Goal: Task Accomplishment & Management: Manage account settings

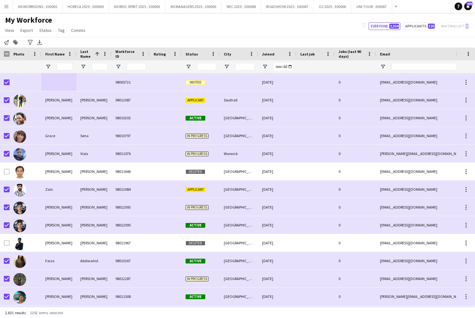
scroll to position [0, 8]
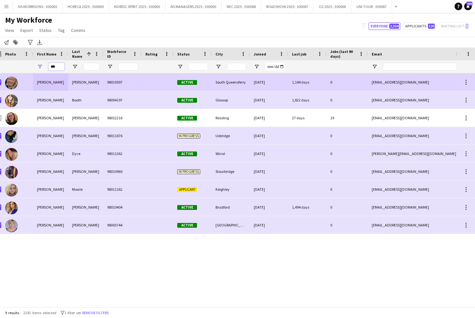
type input "***"
drag, startPoint x: 51, startPoint y: 78, endPoint x: 41, endPoint y: 118, distance: 41.3
click at [41, 118] on div "Amy" at bounding box center [50, 118] width 35 height 18
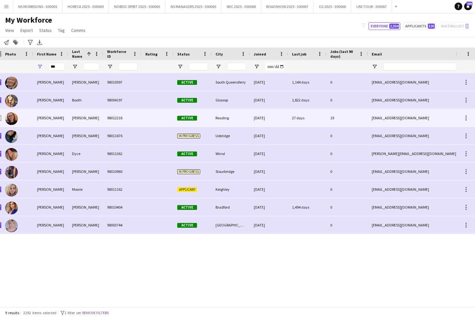
click at [37, 118] on div "Amy" at bounding box center [50, 118] width 35 height 18
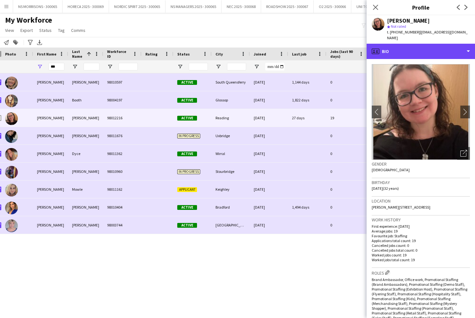
click at [422, 49] on div "profile Bio" at bounding box center [421, 51] width 108 height 15
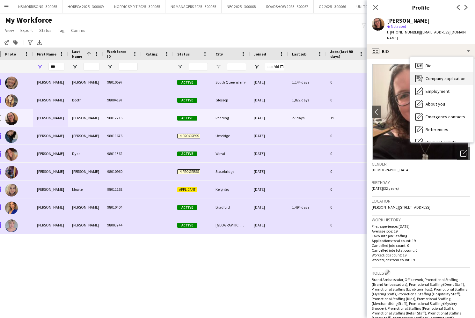
click at [430, 76] on span "Company application" at bounding box center [446, 79] width 40 height 6
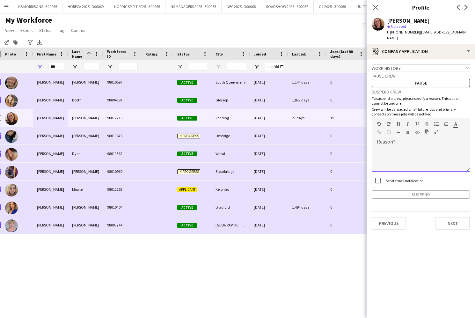
click at [393, 159] on div at bounding box center [421, 159] width 98 height 26
click at [436, 146] on div "**********" at bounding box center [421, 159] width 98 height 26
drag, startPoint x: 400, startPoint y: 144, endPoint x: 395, endPoint y: 143, distance: 5.1
click at [395, 146] on div "**********" at bounding box center [421, 159] width 98 height 26
click at [435, 146] on div "**********" at bounding box center [421, 159] width 98 height 26
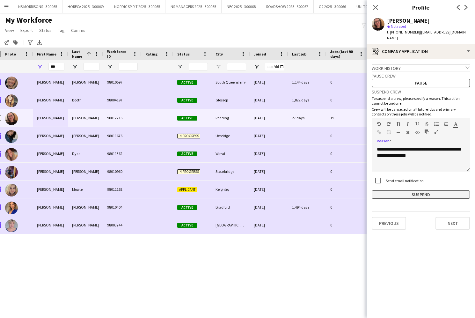
click at [410, 190] on button "Suspend" at bounding box center [421, 194] width 98 height 8
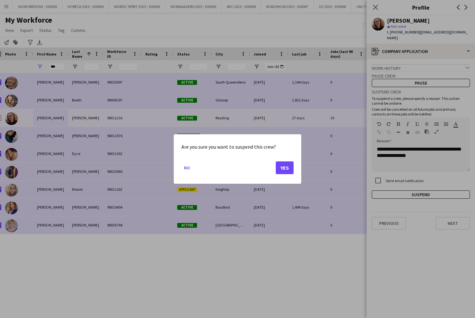
drag, startPoint x: 282, startPoint y: 167, endPoint x: 326, endPoint y: 107, distance: 73.9
click at [282, 166] on button "Yes" at bounding box center [285, 167] width 18 height 13
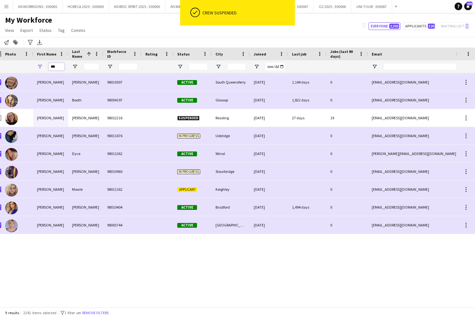
drag, startPoint x: 56, startPoint y: 65, endPoint x: 46, endPoint y: 66, distance: 9.6
click at [46, 66] on div "***" at bounding box center [50, 66] width 35 height 13
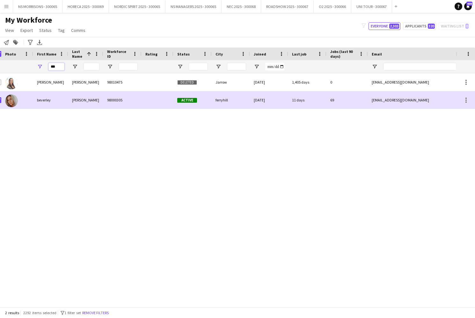
type input "***"
click at [43, 131] on div "Bev Clark 98010475 Deleted Jarrow 02-11-2021 1,405 days 0 bevclark72@gmail.com …" at bounding box center [228, 189] width 456 height 233
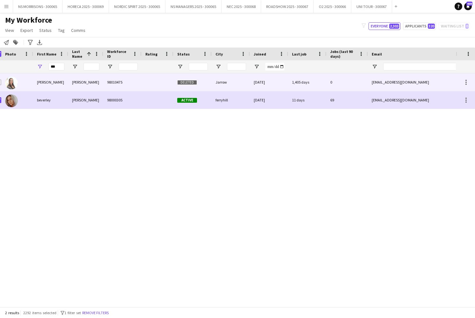
click at [44, 84] on div "Bev" at bounding box center [50, 82] width 35 height 18
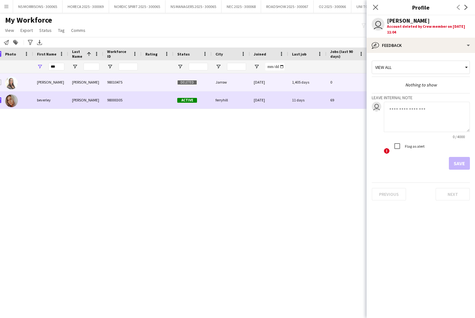
scroll to position [0, 0]
click at [377, 8] on icon at bounding box center [376, 7] width 6 height 6
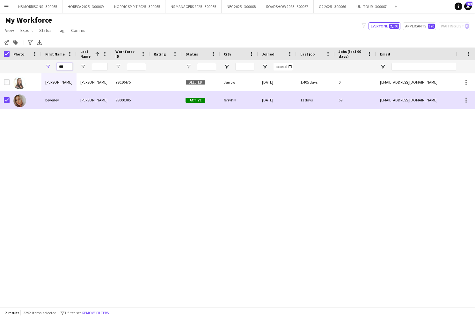
click at [55, 67] on div "***" at bounding box center [58, 66] width 35 height 13
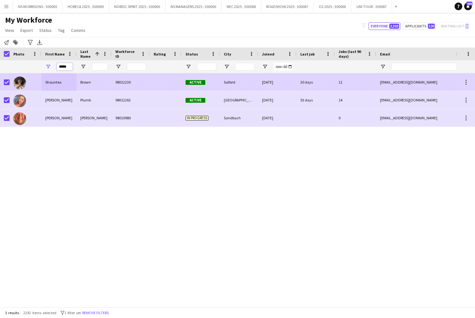
type input "*****"
drag, startPoint x: 55, startPoint y: 85, endPoint x: 76, endPoint y: 85, distance: 20.4
click at [55, 85] on div "Shauntea" at bounding box center [58, 82] width 35 height 18
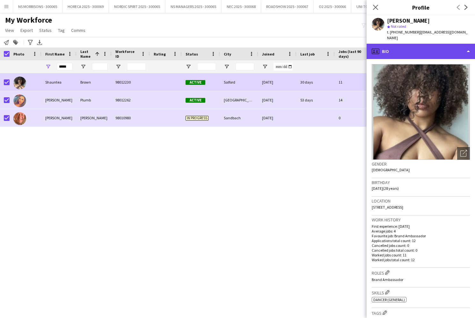
click at [435, 46] on div "profile Bio" at bounding box center [421, 51] width 108 height 15
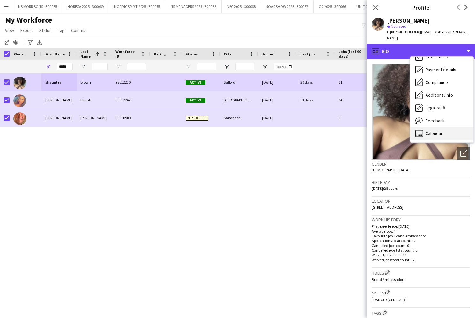
scroll to position [73, 0]
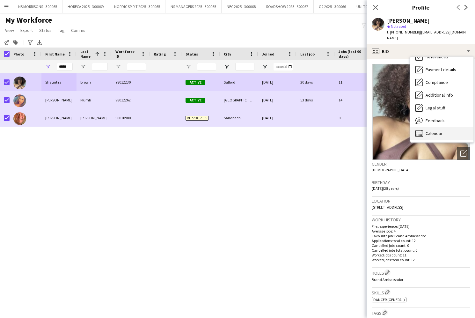
click at [434, 130] on span "Calendar" at bounding box center [434, 133] width 17 height 6
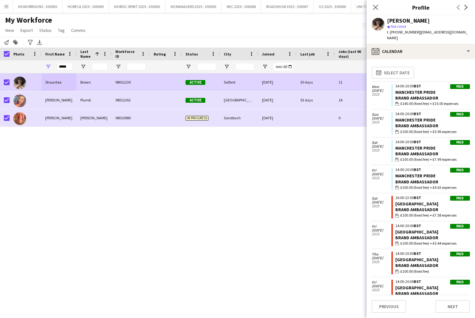
scroll to position [0, 0]
click at [374, 9] on icon "Close pop-in" at bounding box center [376, 7] width 6 height 6
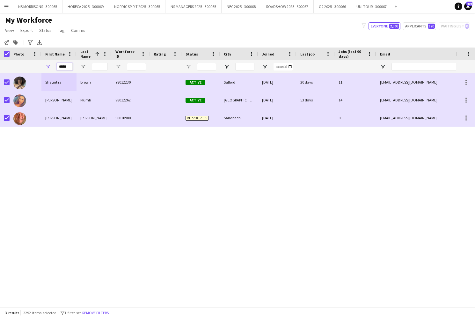
drag, startPoint x: 68, startPoint y: 66, endPoint x: 55, endPoint y: 66, distance: 13.1
click at [55, 66] on div "*****" at bounding box center [58, 66] width 35 height 13
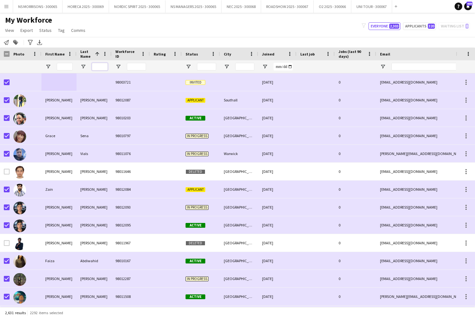
click at [98, 68] on input "Last Name Filter Input" at bounding box center [100, 67] width 16 height 8
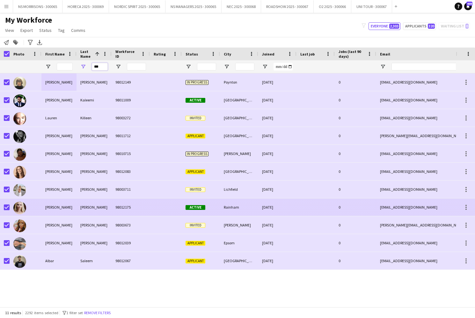
type input "***"
click at [202, 207] on span "Active" at bounding box center [196, 207] width 20 height 5
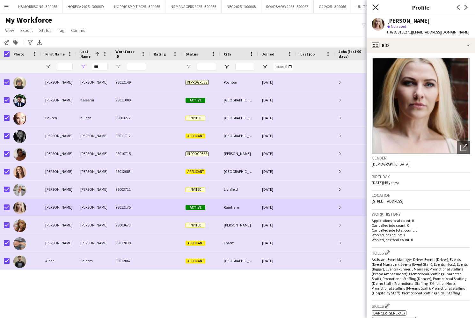
click at [378, 7] on icon "Close pop-in" at bounding box center [376, 7] width 6 height 6
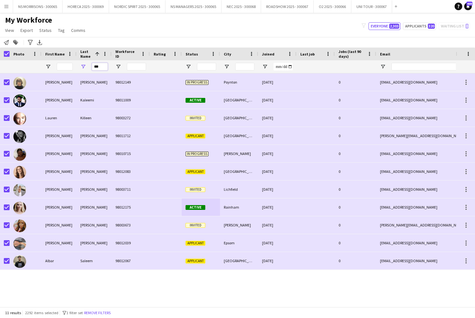
drag, startPoint x: 104, startPoint y: 66, endPoint x: 92, endPoint y: 67, distance: 11.9
click at [92, 67] on input "***" at bounding box center [100, 67] width 16 height 8
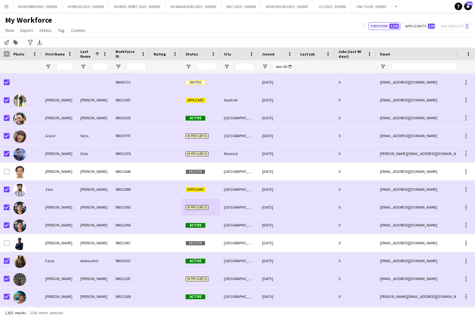
click at [418, 11] on app-navbar "Menu Boards Boards Boards All jobs Status Workforce Workforce My Workforce Recr…" at bounding box center [237, 6] width 475 height 13
click at [187, 66] on span "Open Filter Menu" at bounding box center [189, 67] width 6 height 6
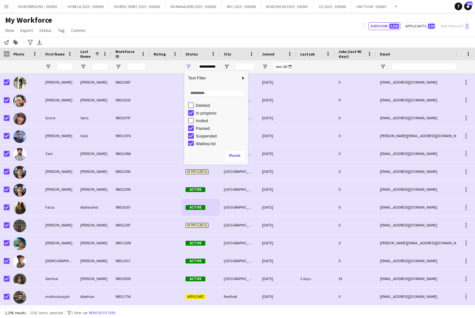
scroll to position [40, 0]
type input "**********"
click at [180, 33] on div "My Workforce View Views Default view New view Update view Delete view Edit name…" at bounding box center [237, 26] width 475 height 22
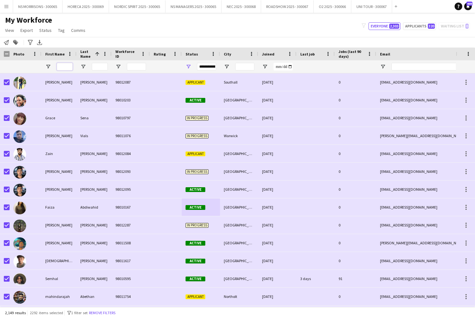
click at [69, 66] on input "First Name Filter Input" at bounding box center [65, 67] width 16 height 8
click at [273, 7] on button "ROADSHOW 2025 - 300067 Close" at bounding box center [287, 6] width 53 height 12
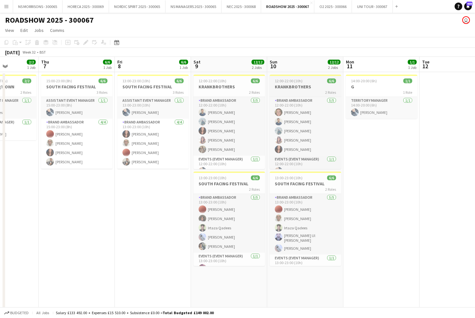
scroll to position [0, 280]
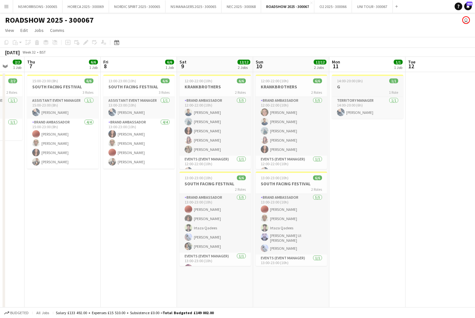
click at [337, 80] on span "14:00-20:00 (6h)" at bounding box center [350, 80] width 26 height 5
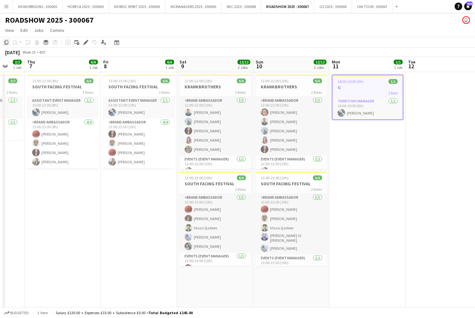
click at [6, 42] on icon "Copy" at bounding box center [6, 42] width 5 height 5
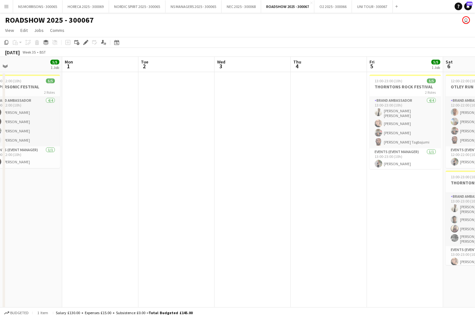
scroll to position [0, 233]
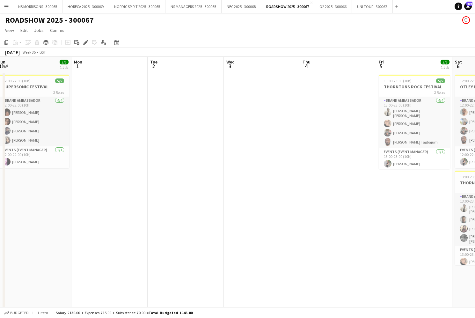
click at [90, 81] on app-date-cell at bounding box center [109, 295] width 76 height 447
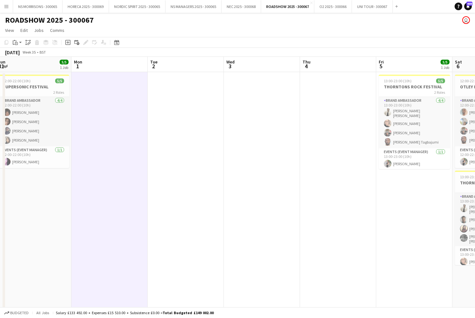
drag, startPoint x: 16, startPoint y: 43, endPoint x: 26, endPoint y: 56, distance: 16.4
click at [16, 43] on icon "Paste" at bounding box center [15, 42] width 5 height 5
click at [32, 66] on link "Paste with crew Command Shift V" at bounding box center [42, 66] width 50 height 6
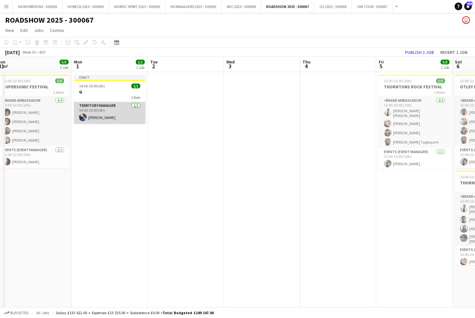
click at [101, 114] on app-card-role "Territory Manager 1/1 14:00-20:00 (6h) Giedrius Karusevicius" at bounding box center [109, 113] width 71 height 22
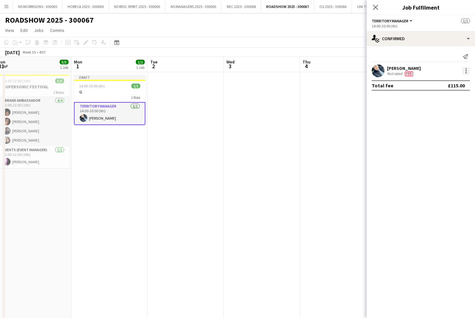
click at [465, 71] on div at bounding box center [467, 71] width 8 height 8
drag, startPoint x: 454, startPoint y: 80, endPoint x: 455, endPoint y: 86, distance: 6.8
click at [453, 80] on span "Edit fee" at bounding box center [446, 83] width 40 height 6
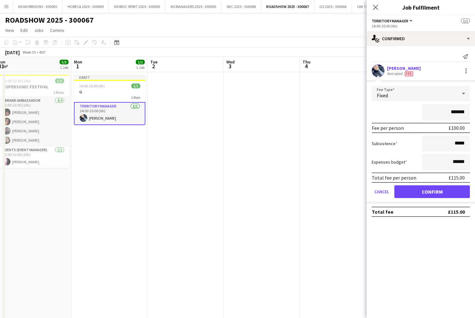
drag, startPoint x: 412, startPoint y: 195, endPoint x: 396, endPoint y: 188, distance: 17.6
click at [410, 194] on button "Confirm" at bounding box center [433, 191] width 76 height 13
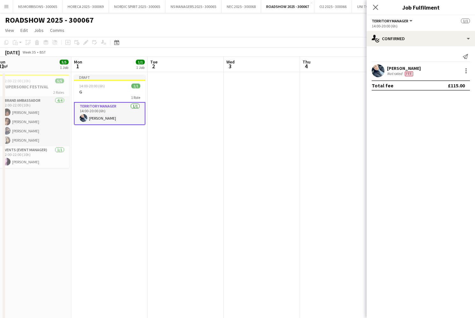
drag, startPoint x: 303, startPoint y: 158, endPoint x: 332, endPoint y: 138, distance: 35.3
click at [303, 158] on app-date-cell at bounding box center [338, 295] width 76 height 447
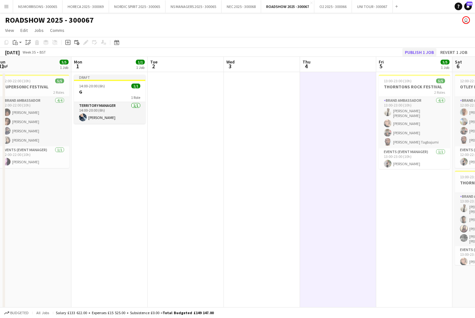
click at [407, 51] on button "Publish 1 job" at bounding box center [420, 52] width 34 height 8
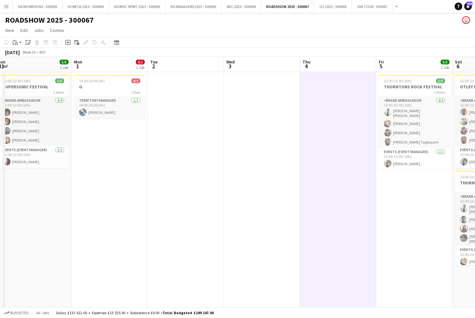
drag, startPoint x: 7, startPoint y: 9, endPoint x: 25, endPoint y: 23, distance: 22.7
click at [7, 9] on app-icon "Menu" at bounding box center [6, 6] width 5 height 5
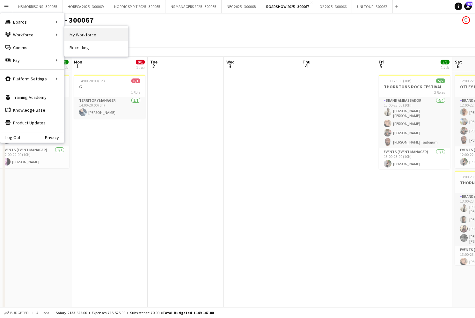
click at [78, 34] on link "My Workforce" at bounding box center [96, 34] width 64 height 13
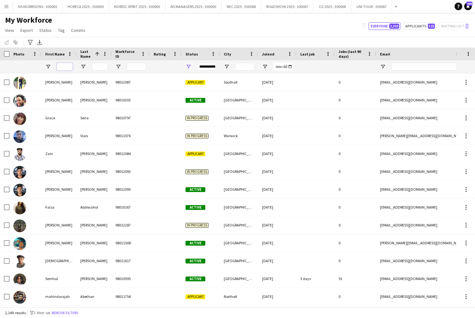
click at [67, 67] on input "First Name Filter Input" at bounding box center [65, 67] width 16 height 8
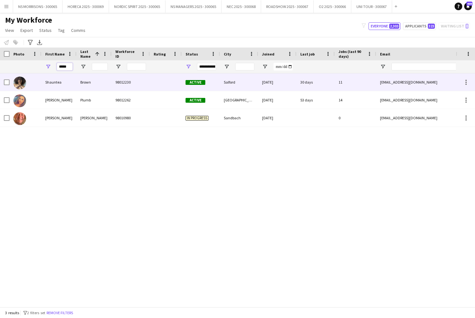
type input "*****"
click at [57, 86] on div "Shauntea" at bounding box center [58, 82] width 35 height 18
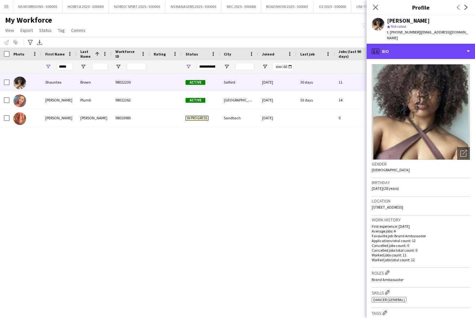
drag, startPoint x: 428, startPoint y: 49, endPoint x: 431, endPoint y: 82, distance: 33.3
click at [428, 49] on div "profile Bio" at bounding box center [421, 51] width 108 height 15
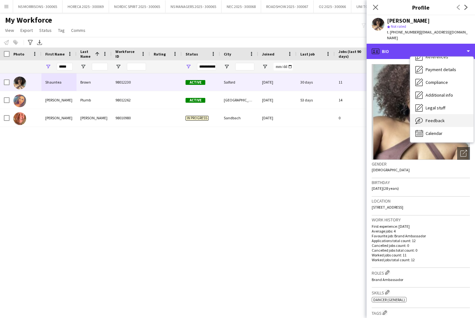
scroll to position [73, 0]
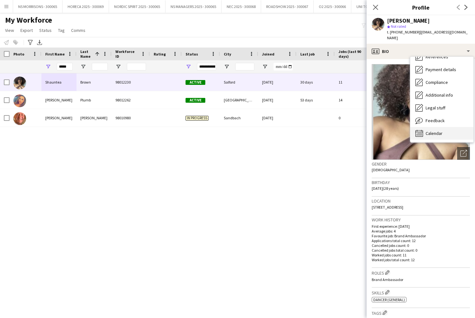
click at [436, 127] on div "Calendar Calendar" at bounding box center [442, 133] width 63 height 13
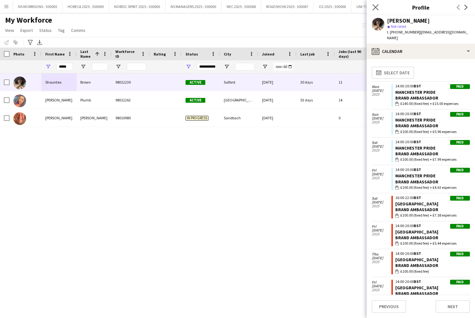
scroll to position [0, 0]
click at [373, 8] on app-icon "Close pop-in" at bounding box center [375, 7] width 9 height 9
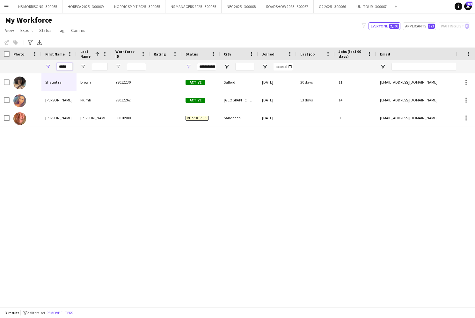
drag, startPoint x: 70, startPoint y: 68, endPoint x: 52, endPoint y: 67, distance: 18.5
click at [53, 68] on div "*****" at bounding box center [58, 66] width 35 height 13
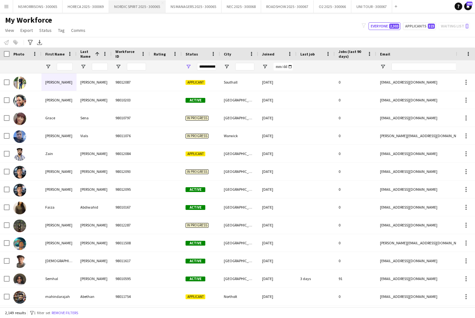
click at [141, 11] on button "NORDIC SPIRIT 2025 - 300065 Close" at bounding box center [137, 6] width 56 height 12
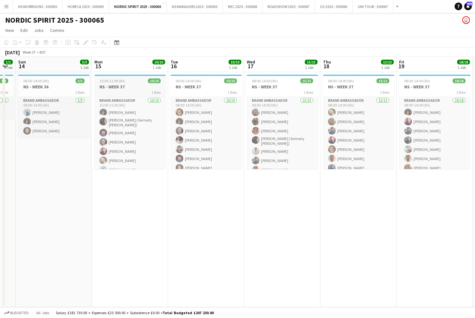
scroll to position [0, 214]
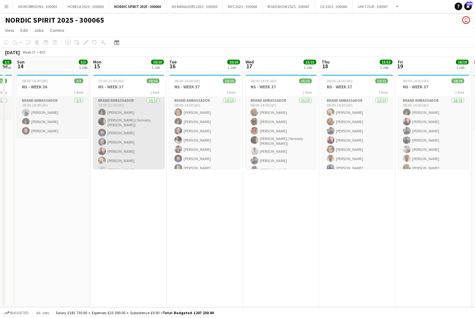
click at [141, 130] on app-card-role "Brand Ambassador 10/10 15:00-21:00 (6h) Semhal Abebe Carma Conroy Brown ( forme…" at bounding box center [128, 150] width 71 height 107
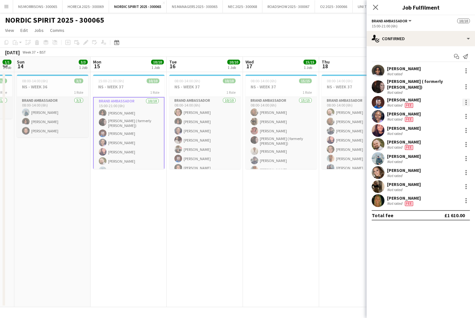
click at [465, 104] on div at bounding box center [467, 103] width 8 height 8
click at [457, 110] on button "Edit fee" at bounding box center [445, 114] width 50 height 15
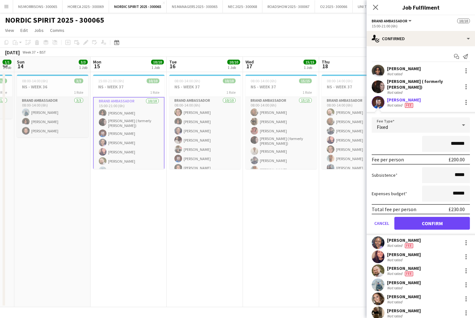
click at [248, 245] on app-date-cell "08:00-14:00 (6h) 15/15 NS - WEEK 37 1 Role Brand Ambassador 15/15 08:00-14:00 (…" at bounding box center [281, 189] width 76 height 235
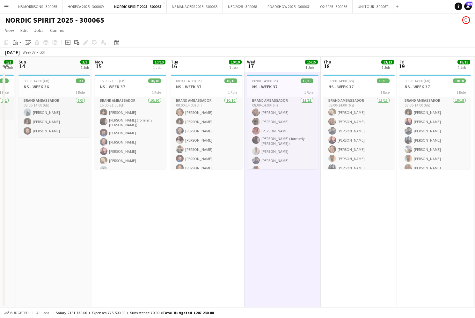
scroll to position [0, 295]
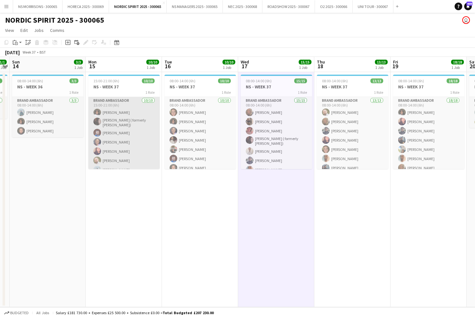
drag, startPoint x: 109, startPoint y: 137, endPoint x: 126, endPoint y: 135, distance: 16.6
click at [109, 137] on app-card-role "Brand Ambassador 10/10 15:00-21:00 (6h) Semhal Abebe Carma Conroy Brown ( forme…" at bounding box center [123, 150] width 71 height 107
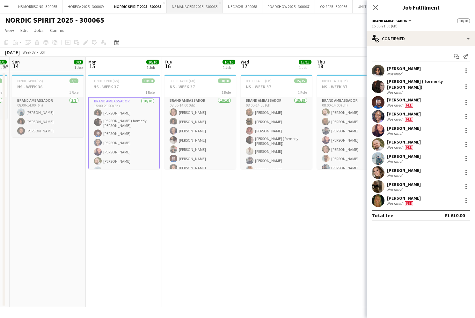
scroll to position [0, 0]
click at [201, 3] on button "NS MANAGERS 2025 - 300065 Close" at bounding box center [195, 6] width 56 height 12
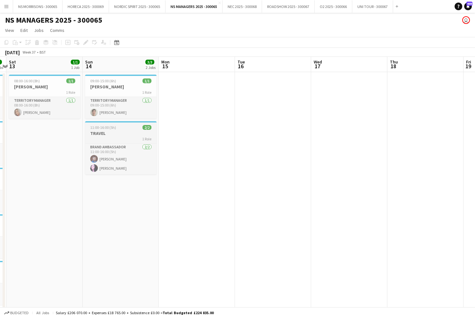
scroll to position [0, 143]
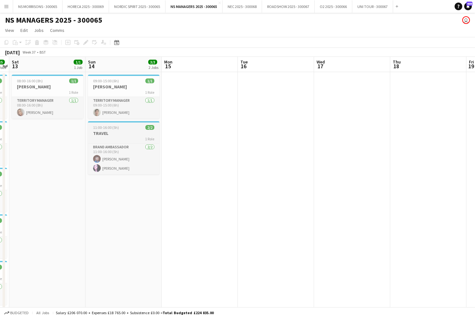
click at [127, 131] on h3 "TRAVEL" at bounding box center [123, 133] width 71 height 6
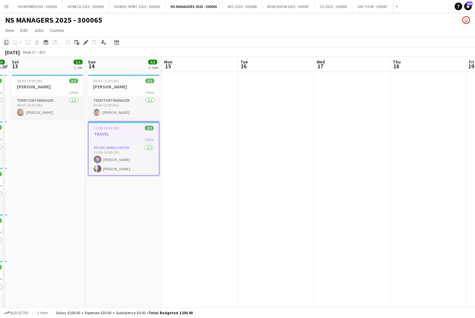
click at [5, 43] on icon at bounding box center [6, 42] width 4 height 4
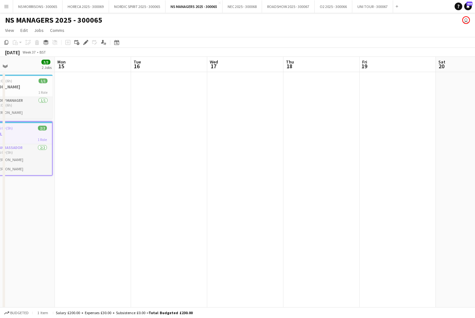
drag, startPoint x: 454, startPoint y: 92, endPoint x: 364, endPoint y: 87, distance: 89.4
click at [453, 92] on app-date-cell at bounding box center [474, 290] width 76 height 436
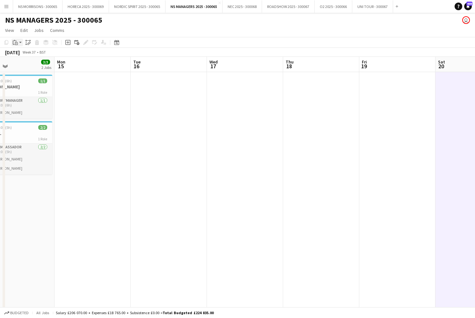
click at [13, 41] on icon "Paste" at bounding box center [15, 42] width 5 height 5
click at [25, 64] on link "Paste with crew Command Shift V" at bounding box center [42, 66] width 50 height 6
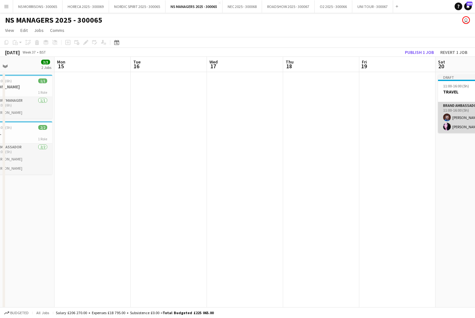
click at [463, 122] on app-card-role "Brand Ambassador 2/2 11:00-16:00 (5h) Babatunde Ogundele Tamzen Moore" at bounding box center [473, 117] width 71 height 31
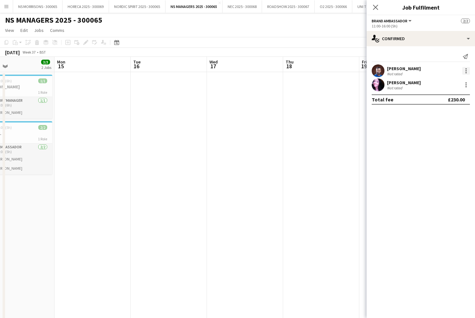
click at [466, 73] on div at bounding box center [466, 72] width 1 height 1
click at [450, 82] on span "Edit fee" at bounding box center [446, 83] width 40 height 6
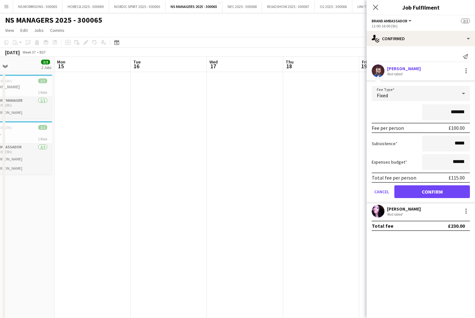
drag, startPoint x: 344, startPoint y: 157, endPoint x: 408, endPoint y: 118, distance: 74.8
click at [344, 157] on app-date-cell at bounding box center [321, 290] width 76 height 436
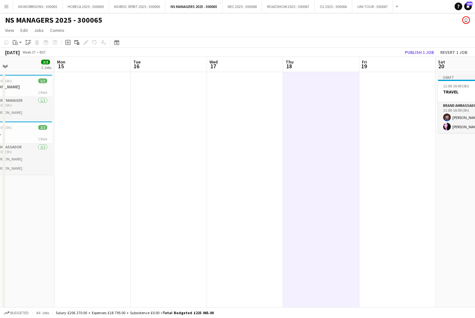
click at [365, 110] on app-date-cell at bounding box center [397, 290] width 76 height 436
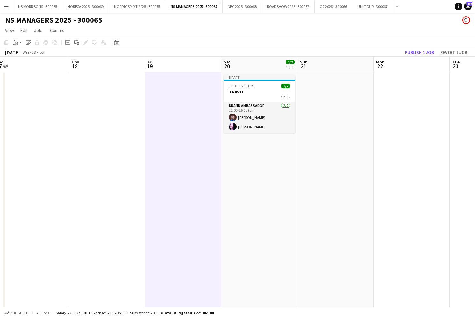
scroll to position [0, 162]
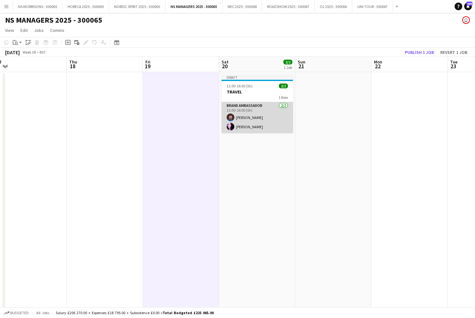
click at [263, 124] on app-card-role "Brand Ambassador 2/2 11:00-16:00 (5h) Babatunde Ogundele Tamzen Moore" at bounding box center [257, 117] width 71 height 31
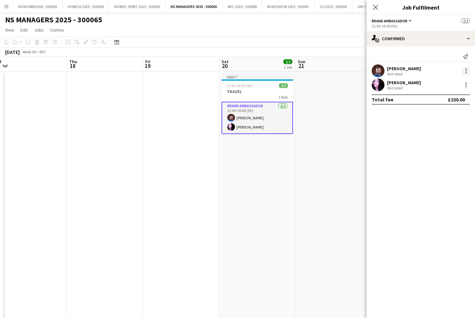
scroll to position [1, 0]
click at [469, 70] on div at bounding box center [467, 71] width 8 height 8
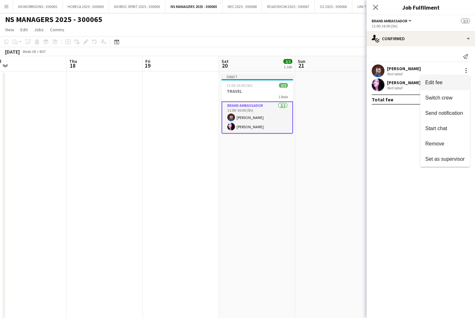
click at [457, 80] on span "Edit fee" at bounding box center [446, 83] width 40 height 6
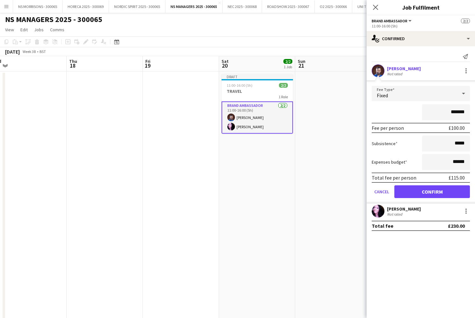
click at [453, 110] on input "*******" at bounding box center [446, 112] width 48 height 16
type input "*******"
click at [411, 191] on button "Confirm" at bounding box center [433, 191] width 76 height 13
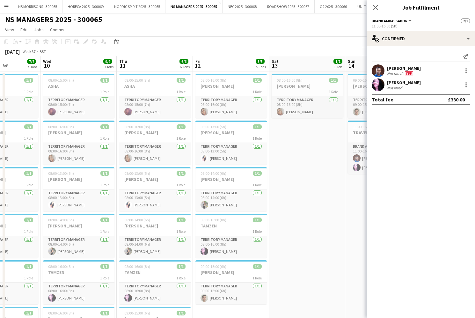
scroll to position [0, 188]
click at [312, 189] on app-date-cell "08:00-16:00 (8h) 1/1 BEV 1 Role Territory Manager 1/1 08:00-16:00 (8h) beverley…" at bounding box center [308, 289] width 76 height 436
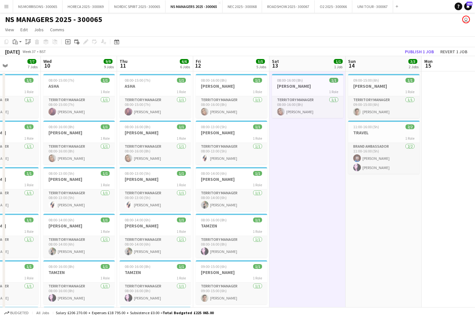
scroll to position [0, 189]
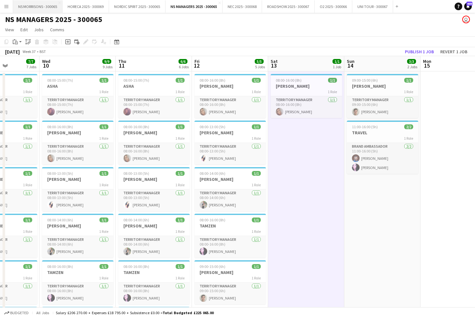
click at [31, 7] on button "NS MORRISONS - 300065 Close" at bounding box center [37, 6] width 49 height 12
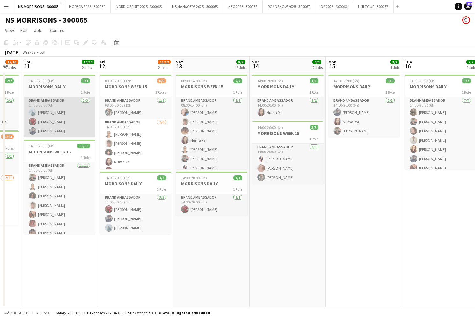
scroll to position [0, 131]
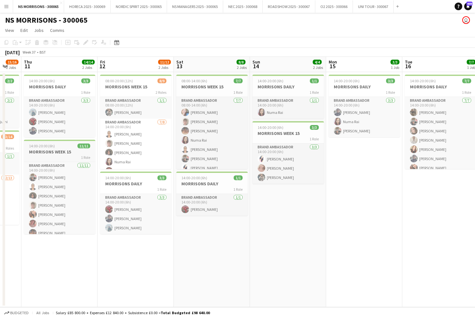
click at [52, 154] on h3 "MORRISONS WEEK 15" at bounding box center [59, 152] width 71 height 6
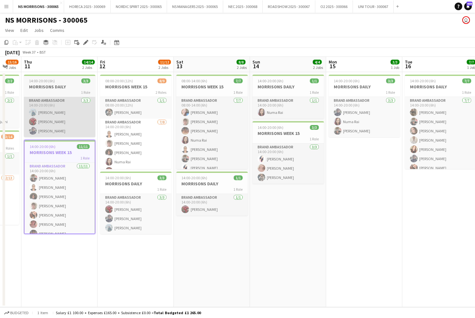
scroll to position [0, 131]
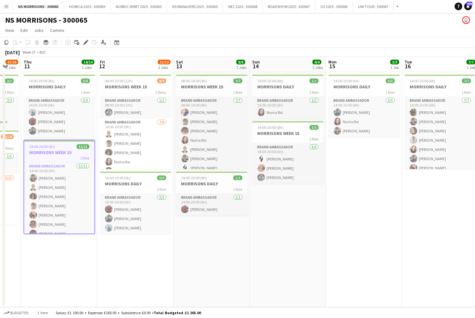
drag, startPoint x: 7, startPoint y: 41, endPoint x: 32, endPoint y: 59, distance: 31.1
click at [7, 41] on icon "Copy" at bounding box center [6, 42] width 5 height 5
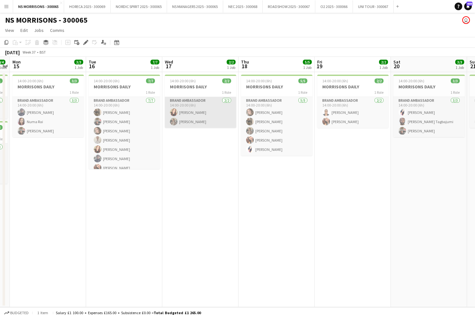
scroll to position [0, 299]
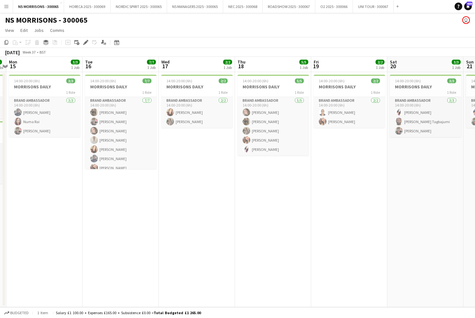
click at [60, 183] on app-date-cell "14:00-20:00 (6h) 3/3 MORRISONS DAILY 1 Role Brand Ambassador 3/3 14:00-20:00 (6…" at bounding box center [44, 189] width 76 height 235
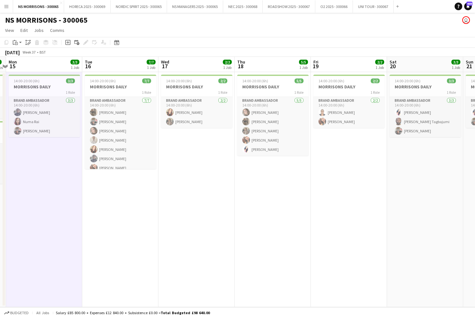
click at [119, 189] on app-date-cell "14:00-20:00 (6h) 7/7 MORRISONS DAILY 1 Role Brand Ambassador 7/7 14:00-20:00 (6…" at bounding box center [120, 189] width 76 height 235
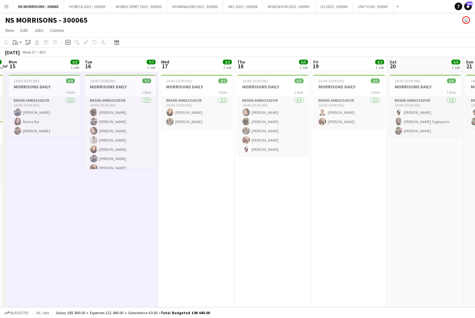
drag, startPoint x: 207, startPoint y: 191, endPoint x: 245, endPoint y: 197, distance: 39.0
click at [207, 191] on app-date-cell "14:00-20:00 (6h) 2/2 MORRISONS DAILY 1 Role Brand Ambassador 2/2 14:00-20:00 (6…" at bounding box center [197, 189] width 76 height 235
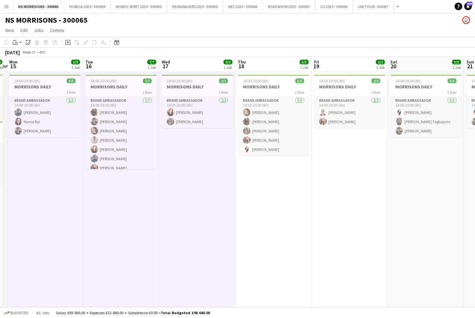
drag, startPoint x: 307, startPoint y: 205, endPoint x: 363, endPoint y: 204, distance: 56.5
click at [307, 205] on app-date-cell "14:00-20:00 (6h) 5/5 MORRISONS DAILY 1 Role Brand Ambassador 5/5 14:00-20:00 (6…" at bounding box center [273, 189] width 76 height 235
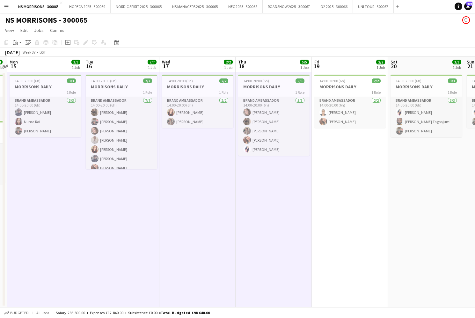
click at [364, 204] on app-date-cell "14:00-20:00 (6h) 2/2 MORRISONS DAILY 1 Role Brand Ambassador 2/2 14:00-20:00 (6…" at bounding box center [350, 189] width 76 height 235
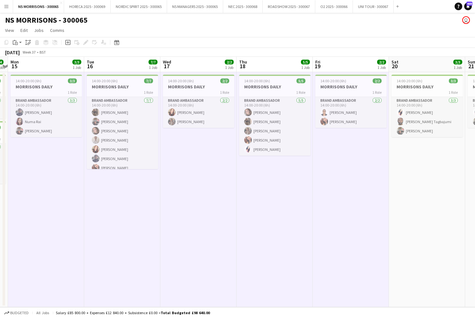
click at [403, 205] on app-date-cell "14:00-20:00 (6h) 3/3 MORRISONS DAILY 1 Role Brand Ambassador 3/3 14:00-20:00 (6…" at bounding box center [427, 189] width 76 height 235
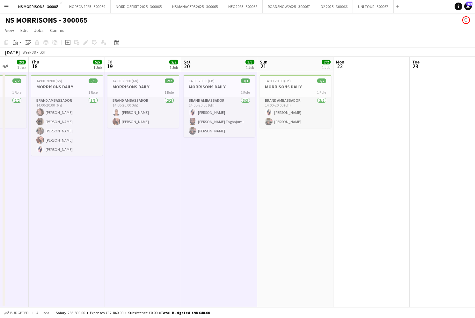
drag, startPoint x: 287, startPoint y: 159, endPoint x: 282, endPoint y: 153, distance: 8.1
click at [288, 159] on app-date-cell "14:00-20:00 (6h) 2/2 MORRISONS DAILY 1 Role Brand Ambassador 2/2 14:00-20:00 (6…" at bounding box center [295, 189] width 76 height 235
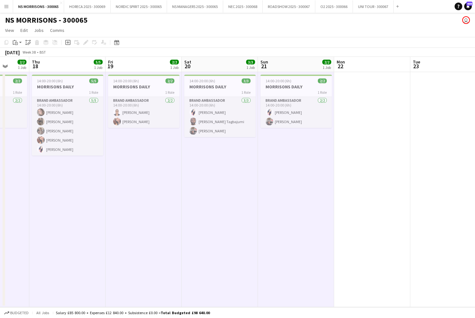
drag, startPoint x: 14, startPoint y: 41, endPoint x: 16, endPoint y: 52, distance: 11.0
click at [14, 41] on icon "Paste" at bounding box center [15, 42] width 5 height 5
click at [17, 56] on link "Paste Command V" at bounding box center [42, 55] width 50 height 6
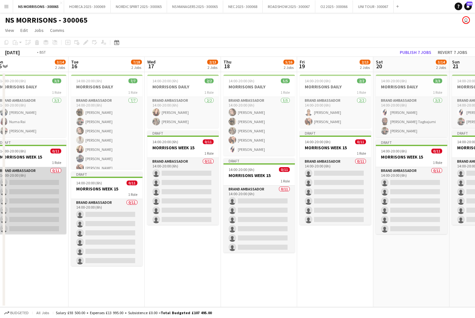
scroll to position [0, 139]
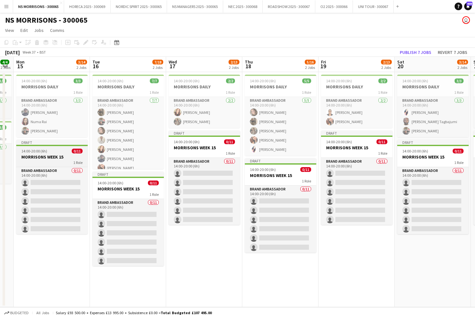
click at [48, 160] on div "1 Role" at bounding box center [51, 162] width 71 height 5
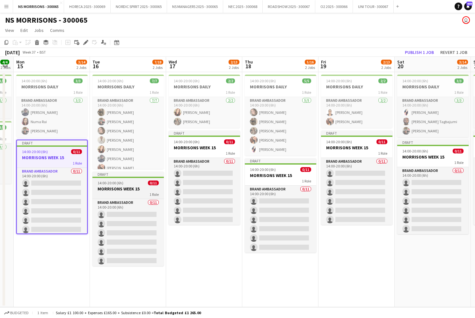
click at [130, 189] on h3 "MORRISONS WEEK 15" at bounding box center [128, 189] width 71 height 6
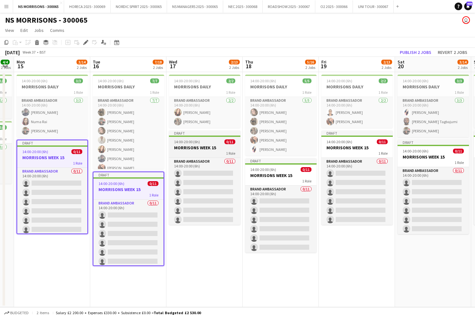
click at [221, 150] on h3 "MORRISONS WEEK 15" at bounding box center [204, 148] width 71 height 6
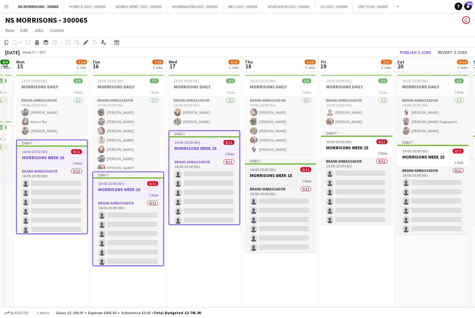
click at [288, 178] on h3 "MORRISONS WEEK 15" at bounding box center [280, 176] width 71 height 6
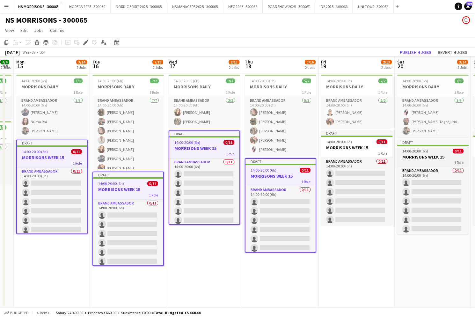
drag, startPoint x: 365, startPoint y: 150, endPoint x: 422, endPoint y: 159, distance: 58.3
click at [367, 150] on app-calendar-viewport "Sat 13 8/8 2 Jobs Sun 14 4/4 2 Jobs Mon 15 3/14 2 Jobs Tue 16 7/18 2 Jobs Wed 1…" at bounding box center [237, 182] width 475 height 250
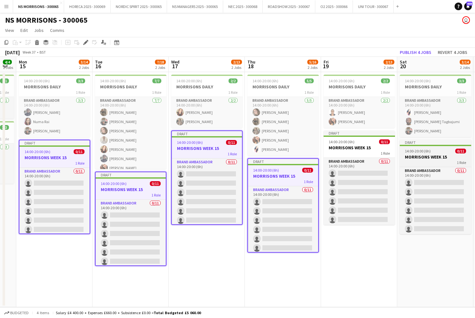
click at [432, 160] on div "1 Role" at bounding box center [435, 162] width 71 height 5
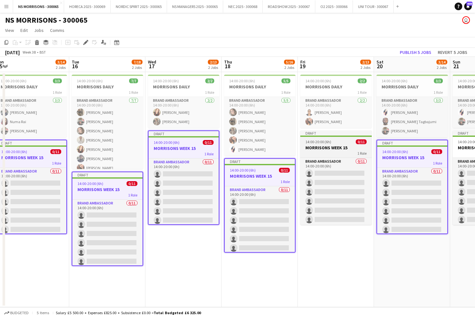
click at [330, 143] on span "14:00-20:00 (6h)" at bounding box center [319, 141] width 26 height 5
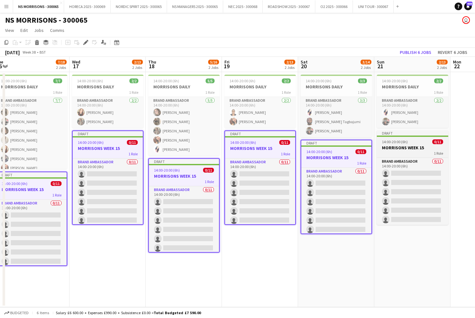
click at [407, 147] on h3 "MORRISONS WEEK 15" at bounding box center [412, 148] width 71 height 6
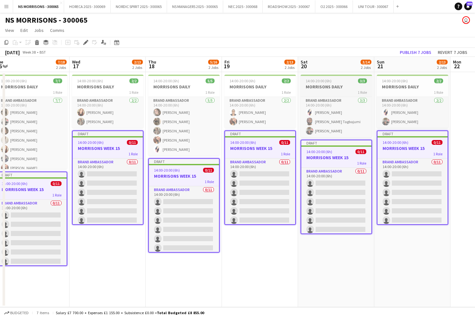
scroll to position [0, 236]
click at [85, 42] on icon "Edit" at bounding box center [85, 42] width 5 height 5
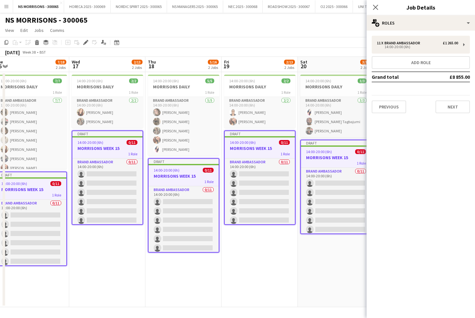
click at [451, 106] on button "Next" at bounding box center [453, 106] width 34 height 13
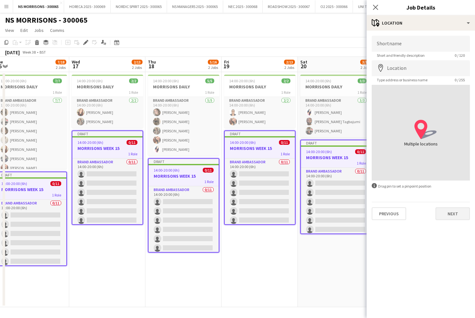
click at [452, 212] on button "Next" at bounding box center [453, 213] width 34 height 13
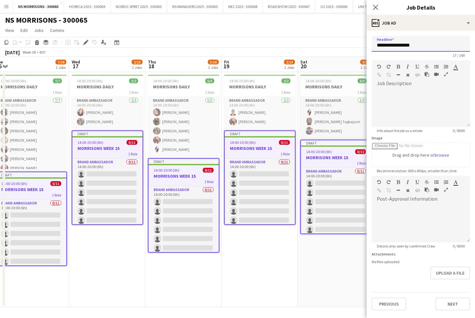
drag, startPoint x: 421, startPoint y: 44, endPoint x: 429, endPoint y: 44, distance: 8.6
click at [430, 44] on input "**********" at bounding box center [421, 44] width 98 height 16
type input "**********"
drag, startPoint x: 449, startPoint y: 303, endPoint x: 436, endPoint y: 252, distance: 52.4
click at [449, 301] on button "Next" at bounding box center [453, 304] width 34 height 13
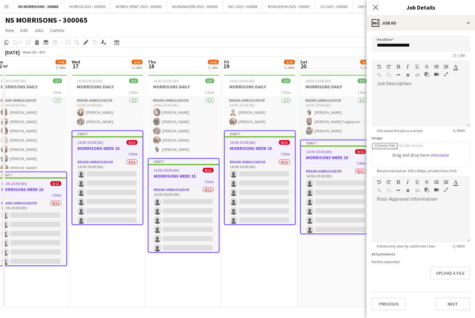
type input "*******"
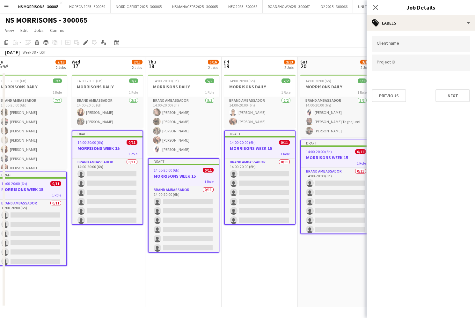
click at [449, 95] on button "Next" at bounding box center [453, 95] width 34 height 13
drag, startPoint x: 451, startPoint y: 68, endPoint x: 446, endPoint y: 67, distance: 5.6
click at [451, 69] on button "Next" at bounding box center [453, 66] width 34 height 13
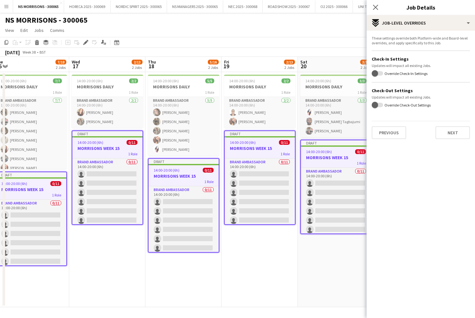
drag, startPoint x: 463, startPoint y: 134, endPoint x: 421, endPoint y: 83, distance: 66.1
click at [463, 134] on button "Next" at bounding box center [453, 132] width 34 height 13
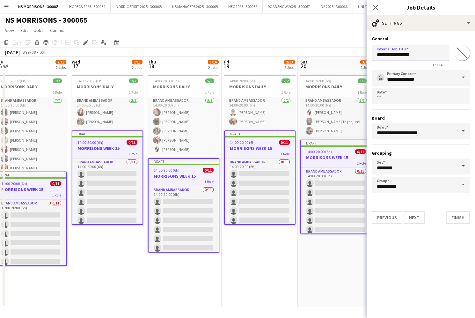
click at [423, 57] on input "**********" at bounding box center [411, 53] width 78 height 16
type input "**********"
click at [454, 222] on button "Finish" at bounding box center [458, 217] width 24 height 13
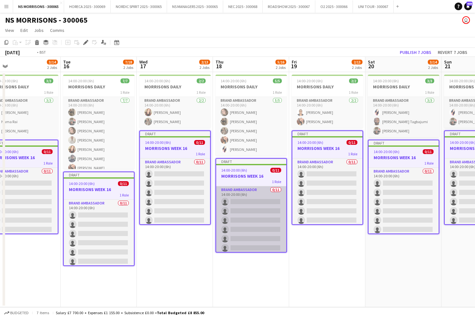
scroll to position [0, 141]
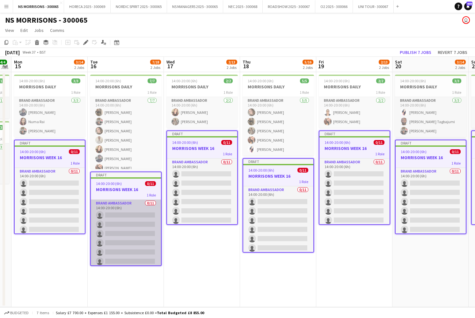
click at [126, 217] on app-card-role "Brand Ambassador 0/11 14:00-20:00 (6h) single-neutral-actions single-neutral-ac…" at bounding box center [126, 257] width 70 height 114
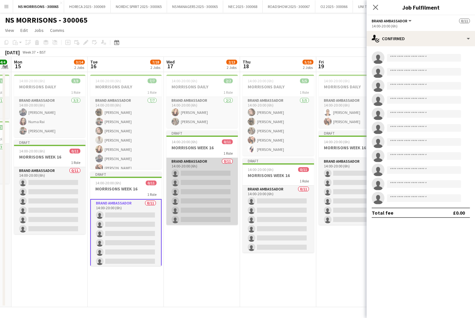
click at [208, 187] on app-card-role "Brand Ambassador 0/11 14:00-20:00 (6h) single-neutral-actions single-neutral-ac…" at bounding box center [202, 215] width 71 height 114
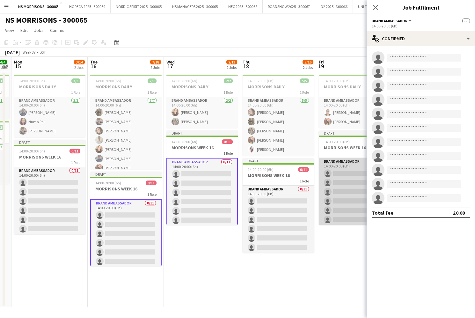
click at [357, 183] on app-card-role "Brand Ambassador 0/11 14:00-20:00 (6h) single-neutral-actions single-neutral-ac…" at bounding box center [354, 215] width 71 height 114
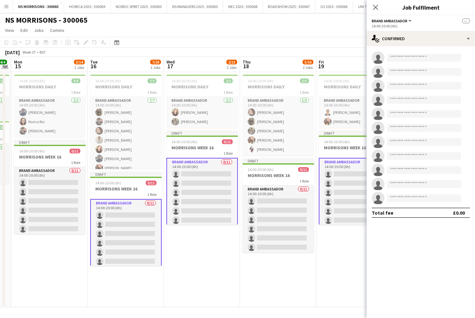
click at [400, 174] on app-invite-slot "single-neutral-actions" at bounding box center [421, 170] width 108 height 13
click at [403, 173] on input at bounding box center [424, 170] width 74 height 8
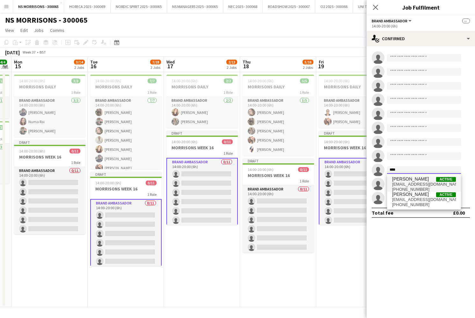
type input "****"
drag, startPoint x: 406, startPoint y: 185, endPoint x: 407, endPoint y: 201, distance: 16.0
click at [406, 185] on span "cleogifford@hotmail.co.uk" at bounding box center [424, 184] width 64 height 5
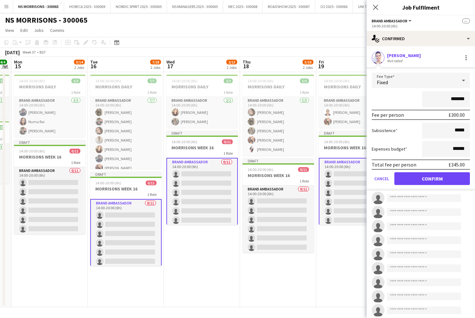
click at [415, 181] on button "Confirm" at bounding box center [433, 178] width 76 height 13
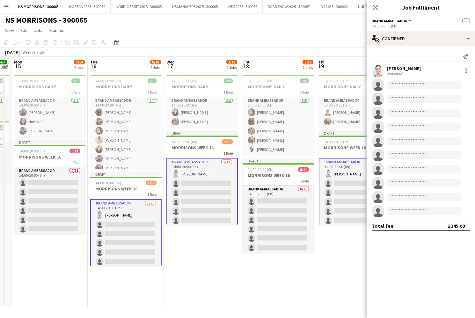
click at [112, 220] on app-card-role "Brand Ambassador 1/11 14:00-20:00 (6h) Cleo Gifford single-neutral-actions sing…" at bounding box center [125, 256] width 71 height 115
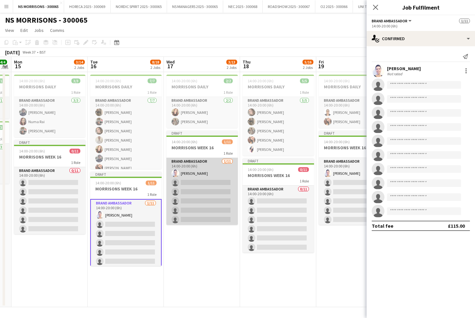
click at [191, 198] on app-card-role "Brand Ambassador 1/11 14:00-20:00 (6h) Cleo Gifford single-neutral-actions sing…" at bounding box center [202, 215] width 71 height 114
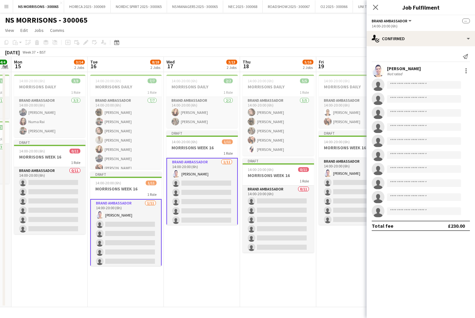
scroll to position [0, 141]
click at [405, 157] on input at bounding box center [424, 155] width 74 height 8
type input "****"
drag, startPoint x: 405, startPoint y: 157, endPoint x: 406, endPoint y: 168, distance: 11.3
click at [407, 168] on span "baillie14@gmail.com" at bounding box center [424, 169] width 64 height 5
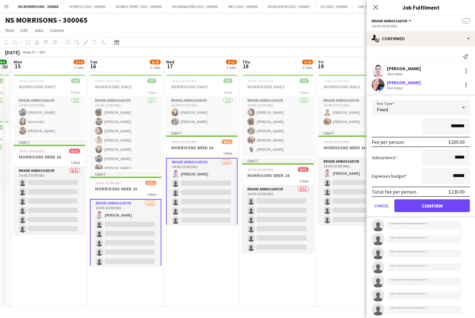
click at [409, 207] on button "Confirm" at bounding box center [433, 205] width 76 height 13
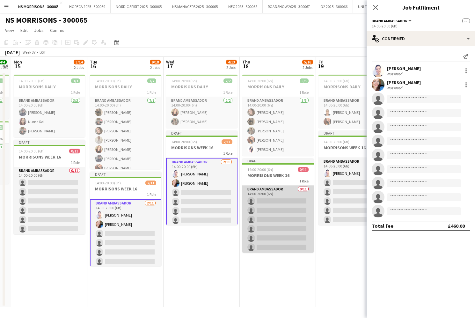
click at [296, 210] on app-card-role "Brand Ambassador 0/11 14:00-20:00 (6h) single-neutral-actions single-neutral-ac…" at bounding box center [277, 243] width 71 height 114
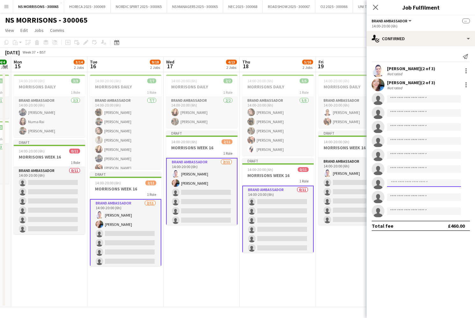
click at [394, 187] on input at bounding box center [424, 183] width 74 height 8
type input "****"
click at [396, 199] on span "nabilahamici@gmail.com" at bounding box center [424, 197] width 64 height 5
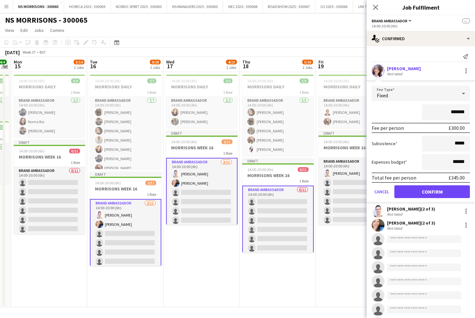
click at [410, 191] on button "Confirm" at bounding box center [433, 191] width 76 height 13
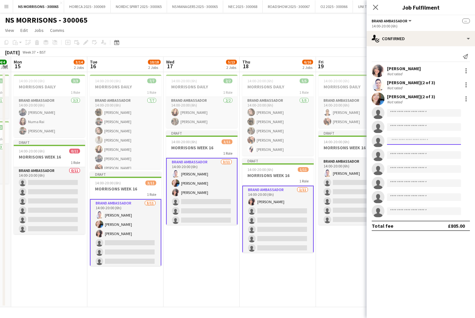
click at [394, 144] on input at bounding box center [424, 141] width 74 height 8
type input "****"
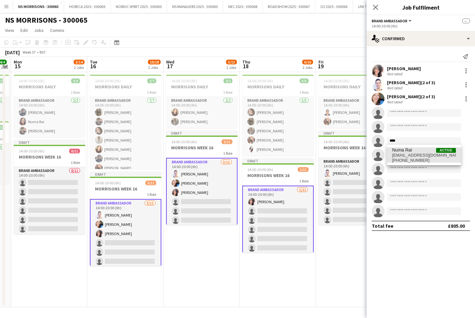
drag, startPoint x: 395, startPoint y: 154, endPoint x: 399, endPoint y: 168, distance: 14.8
click at [395, 154] on span "rainuma1604@gmail.com" at bounding box center [424, 155] width 64 height 5
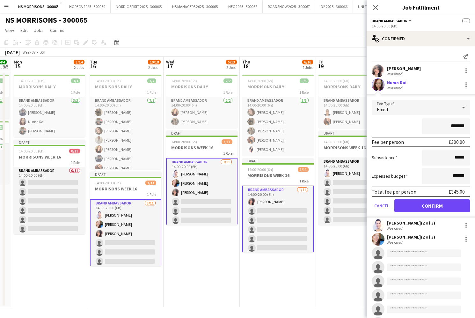
drag, startPoint x: 416, startPoint y: 206, endPoint x: 406, endPoint y: 206, distance: 10.2
click at [416, 206] on button "Confirm" at bounding box center [433, 205] width 76 height 13
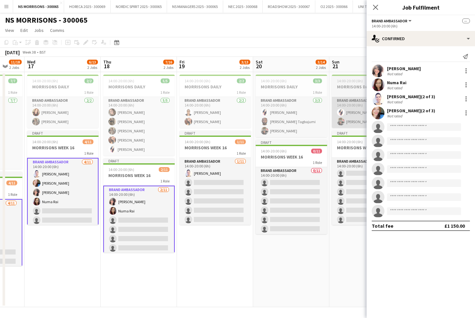
scroll to position [0, 285]
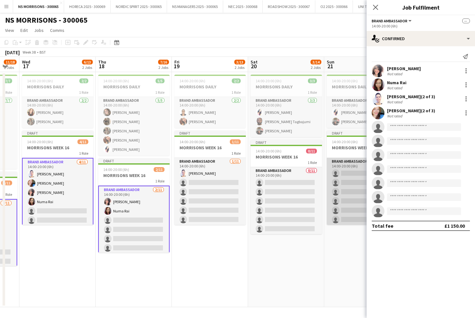
drag, startPoint x: 340, startPoint y: 173, endPoint x: 363, endPoint y: 167, distance: 23.6
click at [340, 173] on app-card-role "Brand Ambassador 0/11 14:00-20:00 (6h) single-neutral-actions single-neutral-ac…" at bounding box center [362, 215] width 71 height 114
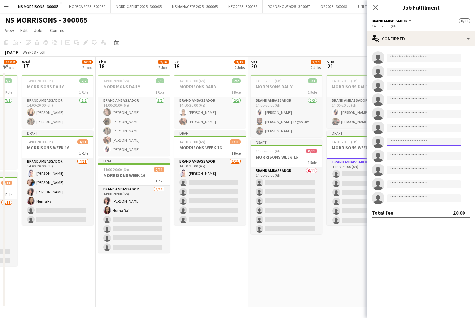
click at [405, 140] on input at bounding box center [424, 142] width 74 height 8
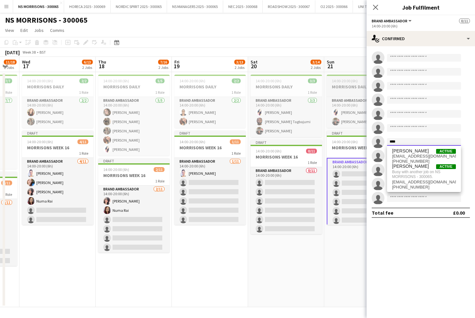
scroll to position [0, 284]
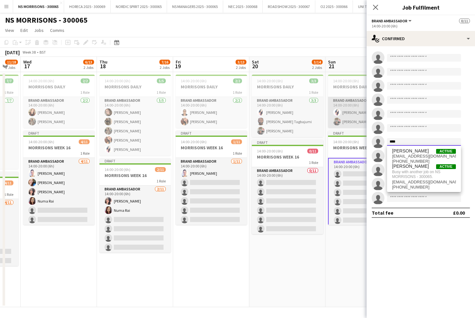
type input "****"
click at [348, 111] on app-card-role "Brand Ambassador 2/2 14:00-20:00 (6h) Cleo Taylor Fayyad Garuba" at bounding box center [363, 112] width 71 height 31
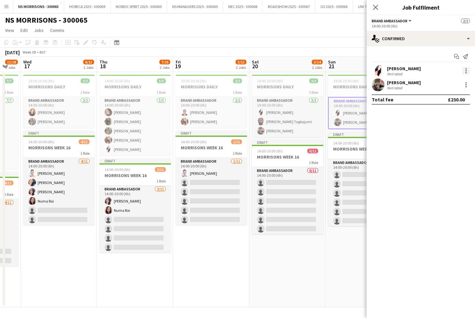
click at [464, 71] on div at bounding box center [467, 71] width 8 height 8
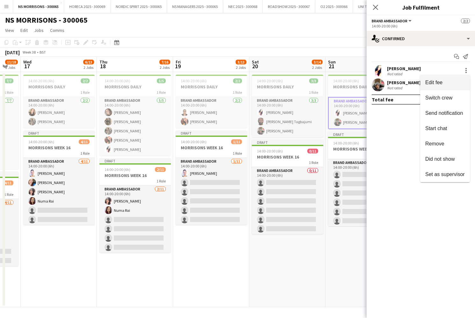
click at [459, 82] on span "Edit fee" at bounding box center [446, 83] width 40 height 6
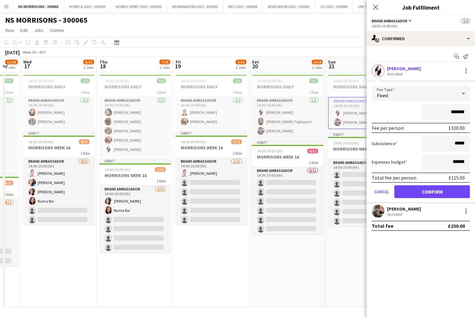
click at [451, 112] on input "*******" at bounding box center [446, 112] width 48 height 16
type input "*******"
click at [410, 190] on button "Confirm" at bounding box center [433, 191] width 76 height 13
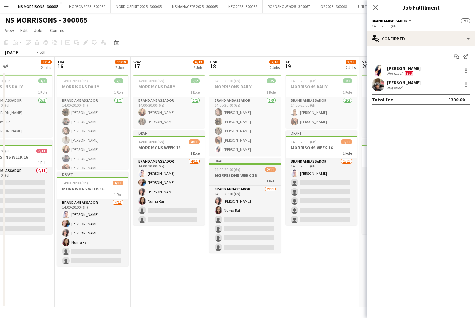
scroll to position [0, 145]
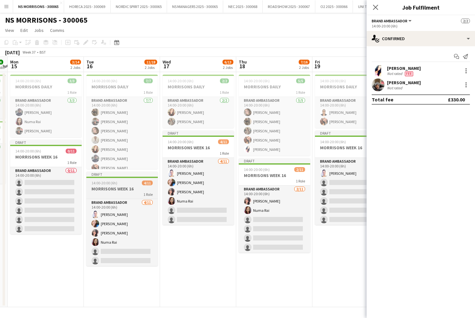
drag, startPoint x: 49, startPoint y: 204, endPoint x: 97, endPoint y: 195, distance: 48.0
click at [49, 204] on app-card-role "Brand Ambassador 0/11 14:00-20:00 (6h) single-neutral-actions single-neutral-ac…" at bounding box center [45, 224] width 71 height 114
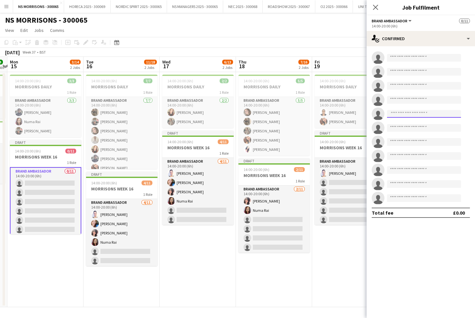
click at [397, 114] on input at bounding box center [424, 114] width 74 height 8
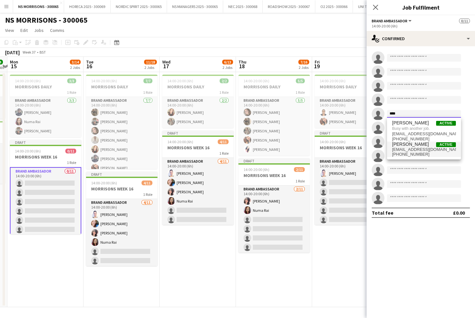
type input "****"
click at [397, 145] on span "[PERSON_NAME]" at bounding box center [410, 144] width 37 height 5
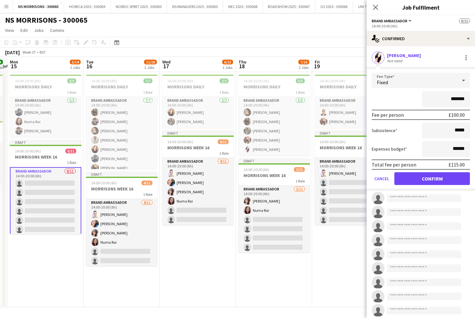
click at [408, 176] on button "Confirm" at bounding box center [433, 178] width 76 height 13
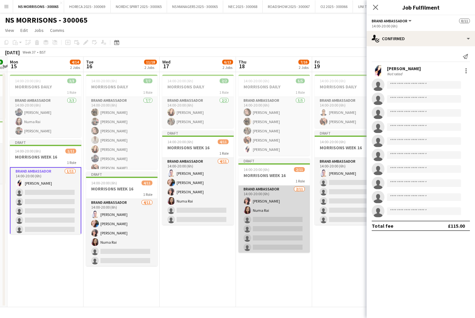
click at [279, 226] on app-card-role "Brand Ambassador 2/11 14:00-20:00 (6h) Nabila Hamici Numa Rai single-neutral-ac…" at bounding box center [274, 243] width 71 height 114
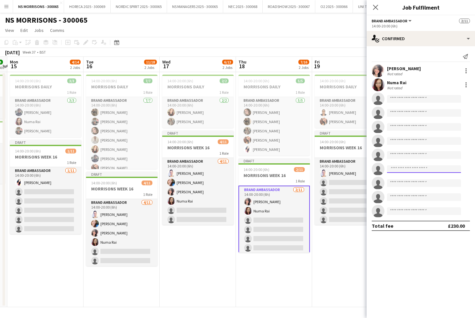
click at [403, 168] on input at bounding box center [424, 169] width 74 height 8
type input "****"
click at [405, 181] on span "carmacrossley@aol.com" at bounding box center [424, 183] width 64 height 5
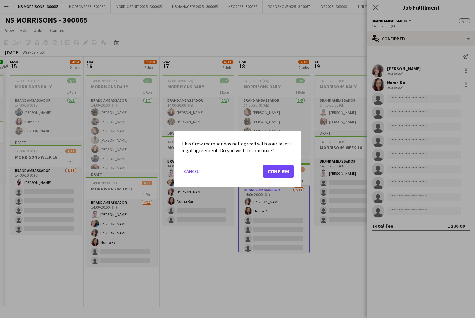
click at [278, 169] on button "Confirm" at bounding box center [278, 171] width 31 height 13
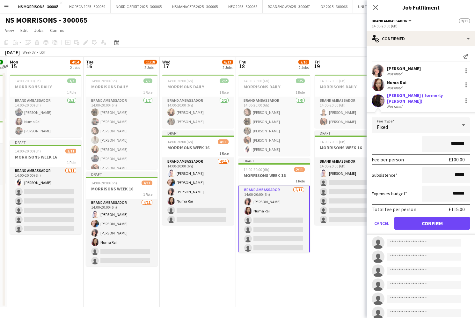
click at [404, 223] on button "Confirm" at bounding box center [433, 223] width 76 height 13
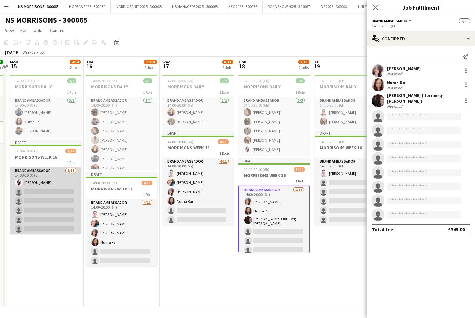
click at [61, 207] on app-card-role "Brand Ambassador 1/11 14:00-20:00 (6h) Cleo Taylor single-neutral-actions singl…" at bounding box center [45, 224] width 71 height 114
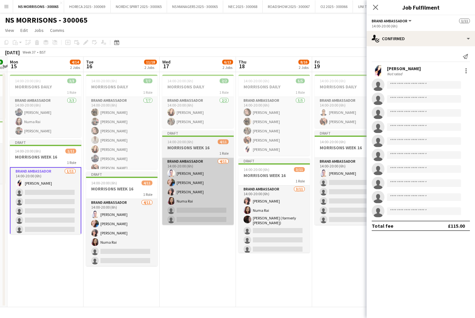
scroll to position [0, 145]
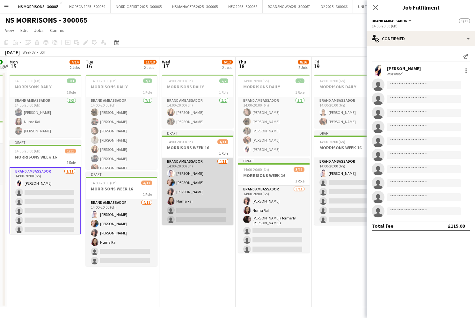
drag, startPoint x: 188, startPoint y: 194, endPoint x: 227, endPoint y: 205, distance: 40.7
click at [188, 194] on app-card-role "Brand Ambassador 4/11 14:00-20:00 (6h) Cleo Gifford Stephanie Baillie Nabila Ha…" at bounding box center [197, 215] width 71 height 114
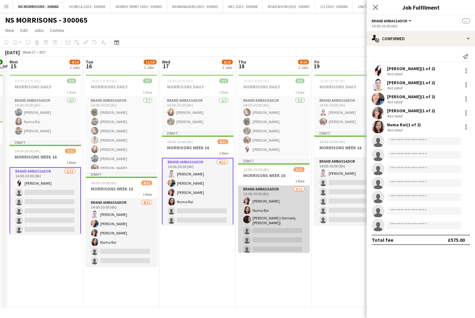
click at [259, 214] on app-card-role "Brand Ambassador 3/11 14:00-20:00 (6h) Nabila Hamici Numa Rai Carma Conroy Brow…" at bounding box center [273, 244] width 71 height 116
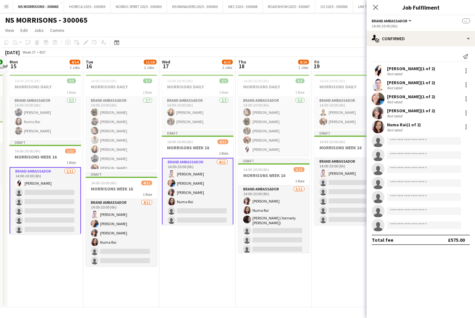
scroll to position [0, 146]
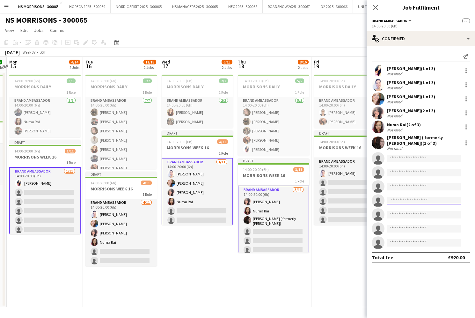
click at [412, 203] on input at bounding box center [424, 201] width 74 height 8
type input "*****"
drag, startPoint x: 412, startPoint y: 203, endPoint x: 404, endPoint y: 210, distance: 9.9
click at [412, 214] on span "debbiecharville@yahoo.co.uk" at bounding box center [424, 214] width 64 height 5
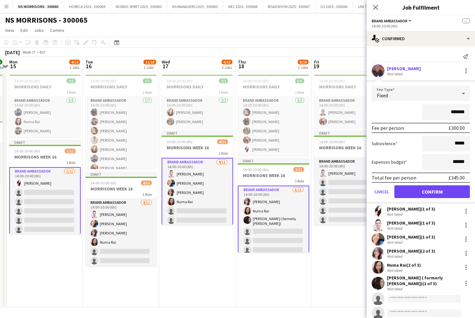
click at [411, 187] on button "Confirm" at bounding box center [433, 191] width 76 height 13
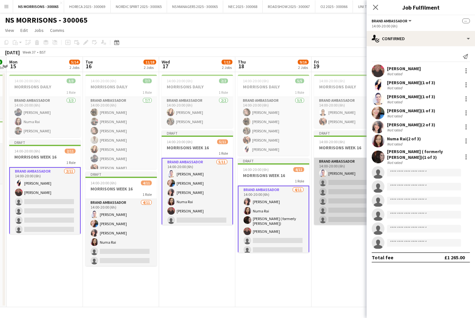
click at [329, 206] on app-card-role "Brand Ambassador 1/11 14:00-20:00 (6h) Cleo Gifford single-neutral-actions sing…" at bounding box center [349, 215] width 71 height 114
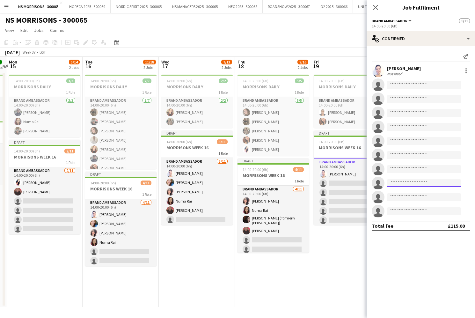
click at [399, 183] on input at bounding box center [424, 183] width 74 height 8
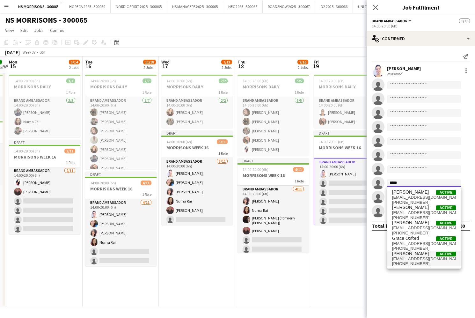
type input "*****"
click at [400, 261] on span "grace.ppf@outlook.com" at bounding box center [424, 258] width 64 height 5
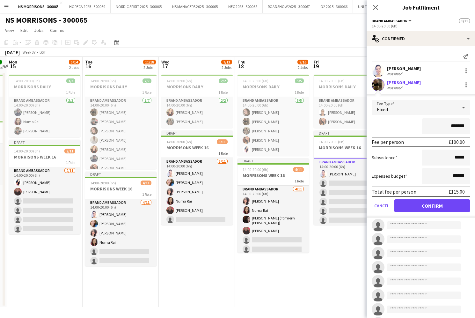
click at [414, 204] on button "Confirm" at bounding box center [433, 205] width 76 height 13
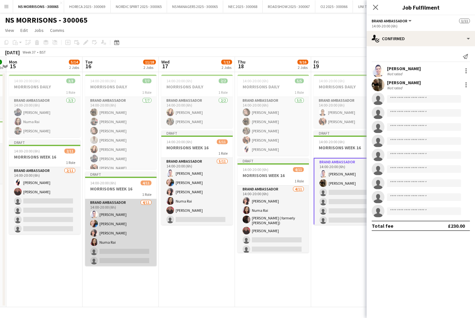
drag, startPoint x: 99, startPoint y: 214, endPoint x: 121, endPoint y: 210, distance: 21.8
click at [99, 214] on app-card-role "Brand Ambassador 4/11 14:00-20:00 (6h) Cleo Gifford Stephanie Baillie Nabila Ha…" at bounding box center [120, 256] width 71 height 114
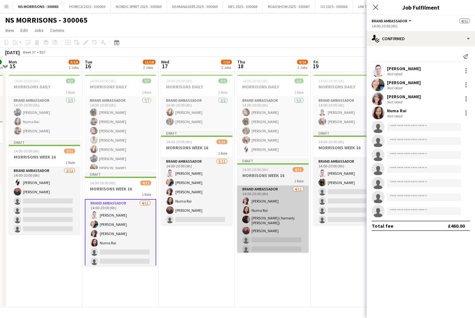
drag, startPoint x: 177, startPoint y: 195, endPoint x: 251, endPoint y: 200, distance: 74.5
click at [178, 196] on app-card-role "Brand Ambassador 5/11 14:00-20:00 (6h) Cleo Gifford Stephanie Baillie Nabila Ha…" at bounding box center [196, 215] width 71 height 114
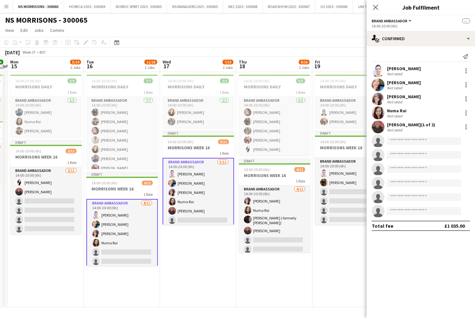
drag, startPoint x: 327, startPoint y: 192, endPoint x: 371, endPoint y: 195, distance: 43.4
click at [327, 192] on app-card-role "Brand Ambassador 2/11 14:00-20:00 (6h) Cleo Gifford Grace Stewart single-neutra…" at bounding box center [350, 215] width 71 height 114
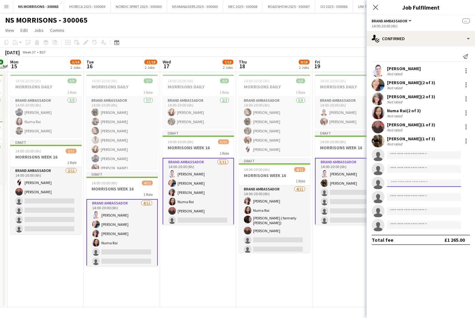
click at [415, 185] on input at bounding box center [424, 183] width 74 height 8
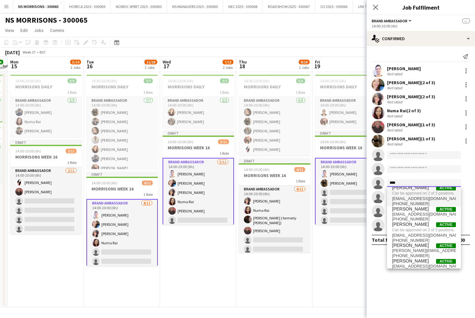
scroll to position [0, 0]
type input "****"
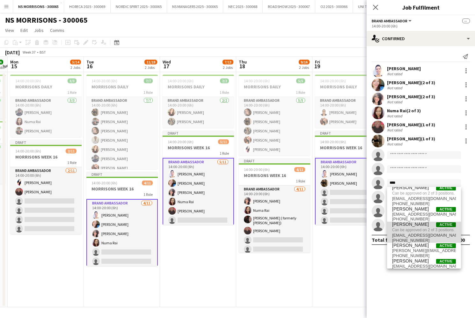
click at [411, 227] on span "Can be approved on 2 of 3 positions." at bounding box center [424, 230] width 64 height 6
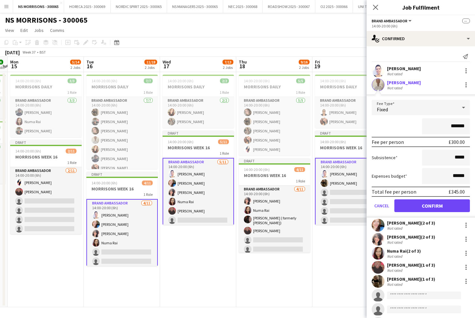
click at [412, 205] on button "Confirm" at bounding box center [433, 205] width 76 height 13
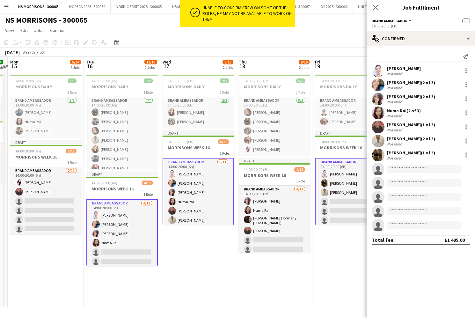
click at [138, 242] on app-card-role "Brand Ambassador 4/11 14:00-20:00 (6h) Cleo Gifford Stephanie Baillie Nabila Ha…" at bounding box center [121, 256] width 71 height 115
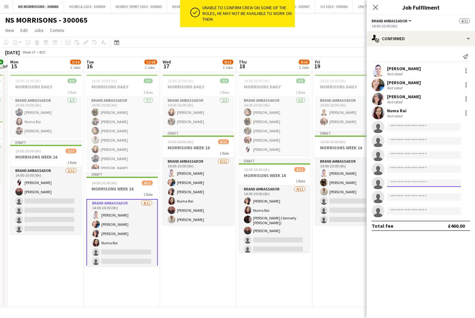
click at [415, 183] on input at bounding box center [424, 183] width 74 height 8
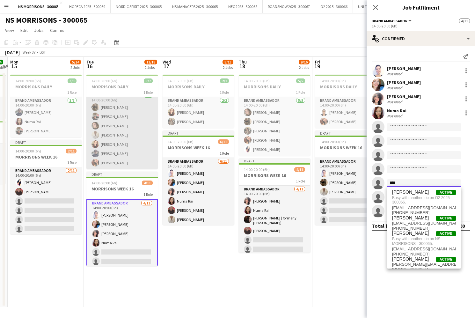
scroll to position [5, 0]
type input "****"
click at [106, 133] on app-card-role "Brand Ambassador 7/7 14:00-20:00 (6h) Grace Stewart Fayyad Garuba Molly Crossle…" at bounding box center [121, 130] width 71 height 77
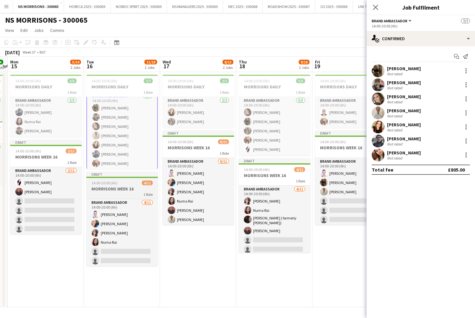
click at [102, 186] on h3 "MORRISONS WEEK 16" at bounding box center [121, 189] width 71 height 6
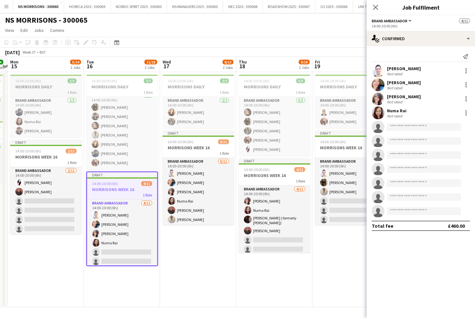
scroll to position [0, 145]
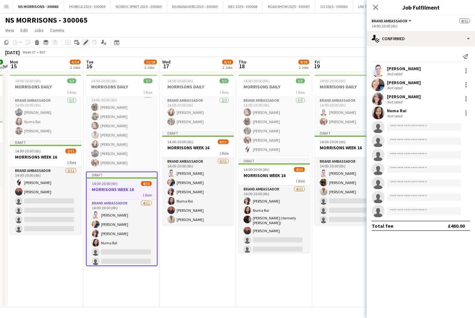
click at [82, 43] on div "Edit" at bounding box center [86, 43] width 8 height 8
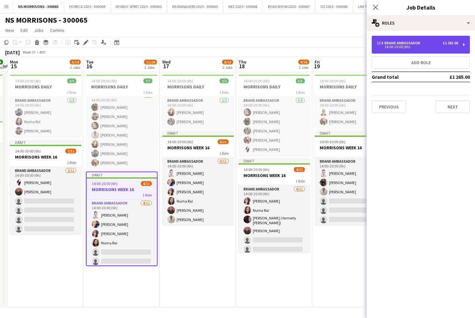
drag, startPoint x: 392, startPoint y: 42, endPoint x: 382, endPoint y: 53, distance: 14.2
click at [392, 42] on div "Brand Ambassador" at bounding box center [404, 43] width 38 height 4
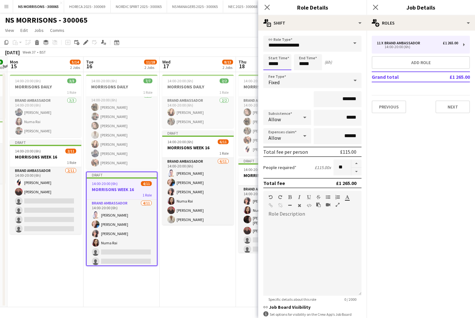
click at [276, 67] on input "*****" at bounding box center [277, 62] width 28 height 16
click at [271, 72] on div at bounding box center [271, 73] width 13 height 6
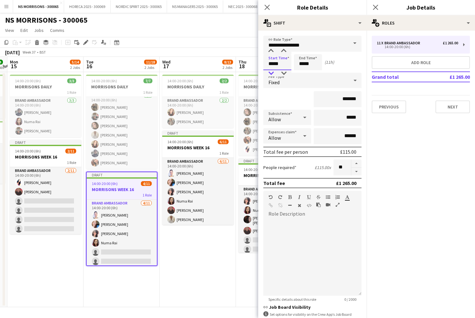
click at [271, 72] on div at bounding box center [271, 73] width 13 height 6
type input "*****"
drag, startPoint x: 271, startPoint y: 72, endPoint x: 309, endPoint y: 65, distance: 38.7
click at [271, 72] on div at bounding box center [271, 73] width 13 height 6
drag, startPoint x: 308, startPoint y: 63, endPoint x: 307, endPoint y: 68, distance: 4.3
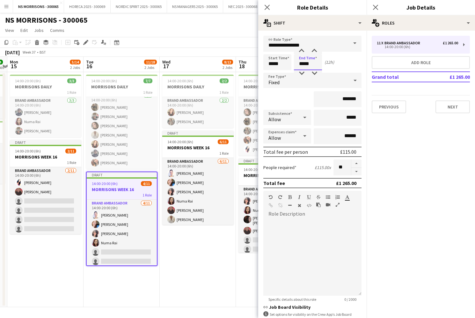
click at [308, 63] on input "*****" at bounding box center [308, 62] width 28 height 16
click at [304, 74] on div at bounding box center [301, 73] width 13 height 6
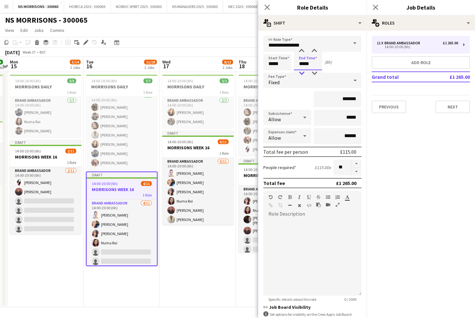
click at [304, 74] on div at bounding box center [301, 73] width 13 height 6
type input "*****"
click at [304, 74] on div at bounding box center [301, 73] width 13 height 6
click at [170, 237] on app-date-cell "14:00-20:00 (6h) 2/2 MORRISONS DAILY 1 Role Brand Ambassador 2/2 14:00-20:00 (6…" at bounding box center [198, 189] width 76 height 235
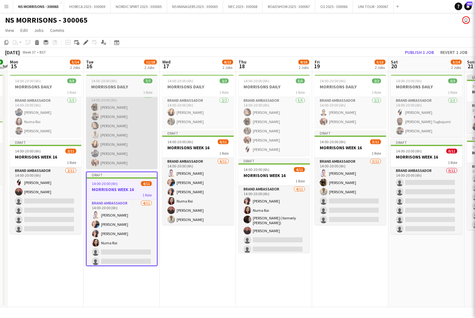
scroll to position [0, 145]
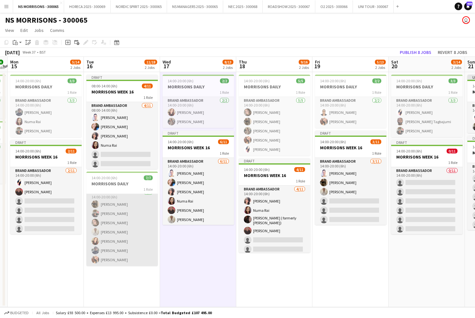
click at [134, 237] on app-card-role "Brand Ambassador 7/7 14:00-20:00 (6h) Grace Stewart Fayyad Garuba Molly Crossle…" at bounding box center [121, 227] width 71 height 77
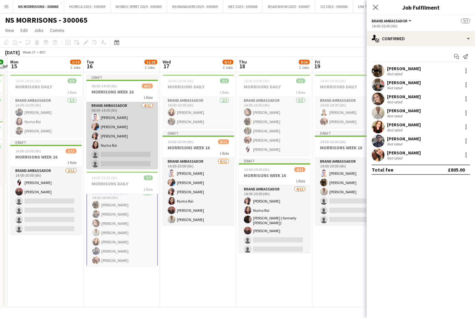
click at [118, 154] on app-card-role "Brand Ambassador 4/11 08:00-14:00 (6h) Cleo Gifford Stephanie Baillie Nabila Ha…" at bounding box center [121, 159] width 71 height 114
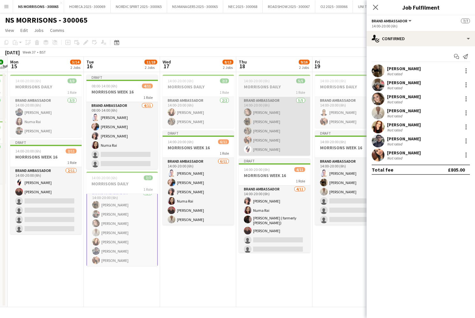
scroll to position [0, 145]
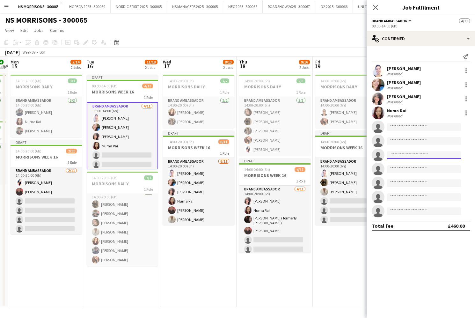
click at [401, 157] on input at bounding box center [424, 155] width 74 height 8
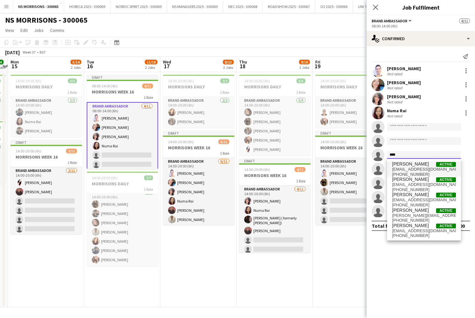
type input "****"
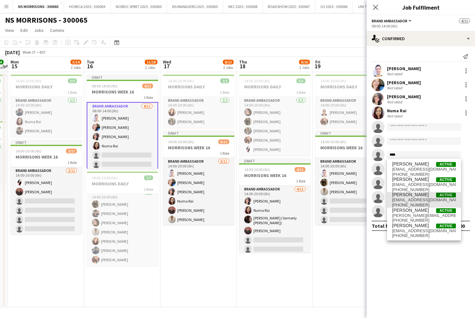
drag, startPoint x: 403, startPoint y: 165, endPoint x: 402, endPoint y: 195, distance: 29.4
click at [402, 195] on span "[PERSON_NAME]" at bounding box center [410, 194] width 37 height 5
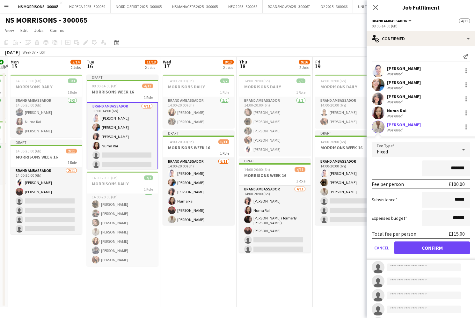
drag, startPoint x: 403, startPoint y: 250, endPoint x: 403, endPoint y: 246, distance: 4.2
click at [403, 249] on button "Confirm" at bounding box center [433, 247] width 76 height 13
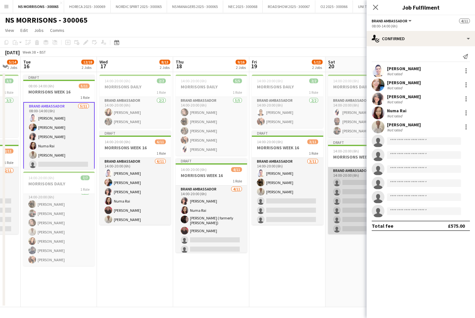
click at [341, 183] on app-card-role "Brand Ambassador 0/11 14:00-20:00 (6h) single-neutral-actions single-neutral-ac…" at bounding box center [363, 224] width 71 height 114
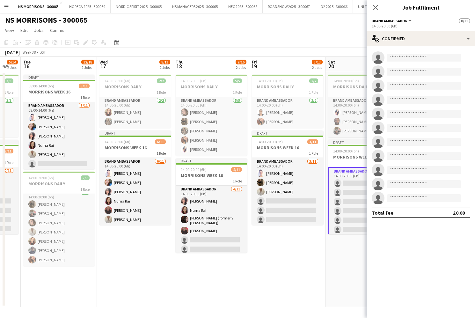
scroll to position [0, 208]
click at [399, 168] on input at bounding box center [424, 170] width 74 height 8
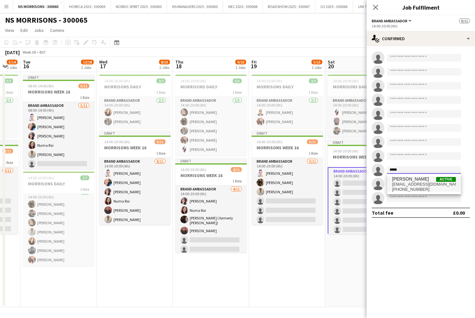
type input "*****"
click at [398, 180] on span "[PERSON_NAME]" at bounding box center [410, 178] width 37 height 5
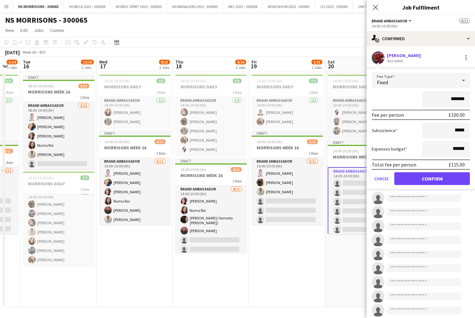
click at [452, 99] on input "*******" at bounding box center [446, 99] width 48 height 16
type input "*******"
drag, startPoint x: 455, startPoint y: 148, endPoint x: 458, endPoint y: 148, distance: 3.8
click at [459, 148] on input "******" at bounding box center [446, 149] width 48 height 16
type input "******"
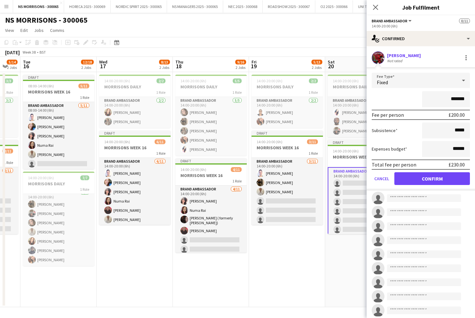
click at [432, 177] on button "Confirm" at bounding box center [433, 178] width 76 height 13
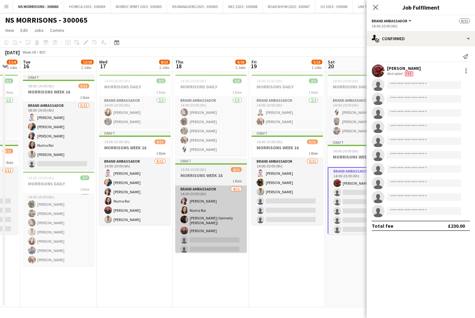
drag, startPoint x: 141, startPoint y: 188, endPoint x: 183, endPoint y: 197, distance: 43.4
click at [141, 188] on app-card-role "Brand Ambassador 6/11 14:00-20:00 (6h) Cleo Gifford Stephanie Baillie Nabila Ha…" at bounding box center [134, 215] width 71 height 114
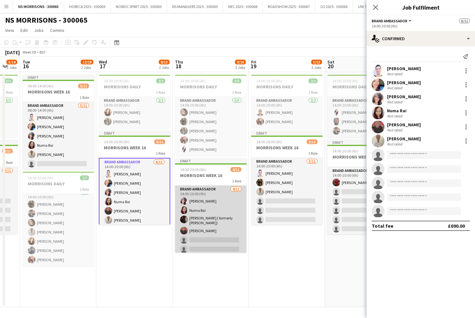
click at [209, 202] on app-card-role "Brand Ambassador 4/11 14:00-20:00 (6h) Nabila Hamici Numa Rai Carma Conroy Brow…" at bounding box center [210, 244] width 71 height 116
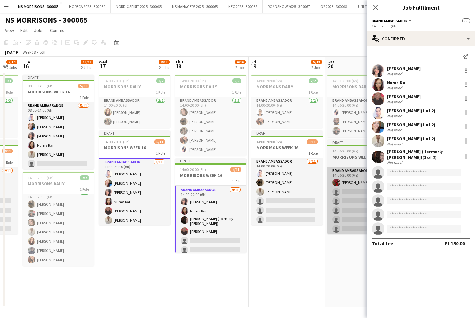
scroll to position [0, 209]
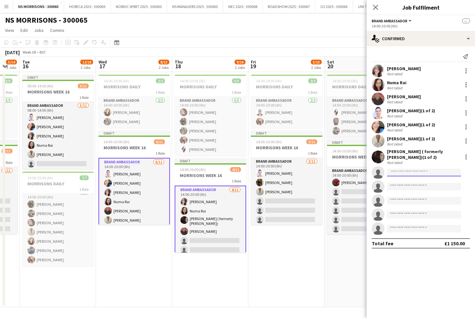
click at [395, 171] on input at bounding box center [424, 173] width 74 height 8
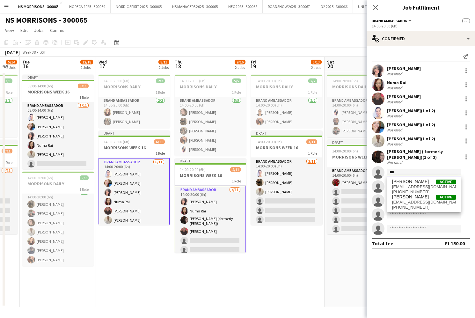
scroll to position [0, 0]
type input "***"
click at [402, 196] on span "[PERSON_NAME]" at bounding box center [410, 196] width 37 height 5
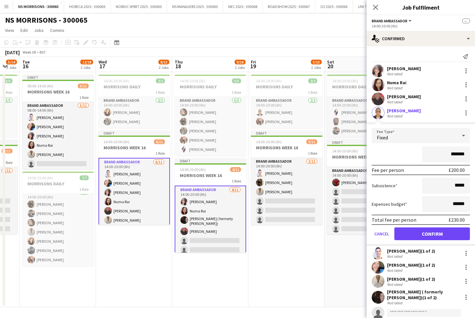
scroll to position [0, 0]
click at [453, 152] on input "*******" at bounding box center [446, 154] width 48 height 16
type input "*******"
drag, startPoint x: 454, startPoint y: 204, endPoint x: 458, endPoint y: 204, distance: 3.9
click at [458, 204] on input "******" at bounding box center [446, 204] width 48 height 16
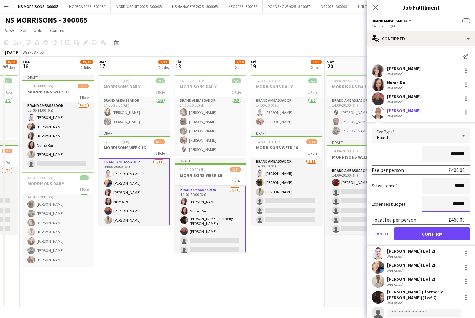
type input "******"
click at [411, 233] on button "Confirm" at bounding box center [433, 233] width 76 height 13
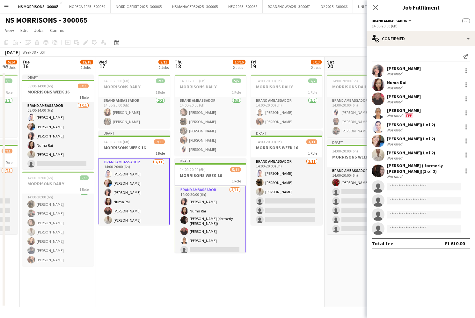
drag, startPoint x: 68, startPoint y: 223, endPoint x: 96, endPoint y: 213, distance: 29.5
click at [68, 223] on app-card-role "Brand Ambassador 7/7 14:00-20:00 (6h) Grace Stewart Fayyad Garuba Molly Crossle…" at bounding box center [57, 227] width 71 height 77
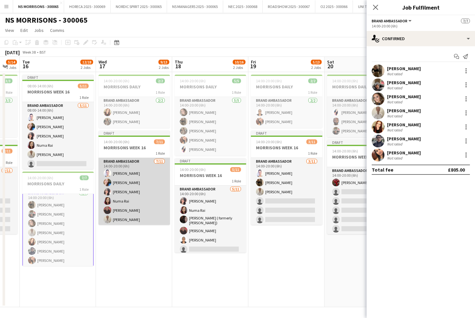
click at [131, 197] on app-card-role "Brand Ambassador 7/11 14:00-20:00 (6h) Cleo Gifford Stephanie Baillie Nabila Ha…" at bounding box center [134, 215] width 71 height 114
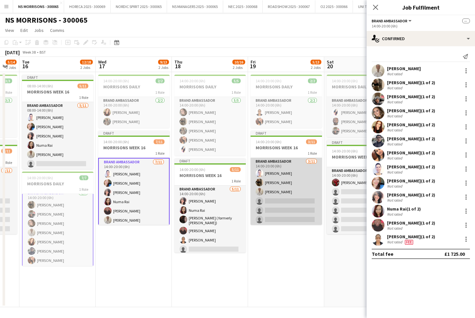
click at [263, 206] on app-card-role "Brand Ambassador 3/11 14:00-20:00 (6h) Cleo Gifford Grace Stewart Adam Mather s…" at bounding box center [286, 215] width 71 height 114
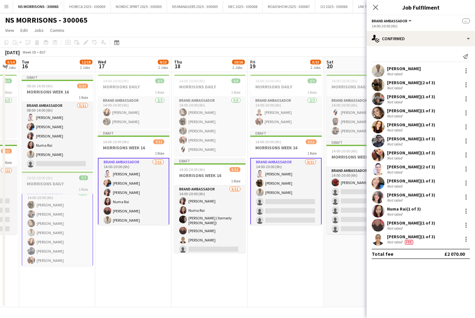
click at [54, 180] on div "14:00-20:00 (6h) 7/7" at bounding box center [57, 177] width 71 height 5
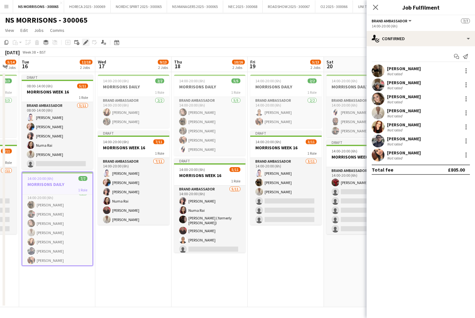
click at [87, 45] on div "Edit" at bounding box center [86, 43] width 8 height 8
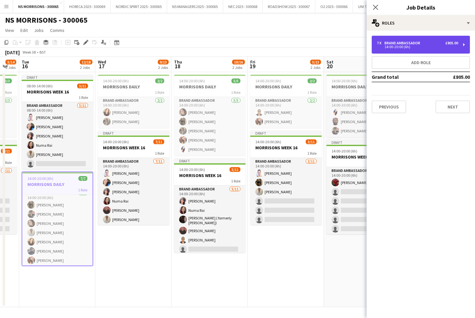
click at [391, 49] on div "7 x Brand Ambassador £805.00 14:00-20:00 (6h)" at bounding box center [421, 45] width 98 height 18
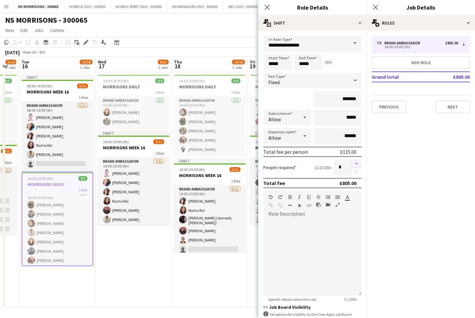
click at [358, 164] on button "button" at bounding box center [357, 163] width 10 height 8
drag, startPoint x: 358, startPoint y: 164, endPoint x: 336, endPoint y: 172, distance: 23.4
click at [358, 164] on button "button" at bounding box center [357, 163] width 10 height 8
type input "**"
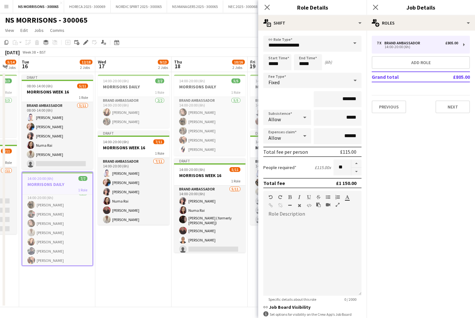
click at [123, 264] on app-date-cell "14:00-20:00 (6h) 2/2 MORRISONS DAILY 1 Role Brand Ambassador 2/2 14:00-20:00 (6…" at bounding box center [133, 189] width 76 height 235
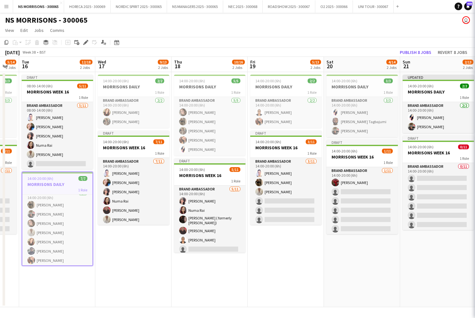
scroll to position [0, 209]
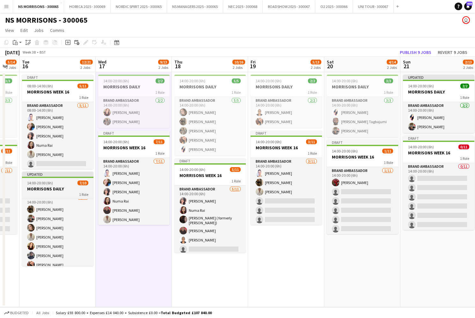
click at [52, 187] on h3 "MORRISONS DAILY" at bounding box center [57, 189] width 71 height 6
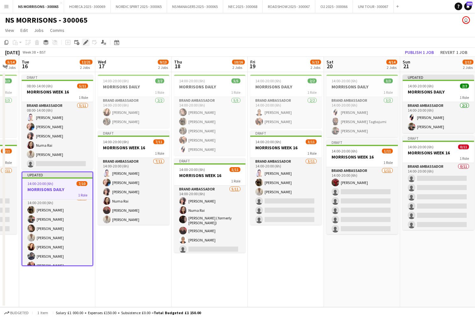
click at [87, 44] on icon "Edit" at bounding box center [85, 42] width 5 height 5
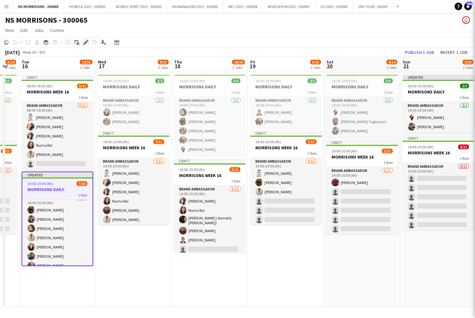
scroll to position [0, 0]
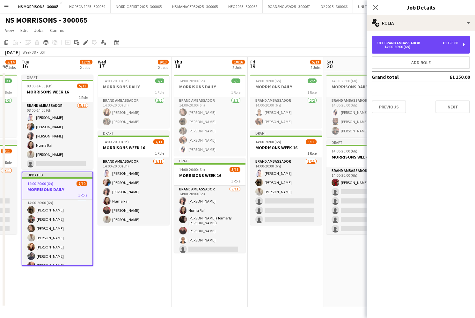
drag, startPoint x: 388, startPoint y: 46, endPoint x: 378, endPoint y: 56, distance: 14.0
click at [388, 46] on div "14:00-20:00 (6h)" at bounding box center [417, 46] width 81 height 3
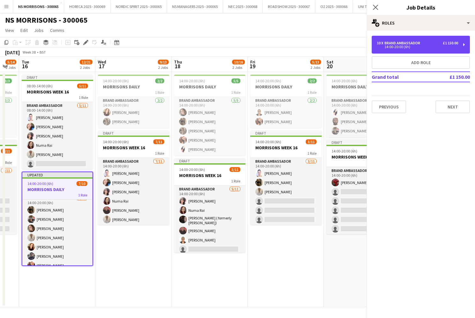
scroll to position [0, 0]
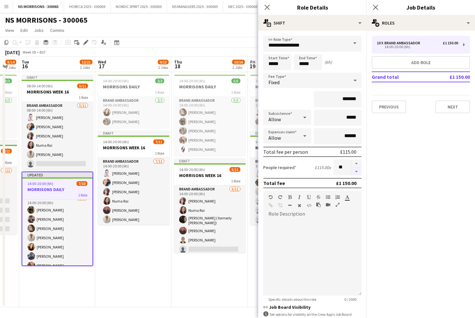
click at [356, 171] on button "button" at bounding box center [357, 172] width 10 height 8
type input "*"
click at [356, 171] on div at bounding box center [356, 167] width 11 height 16
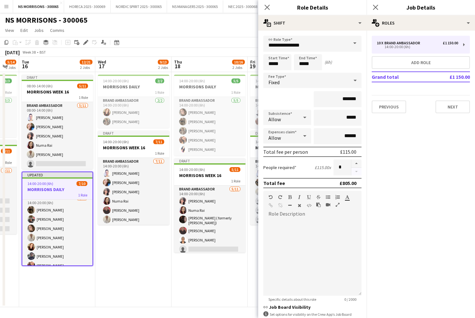
click at [356, 171] on div at bounding box center [356, 167] width 11 height 16
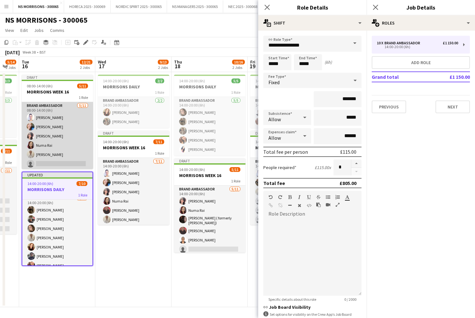
click at [36, 126] on app-card-role "Brand Ambassador 5/11 08:00-14:00 (6h) Cleo Gifford Stephanie Baillie Nabila Ha…" at bounding box center [57, 159] width 71 height 114
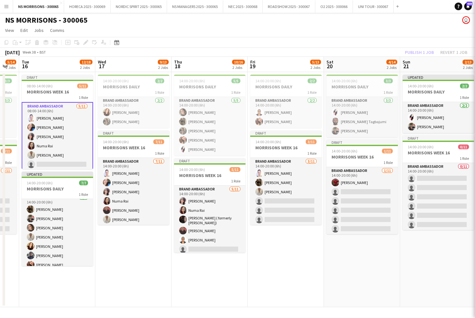
scroll to position [0, 210]
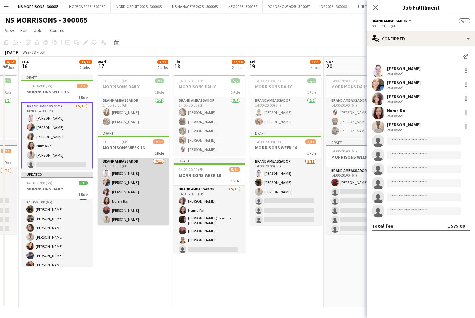
click at [127, 183] on app-card-role "Brand Ambassador 7/11 14:00-20:00 (6h) Cleo Gifford Stephanie Baillie Nabila Ha…" at bounding box center [133, 215] width 71 height 114
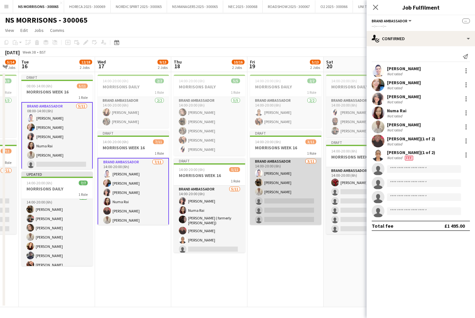
click at [293, 200] on app-card-role "Brand Ambassador 3/11 14:00-20:00 (6h) Cleo Gifford Grace Stewart Adam Mather s…" at bounding box center [285, 215] width 71 height 114
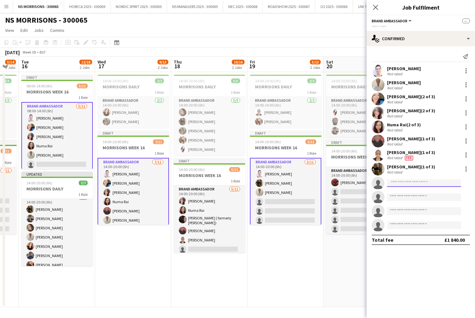
click at [393, 184] on input at bounding box center [424, 183] width 74 height 8
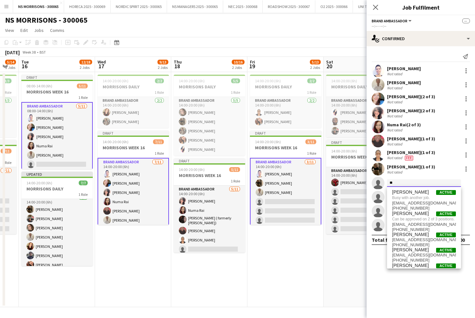
type input "*"
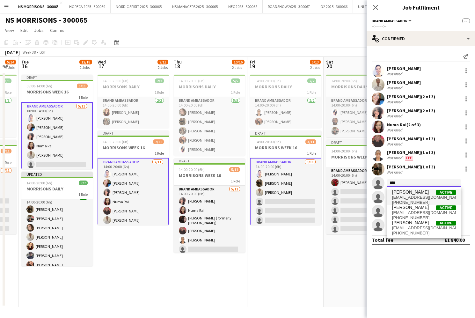
type input "****"
drag, startPoint x: 392, startPoint y: 194, endPoint x: 386, endPoint y: 193, distance: 6.1
click at [392, 194] on mat-option "olanrewaju Jones Active jonesemmanuel48@gmail.com +447867476934" at bounding box center [424, 196] width 74 height 15
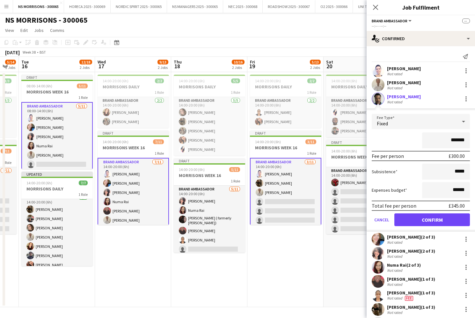
click at [453, 139] on input "*******" at bounding box center [446, 140] width 48 height 16
type input "*******"
drag, startPoint x: 454, startPoint y: 190, endPoint x: 458, endPoint y: 190, distance: 4.1
click at [458, 190] on input "******" at bounding box center [446, 190] width 48 height 16
type input "******"
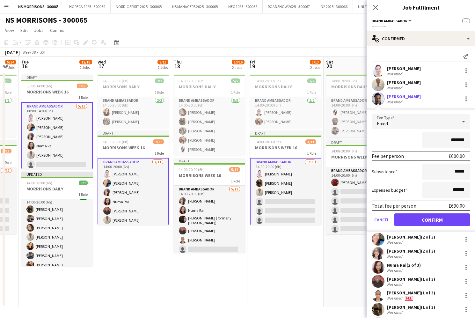
click at [424, 223] on button "Confirm" at bounding box center [433, 219] width 76 height 13
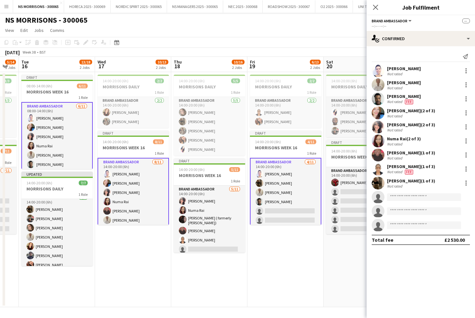
scroll to position [0, 210]
click at [69, 147] on app-card-role "Brand Ambassador 6/11 08:00-14:00 (6h) Cleo Gifford Stephanie Baillie Nabila Ha…" at bounding box center [57, 159] width 71 height 115
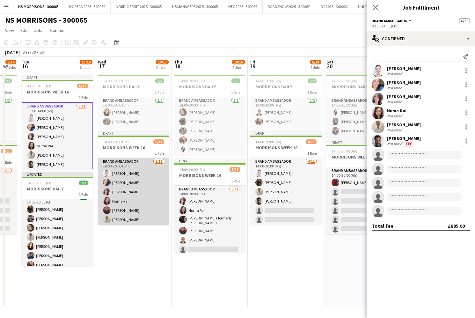
click at [145, 190] on app-card-role "Brand Ambassador 8/11 14:00-20:00 (6h) Cleo Gifford Stephanie Baillie Nabila Ha…" at bounding box center [133, 215] width 71 height 114
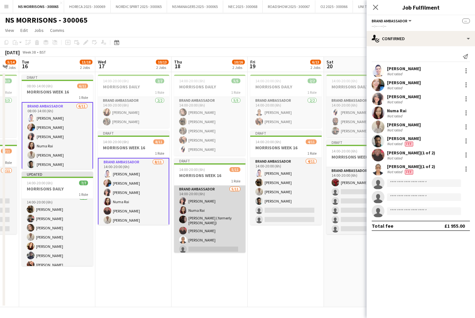
click at [203, 204] on app-card-role "Brand Ambassador 5/11 14:00-20:00 (6h) Nabila Hamici Numa Rai Carma Conroy Brow…" at bounding box center [209, 244] width 71 height 116
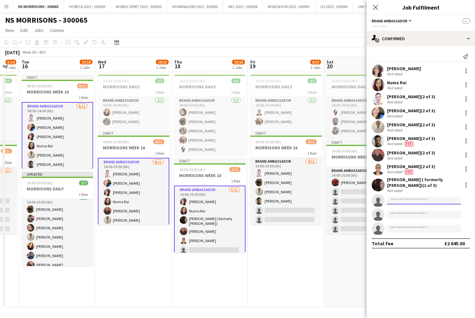
click at [403, 200] on input at bounding box center [424, 201] width 74 height 8
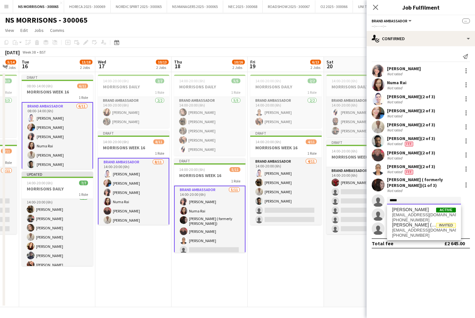
type input "*****"
click at [404, 210] on span "[PERSON_NAME]" at bounding box center [410, 209] width 37 height 5
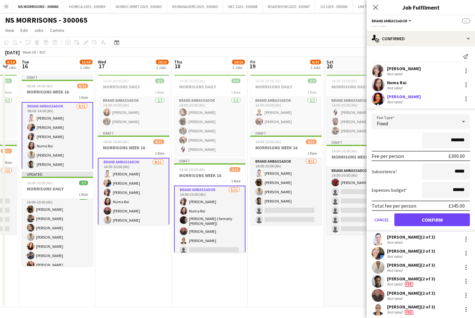
click at [412, 219] on button "Confirm" at bounding box center [433, 219] width 76 height 13
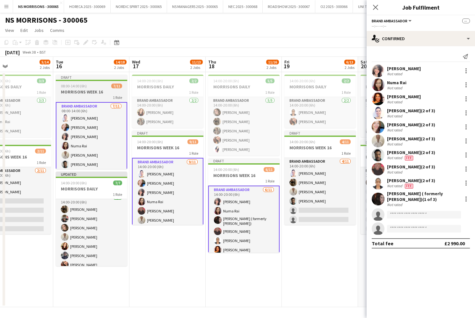
drag, startPoint x: 22, startPoint y: 204, endPoint x: 72, endPoint y: 148, distance: 75.0
click at [23, 203] on app-card-role "Brand Ambassador 2/11 14:00-20:00 (6h) Cleo Taylor Deborah Charville single-neu…" at bounding box center [15, 224] width 71 height 114
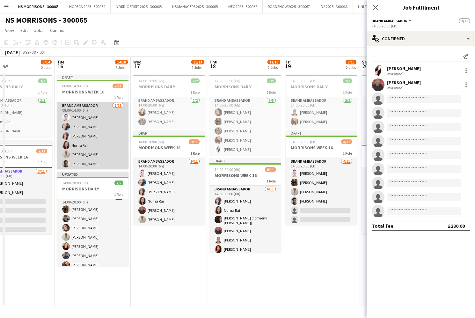
click at [83, 137] on app-card-role "Brand Ambassador 7/11 08:00-14:00 (6h) Cleo Gifford Stephanie Baillie Nabila Ha…" at bounding box center [92, 159] width 71 height 114
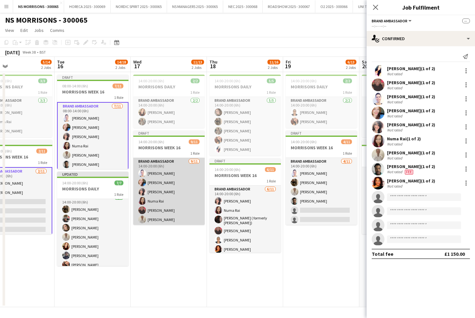
drag, startPoint x: 145, startPoint y: 181, endPoint x: 167, endPoint y: 183, distance: 22.8
click at [145, 181] on app-user-avatar at bounding box center [142, 183] width 8 height 8
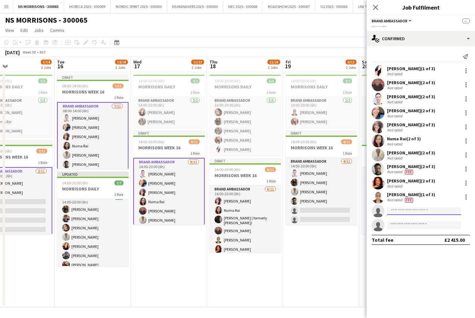
click at [403, 211] on input at bounding box center [424, 211] width 74 height 8
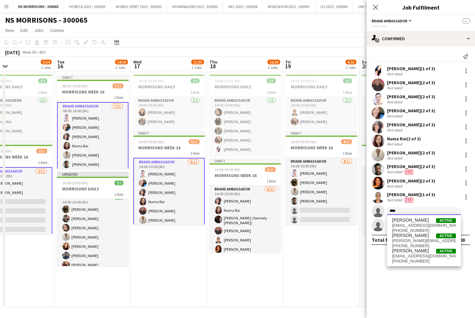
scroll to position [0, 0]
type input "****"
drag, startPoint x: 403, startPoint y: 252, endPoint x: 400, endPoint y: 250, distance: 3.7
click at [403, 251] on span "[PERSON_NAME]" at bounding box center [410, 250] width 37 height 5
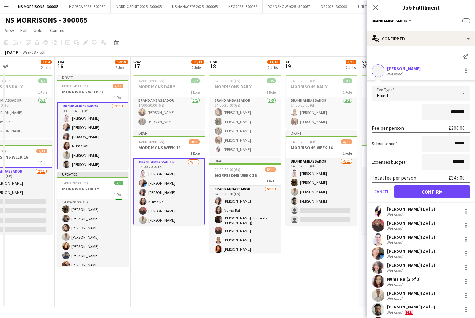
scroll to position [0, 0]
click at [406, 188] on button "Confirm" at bounding box center [433, 191] width 76 height 13
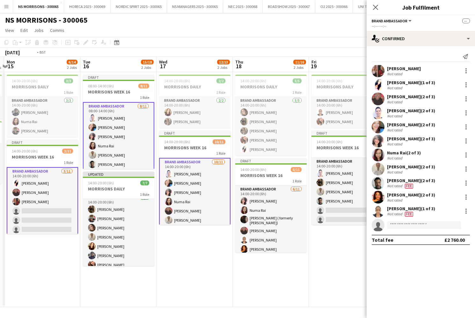
scroll to position [0, 143]
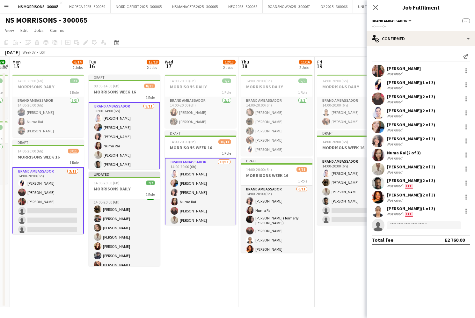
click at [63, 197] on app-card-role "Brand Ambassador 3/11 14:00-20:00 (6h) Cleo Taylor Deborah Charville Amanda Lil…" at bounding box center [47, 224] width 71 height 115
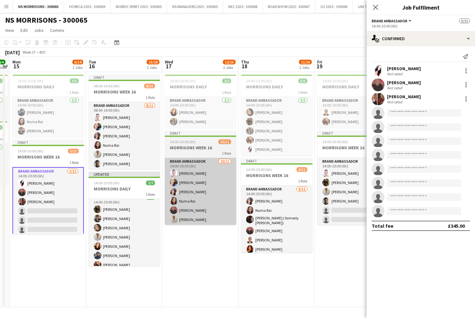
drag, startPoint x: 107, startPoint y: 159, endPoint x: 165, endPoint y: 178, distance: 61.1
click at [107, 159] on app-card-role "Brand Ambassador 8/11 08:00-14:00 (6h) Cleo Gifford Stephanie Baillie Nabila Ha…" at bounding box center [124, 159] width 71 height 114
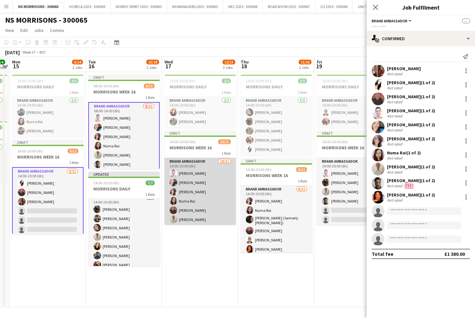
click at [191, 186] on app-card-role "Brand Ambassador 10/11 14:00-20:00 (6h) Cleo Gifford Stephanie Baillie Nabila H…" at bounding box center [200, 215] width 71 height 114
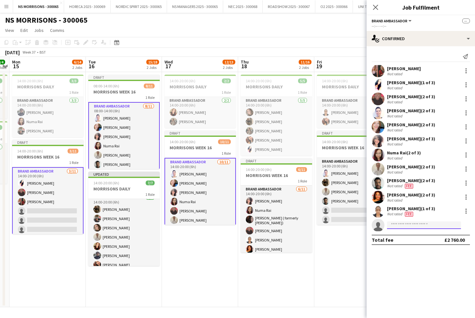
click at [403, 226] on input at bounding box center [424, 225] width 74 height 8
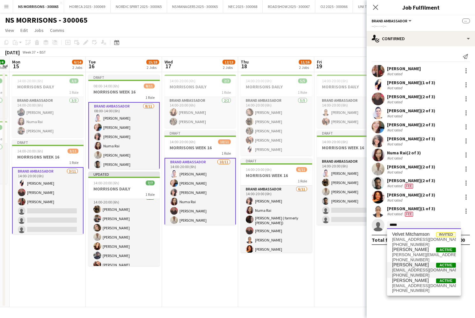
type input "*****"
click at [401, 265] on span "Charlotte Mitchell" at bounding box center [410, 264] width 37 height 5
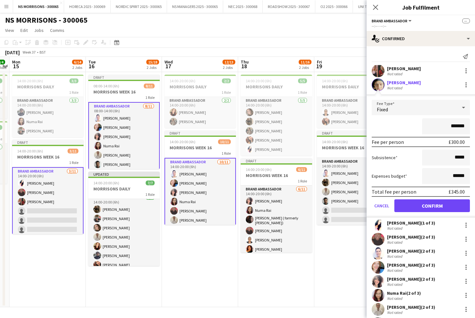
click at [385, 209] on button "Cancel" at bounding box center [382, 205] width 20 height 13
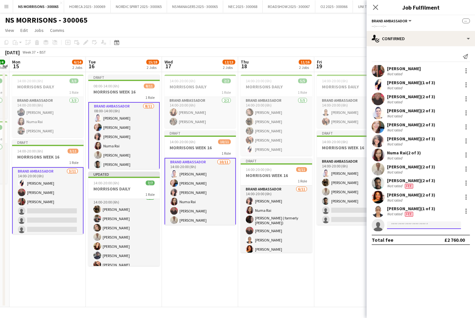
click at [400, 225] on input at bounding box center [424, 225] width 74 height 8
type input "**********"
click at [413, 242] on span "+447776721661" at bounding box center [424, 244] width 64 height 5
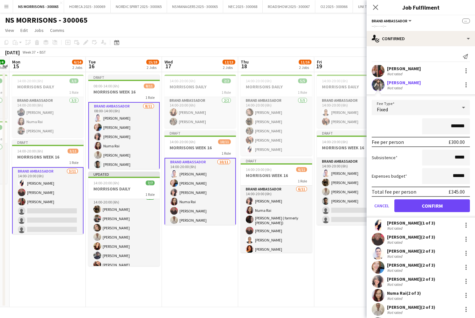
click at [453, 124] on input "*******" at bounding box center [446, 126] width 48 height 16
type input "*******"
click at [455, 174] on input "******" at bounding box center [446, 176] width 48 height 16
type input "******"
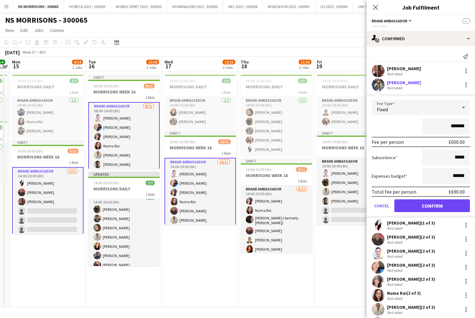
scroll to position [1, 0]
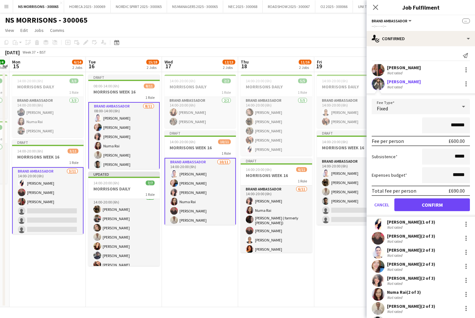
click at [428, 205] on button "Confirm" at bounding box center [433, 204] width 76 height 13
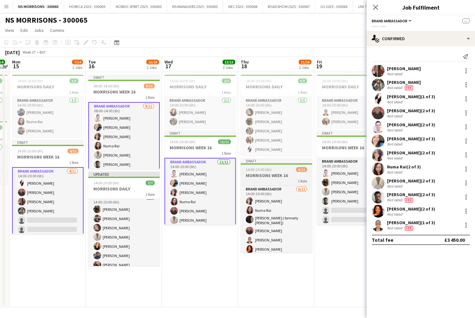
scroll to position [0, 0]
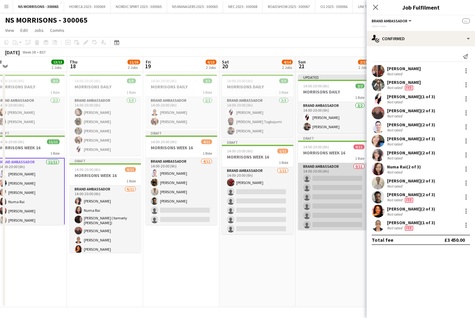
click at [325, 200] on app-card-role "Brand Ambassador 0/11 14:00-20:00 (6h) single-neutral-actions single-neutral-ac…" at bounding box center [333, 220] width 71 height 114
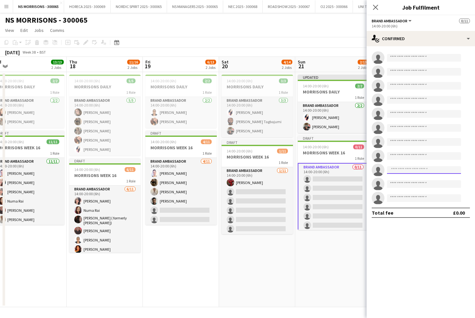
click at [407, 170] on input at bounding box center [424, 170] width 74 height 8
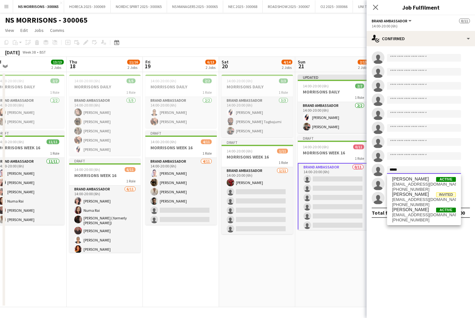
type input "*****"
drag, startPoint x: 410, startPoint y: 175, endPoint x: 426, endPoint y: 184, distance: 18.4
click at [426, 184] on span "chazzizzle@hotmail.co.uk" at bounding box center [424, 184] width 64 height 5
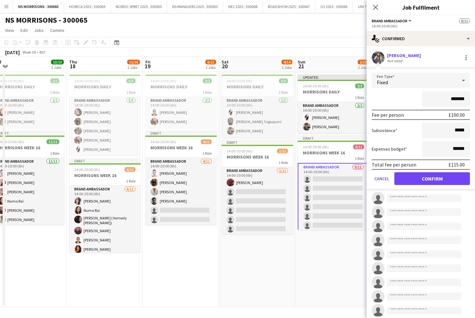
click at [421, 181] on button "Confirm" at bounding box center [433, 178] width 76 height 13
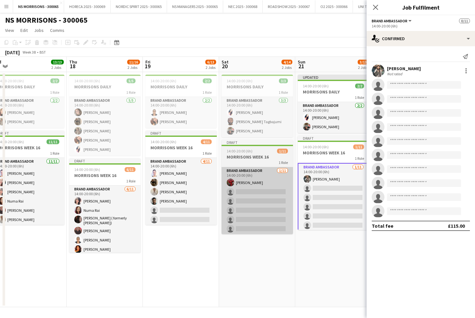
drag, startPoint x: 220, startPoint y: 208, endPoint x: 230, endPoint y: 207, distance: 10.3
click at [221, 207] on app-date-cell "14:00-20:00 (6h) 3/3 MORRISONS DAILY 1 Role Brand Ambassador 3/3 14:00-20:00 (6…" at bounding box center [257, 189] width 76 height 235
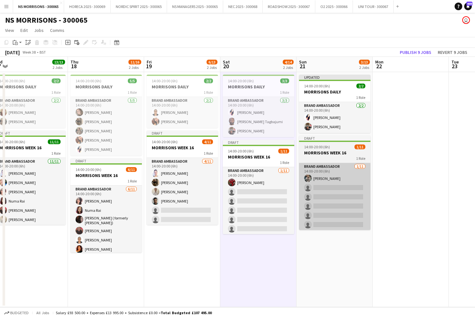
drag, startPoint x: 251, startPoint y: 207, endPoint x: 309, endPoint y: 193, distance: 59.7
click at [251, 207] on app-card-role "Brand Ambassador 1/11 14:00-20:00 (6h) Hamsa Omar single-neutral-actions single…" at bounding box center [258, 224] width 71 height 114
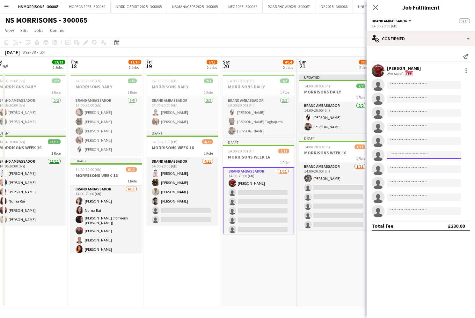
click at [404, 158] on input at bounding box center [424, 155] width 74 height 8
type input "*****"
drag, startPoint x: 409, startPoint y: 163, endPoint x: 413, endPoint y: 172, distance: 9.6
click at [413, 172] on span "+447952429155" at bounding box center [424, 174] width 64 height 5
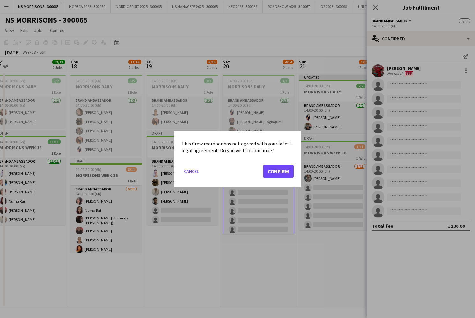
drag, startPoint x: 284, startPoint y: 172, endPoint x: 366, endPoint y: 152, distance: 84.4
click at [285, 172] on button "Confirm" at bounding box center [278, 171] width 31 height 13
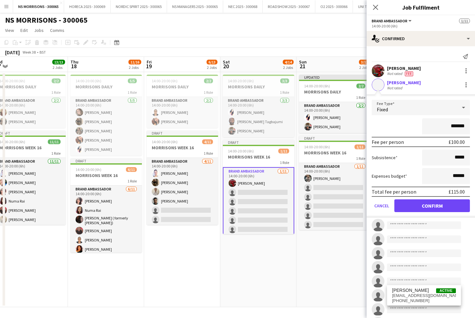
click at [453, 123] on input "*******" at bounding box center [446, 126] width 48 height 16
type input "*******"
click at [404, 205] on button "Confirm" at bounding box center [433, 205] width 76 height 13
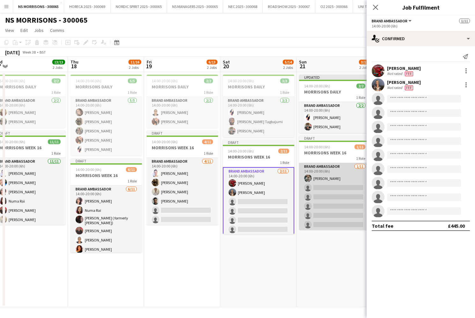
click at [332, 192] on app-card-role "Brand Ambassador 1/11 14:00-20:00 (6h) Charlotte Ritchie single-neutral-actions…" at bounding box center [334, 220] width 71 height 114
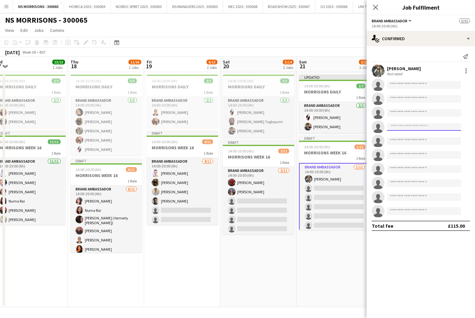
click at [393, 127] on input at bounding box center [424, 127] width 74 height 8
type input "***"
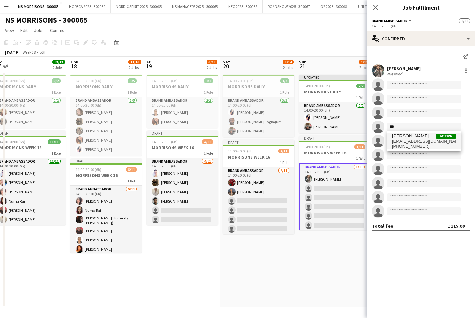
click at [394, 138] on span "[PERSON_NAME]" at bounding box center [410, 135] width 37 height 5
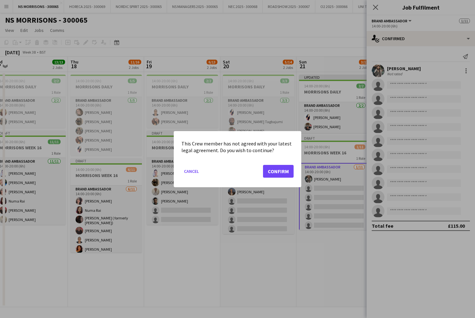
click at [290, 170] on button "Confirm" at bounding box center [278, 171] width 31 height 13
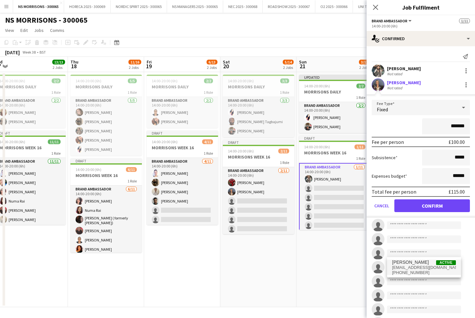
click at [412, 204] on button "Confirm" at bounding box center [433, 205] width 76 height 13
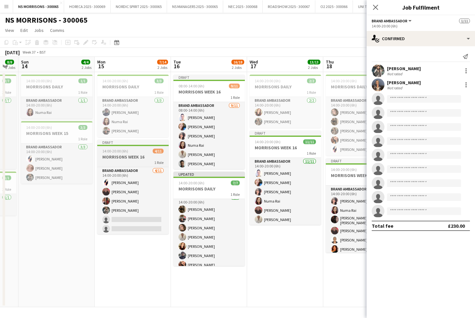
scroll to position [0, 132]
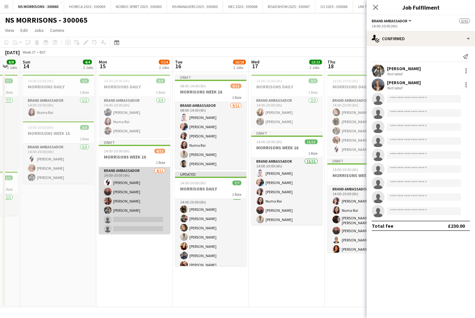
click at [127, 190] on app-card-role "Brand Ambassador 4/11 14:00-20:00 (6h) Cleo Taylor Deborah Charville Amanda Lil…" at bounding box center [134, 224] width 71 height 114
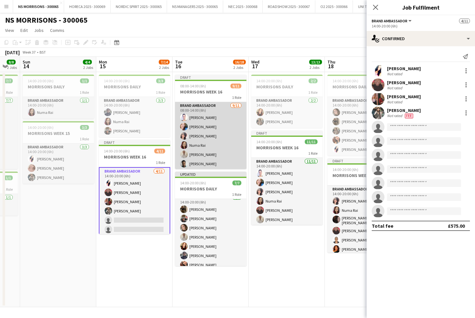
click at [204, 133] on app-card-role "Brand Ambassador 9/11 08:00-14:00 (6h) Cleo Gifford Stephanie Baillie Nabila Ha…" at bounding box center [210, 159] width 71 height 114
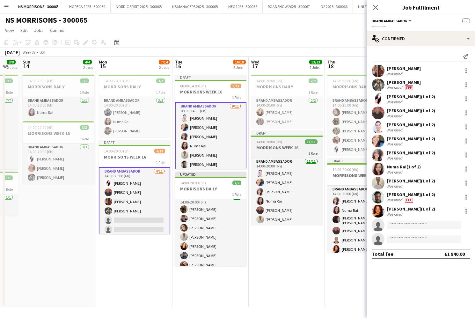
click at [283, 144] on div "14:00-20:00 (6h) 11/11" at bounding box center [286, 141] width 71 height 5
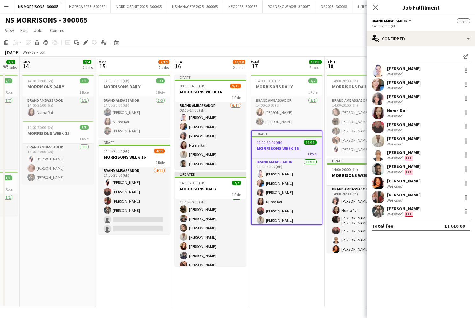
scroll to position [0, 0]
click at [85, 41] on icon "Edit" at bounding box center [85, 42] width 5 height 5
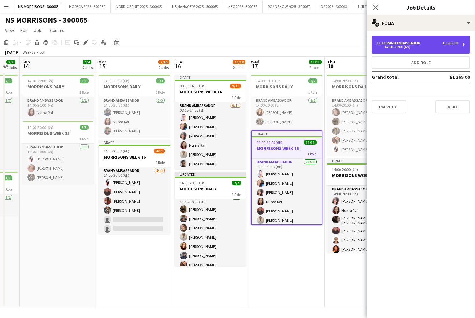
drag, startPoint x: 396, startPoint y: 45, endPoint x: 395, endPoint y: 48, distance: 3.7
click at [396, 45] on div "14:00-20:00 (6h)" at bounding box center [417, 46] width 81 height 3
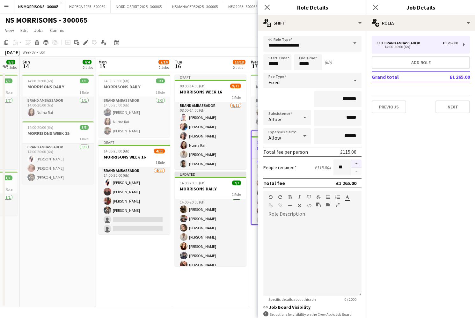
click at [359, 164] on button "button" at bounding box center [357, 163] width 10 height 8
drag, startPoint x: 359, startPoint y: 164, endPoint x: 350, endPoint y: 167, distance: 8.9
click at [359, 164] on button "button" at bounding box center [357, 163] width 10 height 8
type input "**"
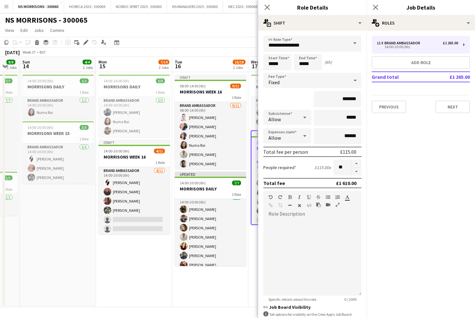
drag, startPoint x: 73, startPoint y: 230, endPoint x: 81, endPoint y: 223, distance: 10.6
click at [73, 230] on app-date-cell "14:00-20:00 (6h) 1/1 MORRISONS DAILY 1 Role Brand Ambassador 1/1 14:00-20:00 (6…" at bounding box center [58, 189] width 76 height 235
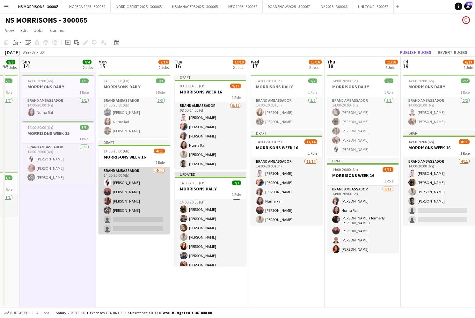
click at [143, 197] on app-card-role "Brand Ambassador 4/11 14:00-20:00 (6h) Cleo Taylor Deborah Charville Amanda Lil…" at bounding box center [134, 224] width 71 height 114
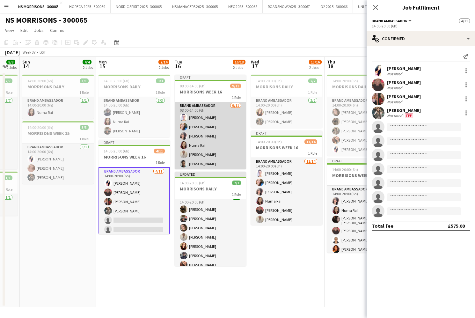
click at [209, 142] on app-card-role "Brand Ambassador 9/11 08:00-14:00 (6h) Cleo Gifford Stephanie Baillie Nabila Ha…" at bounding box center [210, 159] width 71 height 114
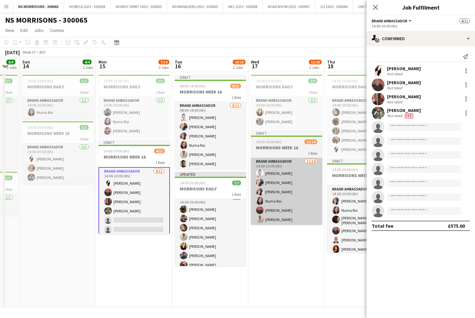
scroll to position [0, 133]
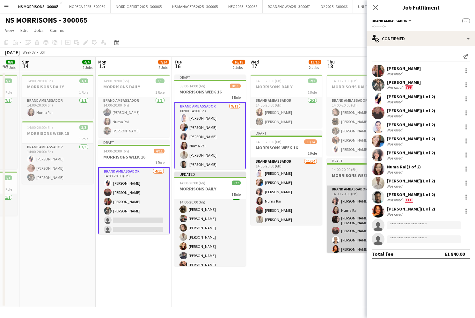
drag, startPoint x: 294, startPoint y: 188, endPoint x: 363, endPoint y: 193, distance: 69.4
click at [294, 188] on app-card-role "Brand Ambassador 11/14 14:00-20:00 (6h) Cleo Gifford Stephanie Baillie Nabila H…" at bounding box center [286, 229] width 71 height 142
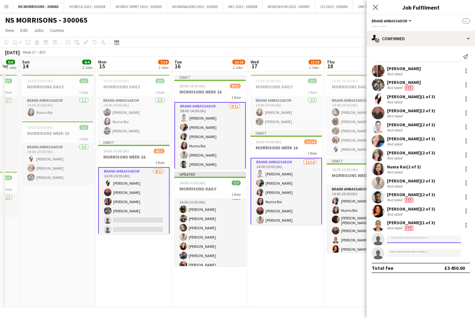
click at [424, 243] on input at bounding box center [424, 239] width 74 height 8
type input "***"
drag, startPoint x: 424, startPoint y: 242, endPoint x: 427, endPoint y: 256, distance: 13.4
click at [427, 256] on span "ianrowl16@gmail.com" at bounding box center [424, 253] width 64 height 5
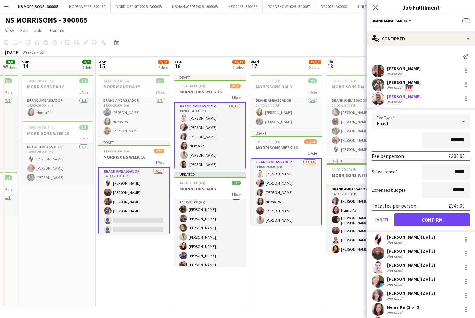
click at [422, 218] on button "Confirm" at bounding box center [433, 219] width 76 height 13
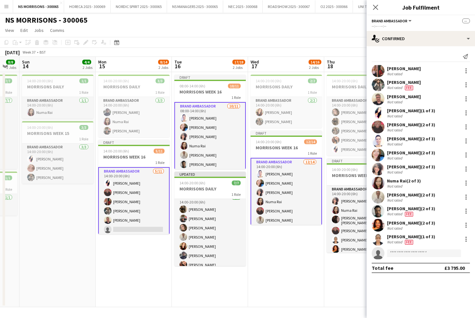
drag, startPoint x: 134, startPoint y: 200, endPoint x: 159, endPoint y: 186, distance: 28.7
click at [134, 200] on app-card-role "Brand Ambassador 5/11 14:00-20:00 (6h) Cleo Taylor Deborah Charville Amanda Lil…" at bounding box center [133, 224] width 71 height 115
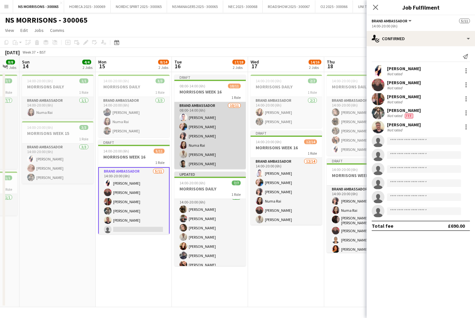
click at [183, 163] on app-user-avatar at bounding box center [184, 164] width 8 height 8
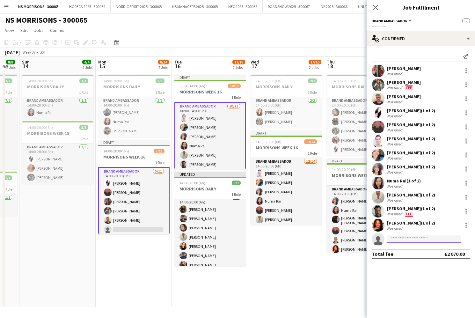
click at [399, 237] on input at bounding box center [424, 239] width 74 height 8
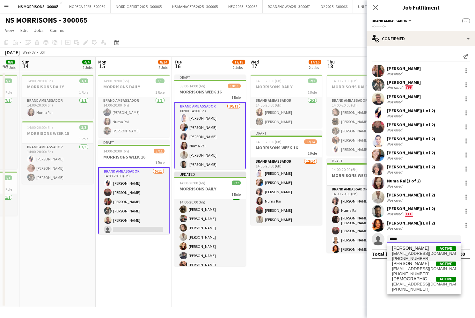
type input "*****"
click at [403, 249] on span "[PERSON_NAME]" at bounding box center [410, 248] width 37 height 5
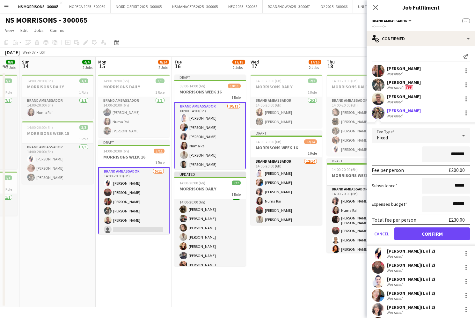
click at [416, 229] on button "Confirm" at bounding box center [433, 233] width 76 height 13
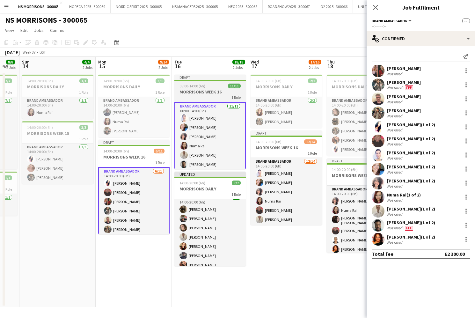
drag, startPoint x: 204, startPoint y: 91, endPoint x: 187, endPoint y: 83, distance: 19.6
click at [204, 91] on h3 "MORRISONS WEEK 16" at bounding box center [209, 92] width 71 height 6
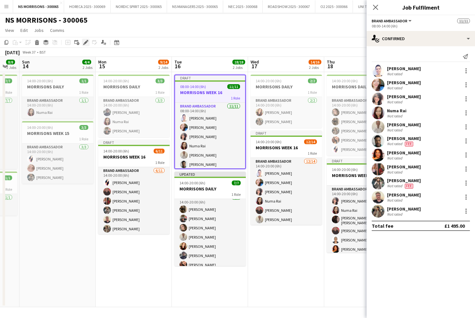
click at [86, 43] on icon "Edit" at bounding box center [85, 42] width 5 height 5
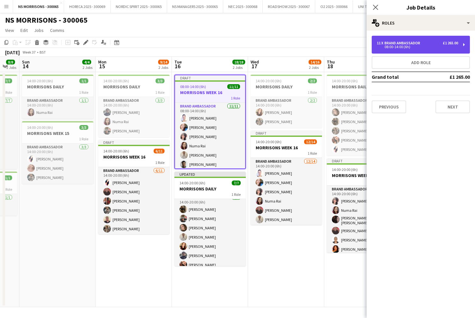
click at [427, 43] on div "11 x Brand Ambassador £1 265.00" at bounding box center [417, 43] width 81 height 4
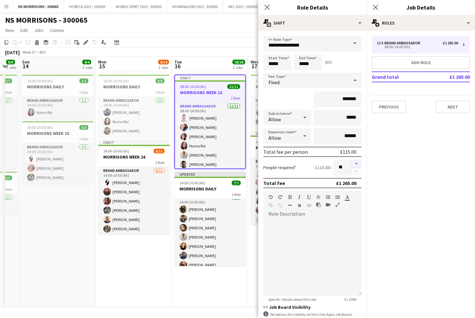
click at [359, 163] on button "button" at bounding box center [357, 163] width 10 height 8
type input "**"
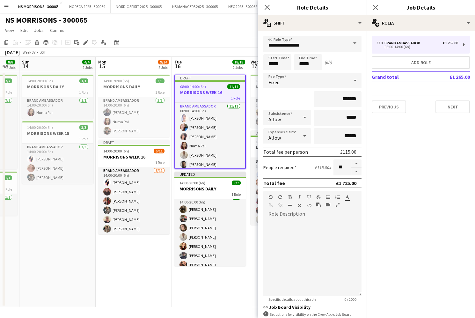
click at [145, 259] on app-date-cell "14:00-20:00 (6h) 3/3 MORRISONS DAILY 1 Role Brand Ambassador 3/3 14:00-20:00 (6…" at bounding box center [134, 189] width 76 height 235
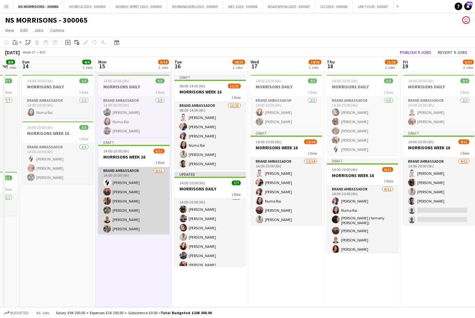
click at [126, 205] on app-card-role "Brand Ambassador 6/11 14:00-20:00 (6h) Cleo Taylor Deborah Charville Amanda Lil…" at bounding box center [133, 224] width 71 height 114
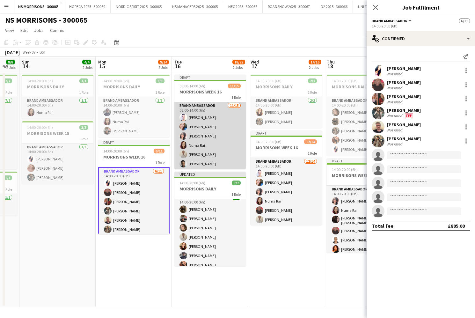
drag, startPoint x: 200, startPoint y: 148, endPoint x: 244, endPoint y: 152, distance: 44.1
click at [200, 148] on app-card-role "Brand Ambassador 11/15 08:00-14:00 (6h) Cleo Gifford Stephanie Baillie Nabila H…" at bounding box center [209, 177] width 71 height 151
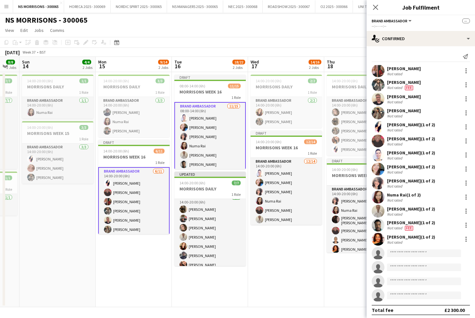
click at [400, 249] on app-invite-slot "single-neutral-actions" at bounding box center [421, 253] width 108 height 13
click at [401, 252] on input at bounding box center [424, 253] width 74 height 8
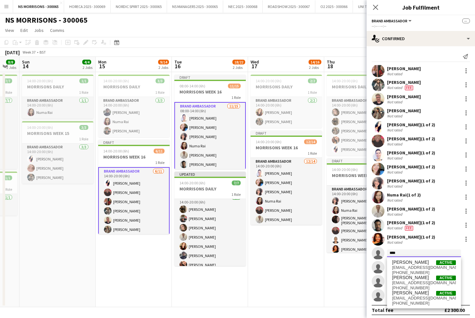
type input "****"
drag, startPoint x: 401, startPoint y: 252, endPoint x: 418, endPoint y: 267, distance: 23.3
click at [418, 268] on span "kyleeveling22@gmail.com" at bounding box center [424, 267] width 64 height 5
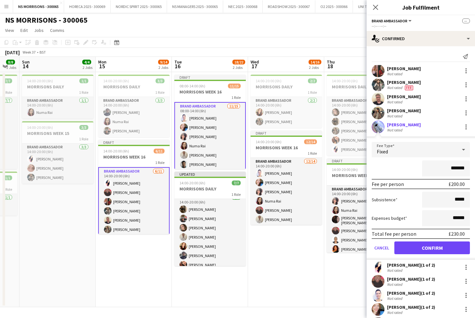
click at [452, 167] on input "*******" at bounding box center [446, 168] width 48 height 16
type input "*******"
drag, startPoint x: 454, startPoint y: 218, endPoint x: 458, endPoint y: 218, distance: 3.8
click at [458, 218] on input "******" at bounding box center [446, 218] width 48 height 16
type input "******"
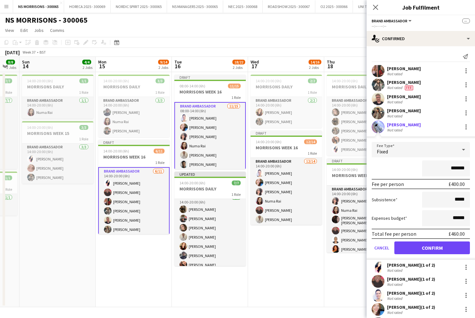
click at [412, 249] on button "Confirm" at bounding box center [433, 247] width 76 height 13
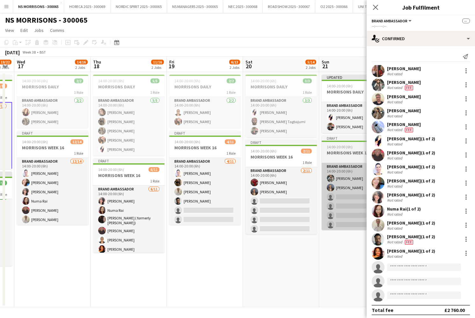
scroll to position [0, 215]
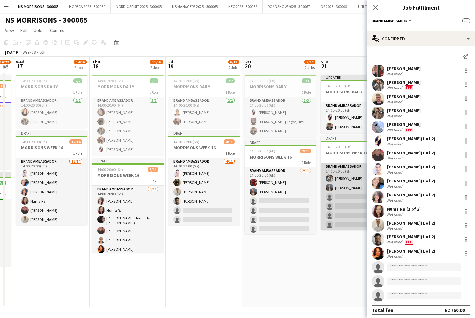
click at [342, 201] on app-card-role "Brand Ambassador 2/11 14:00-20:00 (6h) Charlotte Ritchie Jodie Stevens single-n…" at bounding box center [356, 220] width 71 height 114
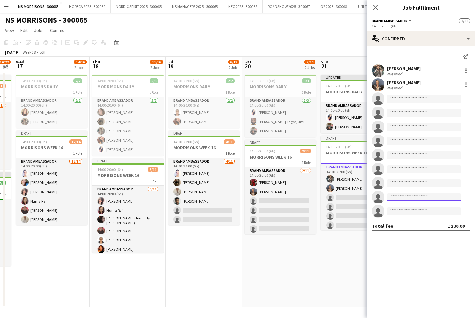
click at [398, 195] on input at bounding box center [424, 197] width 74 height 8
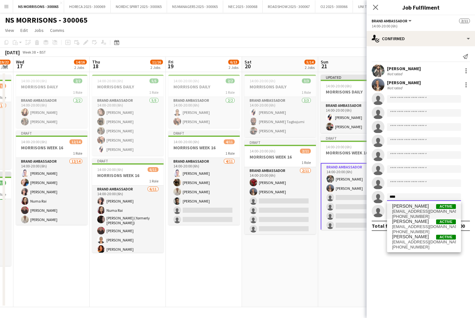
type input "****"
click at [403, 209] on span "kyleeveling22@gmail.com" at bounding box center [424, 211] width 64 height 5
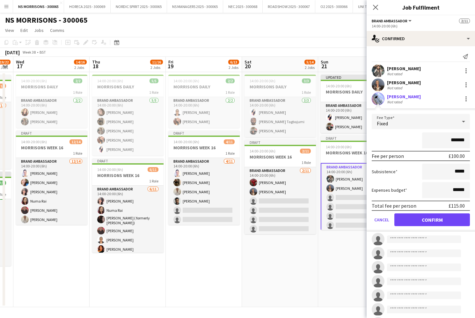
click at [417, 222] on button "Confirm" at bounding box center [433, 219] width 76 height 13
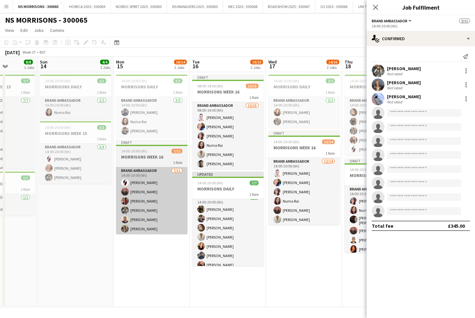
scroll to position [0, 191]
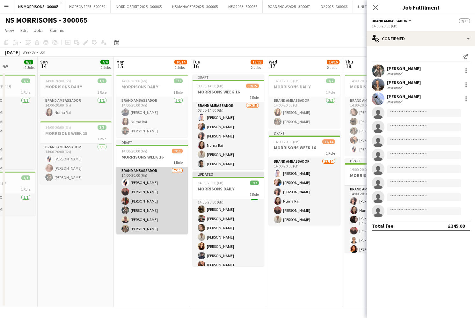
click at [147, 185] on app-card-role "Brand Ambassador 7/11 14:00-20:00 (6h) Cleo Taylor Deborah Charville Amanda Lil…" at bounding box center [151, 224] width 71 height 114
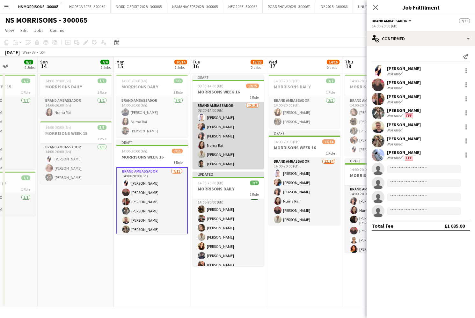
click at [201, 143] on app-user-avatar at bounding box center [202, 145] width 8 height 8
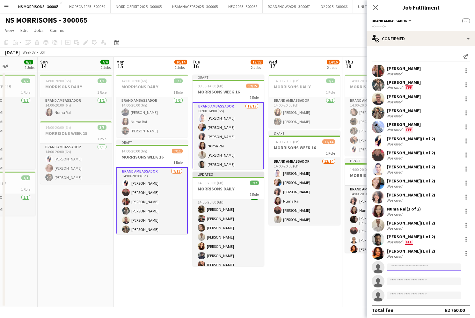
click at [398, 268] on input at bounding box center [424, 267] width 74 height 8
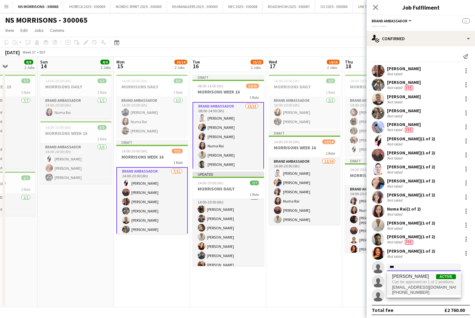
scroll to position [0, 0]
type input "***"
click at [396, 282] on span "Can be approved on 1 of 2 positions." at bounding box center [424, 282] width 64 height 6
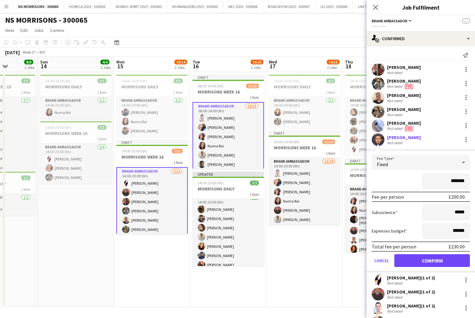
click at [413, 262] on button "Confirm" at bounding box center [433, 260] width 76 height 13
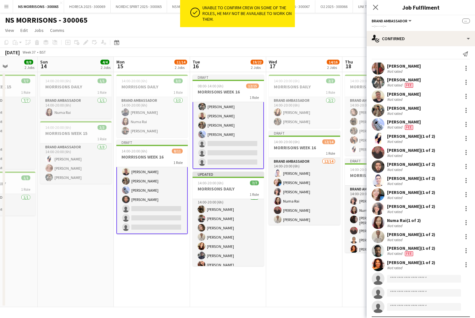
scroll to position [85, 0]
click at [237, 157] on app-card-role "Brand Ambassador 12/15 08:00-14:00 (6h) Cleo Gifford Stephanie Baillie Nabila H…" at bounding box center [228, 93] width 71 height 152
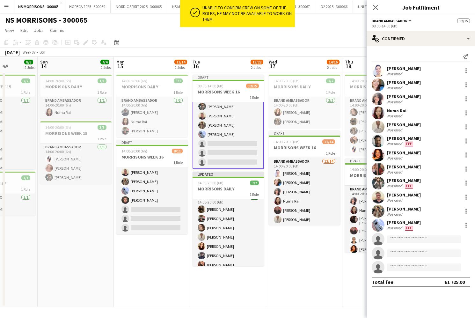
scroll to position [0, 0]
click at [411, 240] on input at bounding box center [424, 239] width 74 height 8
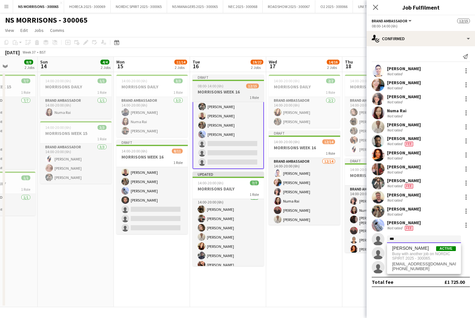
type input "***"
click at [217, 87] on span "08:00-14:00 (6h)" at bounding box center [211, 86] width 26 height 5
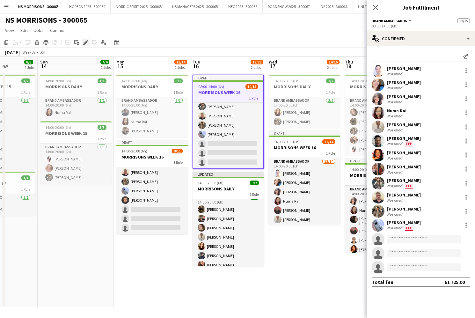
click at [83, 41] on div "Edit" at bounding box center [86, 43] width 8 height 8
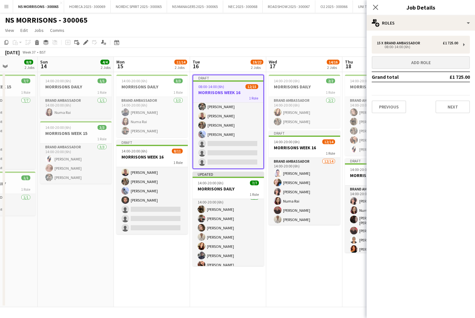
click at [385, 59] on button "Add role" at bounding box center [421, 62] width 98 height 13
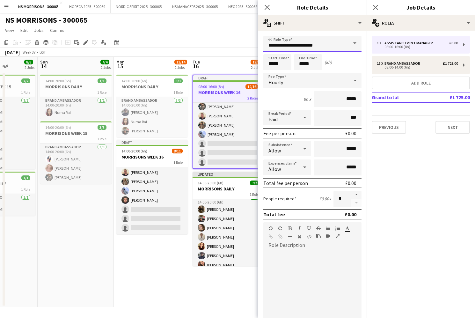
click at [310, 47] on input "**********" at bounding box center [312, 44] width 98 height 16
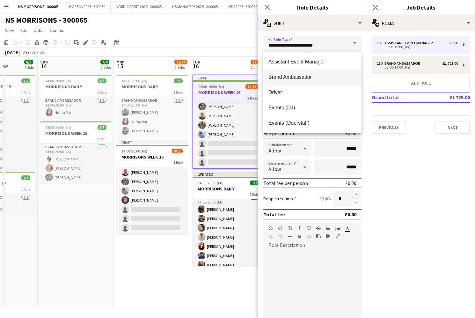
click at [286, 75] on span "Brand Ambassador" at bounding box center [313, 77] width 88 height 6
type input "**********"
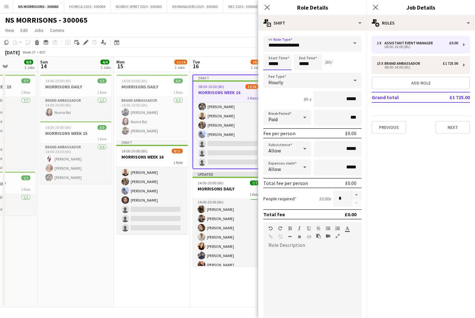
click at [277, 64] on input "*****" at bounding box center [277, 62] width 28 height 16
click at [272, 49] on div at bounding box center [271, 51] width 13 height 6
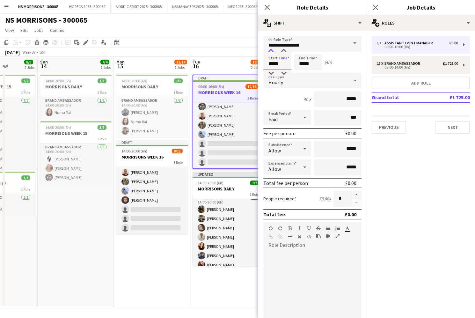
click at [272, 49] on div at bounding box center [271, 51] width 13 height 6
type input "*****"
click at [272, 49] on div at bounding box center [271, 51] width 13 height 6
drag, startPoint x: 305, startPoint y: 62, endPoint x: 305, endPoint y: 56, distance: 6.1
click at [305, 62] on input "*****" at bounding box center [308, 62] width 28 height 16
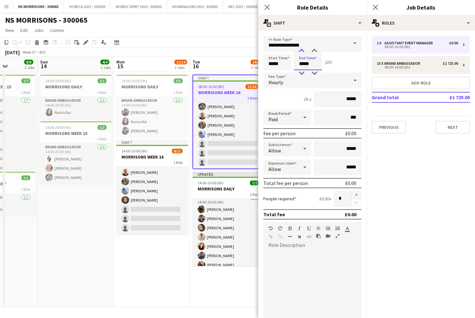
click at [304, 51] on div at bounding box center [301, 51] width 13 height 6
type input "*****"
click at [304, 51] on div at bounding box center [301, 51] width 13 height 6
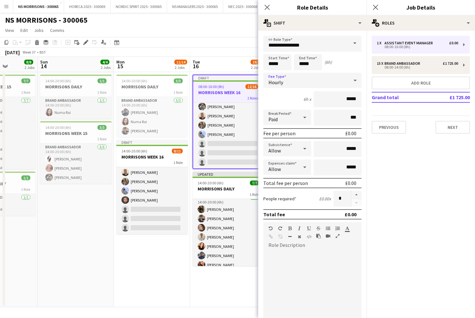
click at [271, 80] on span "Hourly" at bounding box center [276, 82] width 15 height 6
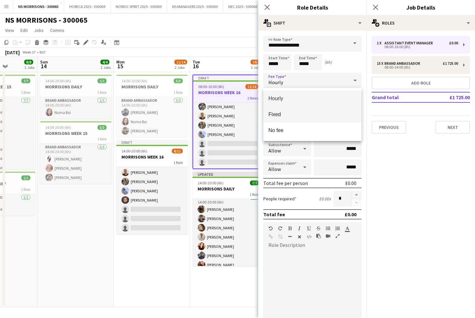
drag, startPoint x: 282, startPoint y: 111, endPoint x: 287, endPoint y: 110, distance: 4.9
click at [285, 110] on mat-option "Fixed" at bounding box center [312, 115] width 98 height 16
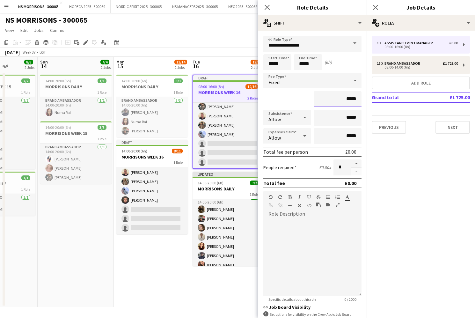
click at [347, 98] on input "*****" at bounding box center [338, 99] width 48 height 16
type input "*******"
drag, startPoint x: 349, startPoint y: 137, endPoint x: 338, endPoint y: 135, distance: 10.4
click at [345, 137] on input "*****" at bounding box center [338, 136] width 48 height 16
type input "******"
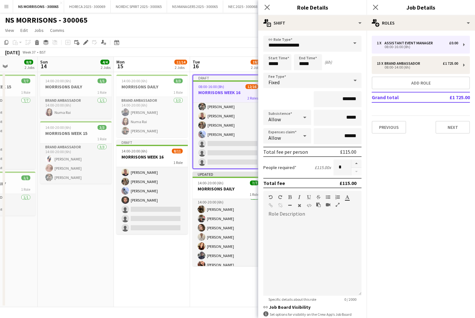
click at [132, 260] on app-date-cell "14:00-20:00 (6h) 3/3 MORRISONS DAILY 1 Role Brand Ambassador 3/3 14:00-20:00 (6…" at bounding box center [152, 189] width 76 height 235
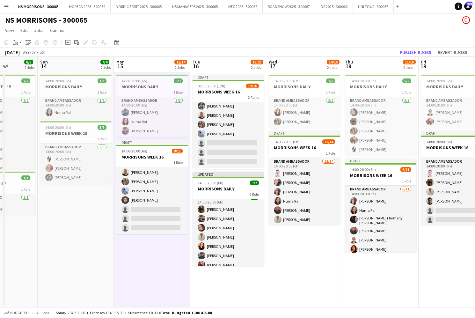
drag, startPoint x: 152, startPoint y: 213, endPoint x: 159, endPoint y: 210, distance: 7.1
click at [155, 211] on app-calendar-viewport "Thu 11 14/14 2 Jobs Fri 12 11/12 2 Jobs Sat 13 8/8 2 Jobs Sun 14 4/4 2 Jobs Mon…" at bounding box center [237, 182] width 475 height 250
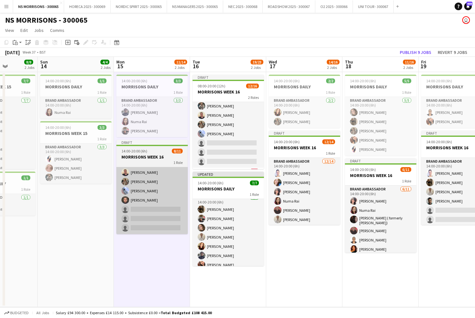
scroll to position [0, 187]
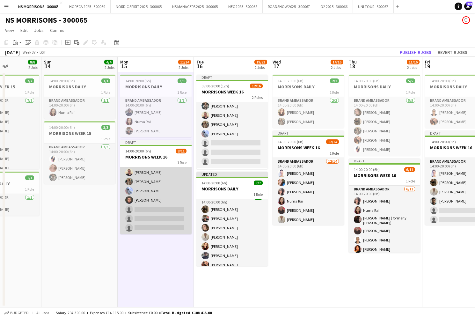
click at [162, 189] on app-card-role "Brand Ambassador 8/11 14:00-20:00 (6h) Cleo Taylor Deborah Charville Amanda Lil…" at bounding box center [155, 177] width 71 height 114
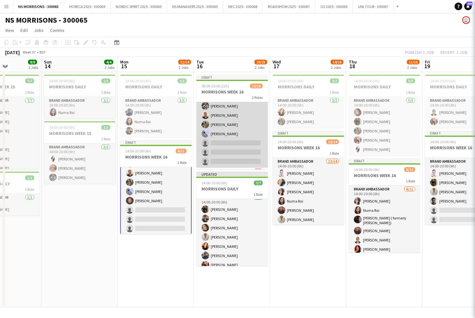
click at [207, 160] on app-card-role "Brand Ambassador 12/15 08:00-14:00 (6h) Cleo Gifford Stephanie Baillie Nabila H…" at bounding box center [231, 92] width 71 height 151
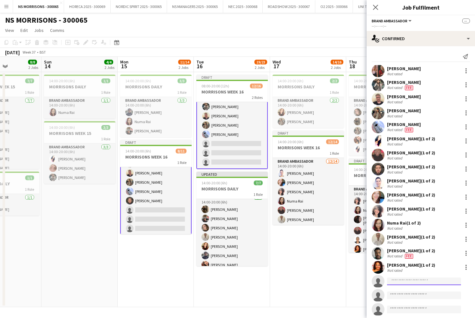
click at [398, 281] on input at bounding box center [424, 282] width 74 height 8
click at [231, 159] on app-card-role "Brand Ambassador 12/15 08:00-14:00 (6h) Cleo Gifford Stephanie Baillie Nabila H…" at bounding box center [231, 93] width 71 height 152
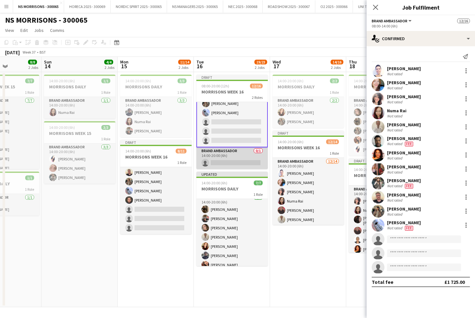
scroll to position [107, 0]
click at [233, 160] on app-card-role "Brand Ambassador 0/1 14:00-20:00 (6h) single-neutral-actions" at bounding box center [231, 158] width 71 height 22
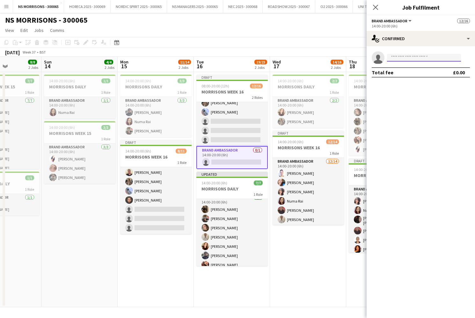
click at [394, 56] on input at bounding box center [424, 58] width 74 height 8
type input "***"
click at [394, 69] on span "[PERSON_NAME]" at bounding box center [410, 66] width 37 height 5
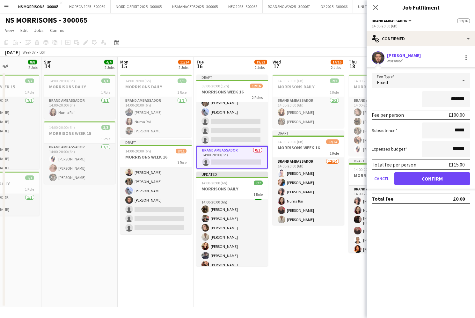
drag, startPoint x: 419, startPoint y: 175, endPoint x: 412, endPoint y: 173, distance: 7.7
click at [419, 175] on button "Confirm" at bounding box center [433, 178] width 76 height 13
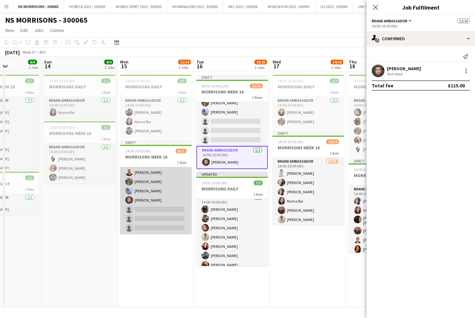
click at [157, 186] on app-card-role "Brand Ambassador 8/11 14:00-20:00 (6h) Cleo Taylor Deborah Charville Amanda Lil…" at bounding box center [155, 177] width 71 height 114
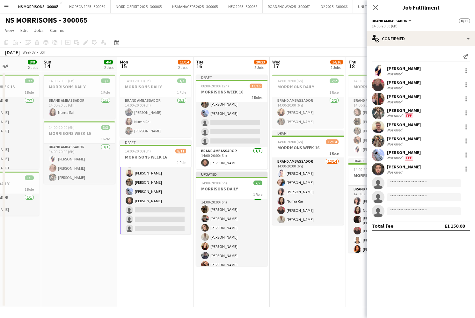
scroll to position [106, 0]
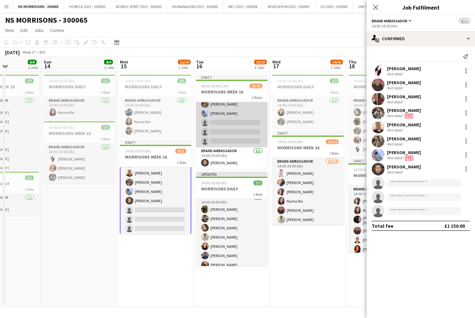
click at [216, 117] on app-card-role "Brand Ambassador 12/15 08:00-14:00 (6h) Cleo Gifford Stephanie Baillie Nabila H…" at bounding box center [231, 71] width 71 height 151
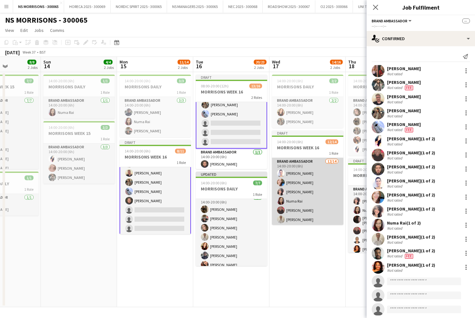
click at [306, 196] on app-card-role "Brand Ambassador 12/14 14:00-20:00 (6h) Cleo Gifford Stephanie Baillie Nabila H…" at bounding box center [307, 229] width 71 height 142
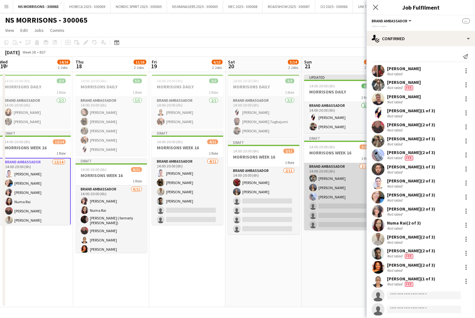
scroll to position [0, 168]
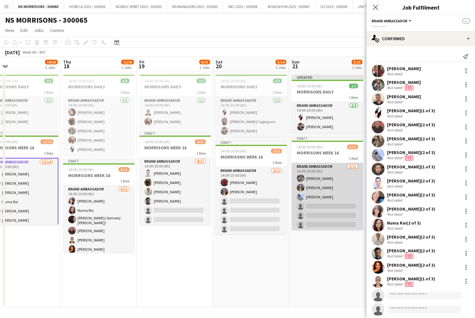
click at [322, 193] on app-card-role "Brand Ambassador 3/11 14:00-20:00 (6h) Charlotte Ritchie Jodie Stevens Kyle Eve…" at bounding box center [327, 220] width 71 height 114
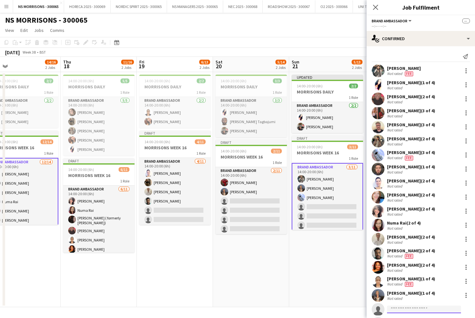
click at [403, 308] on input at bounding box center [424, 310] width 74 height 8
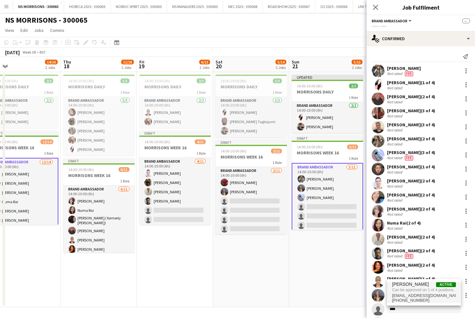
click at [415, 285] on div "Not rated Fee" at bounding box center [411, 284] width 48 height 5
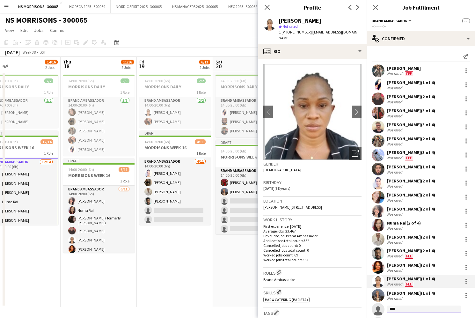
click at [401, 310] on input "****" at bounding box center [424, 310] width 74 height 8
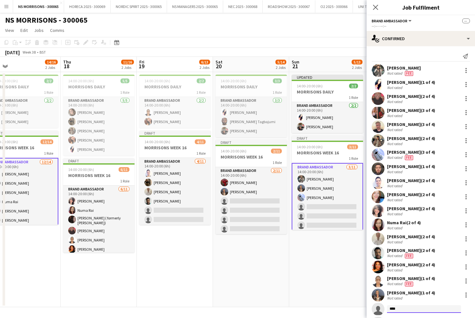
scroll to position [0, 0]
type input "****"
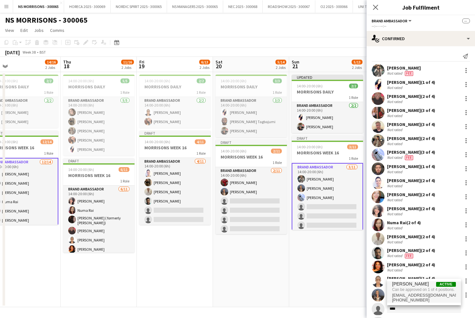
click at [406, 294] on span "semhal.a@hotmail.com" at bounding box center [424, 295] width 64 height 5
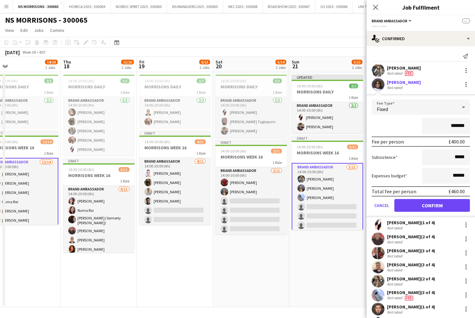
click at [425, 206] on button "Confirm" at bounding box center [433, 205] width 76 height 13
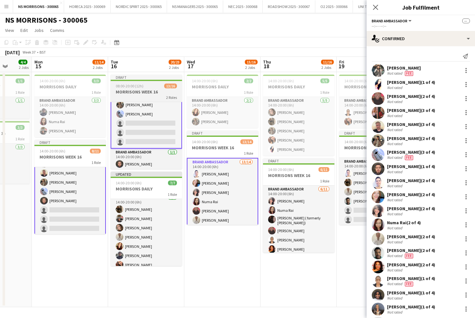
click at [137, 80] on div at bounding box center [146, 80] width 71 height 1
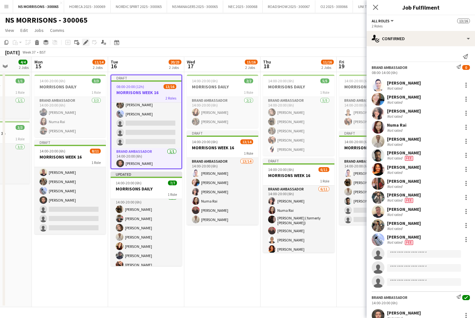
click at [85, 41] on icon "Edit" at bounding box center [85, 42] width 5 height 5
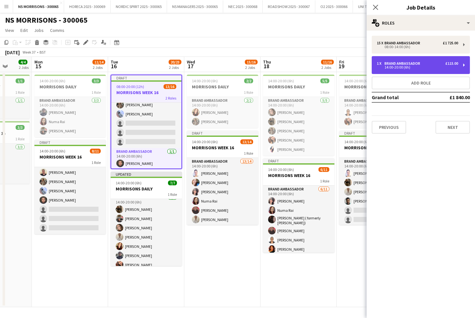
click at [387, 63] on div "Brand Ambassador" at bounding box center [404, 63] width 38 height 4
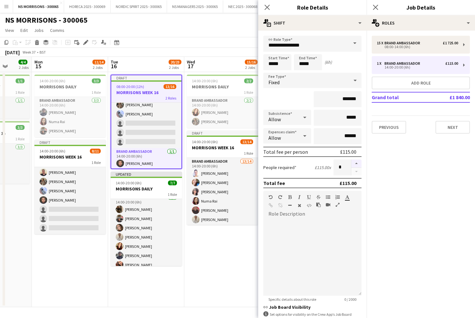
click at [354, 163] on button "button" at bounding box center [357, 163] width 10 height 8
type input "*"
click at [201, 248] on app-date-cell "14:00-20:00 (6h) 2/2 MORRISONS DAILY 1 Role Brand Ambassador 2/2 14:00-20:00 (6…" at bounding box center [222, 189] width 76 height 235
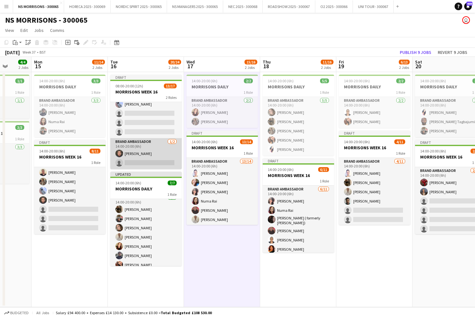
scroll to position [115, 0]
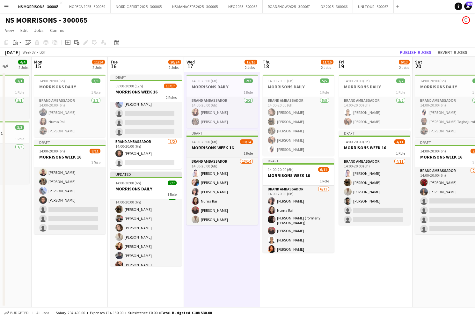
drag, startPoint x: 148, startPoint y: 157, endPoint x: 194, endPoint y: 157, distance: 45.6
click at [148, 157] on app-card-role "Brand Ambassador 1/2 14:00-20:00 (6h) Muaaz Riaz single-neutral-actions" at bounding box center [145, 153] width 71 height 31
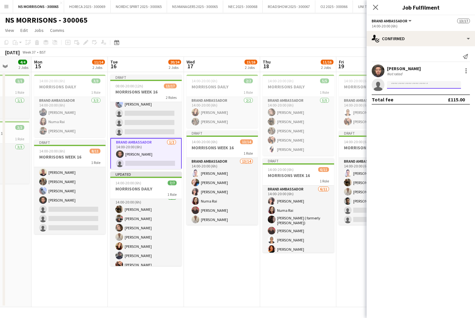
click at [408, 84] on input at bounding box center [424, 85] width 74 height 8
type input "****"
click at [411, 97] on span "semhal.a@hotmail.com" at bounding box center [424, 99] width 64 height 5
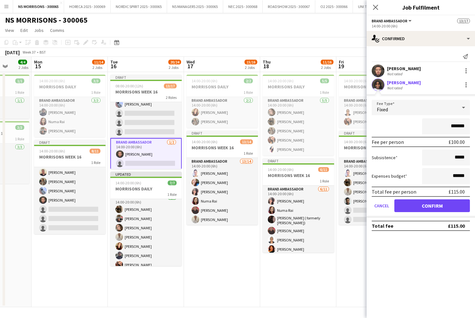
drag, startPoint x: 405, startPoint y: 208, endPoint x: 400, endPoint y: 205, distance: 5.9
click at [405, 208] on button "Confirm" at bounding box center [433, 205] width 76 height 13
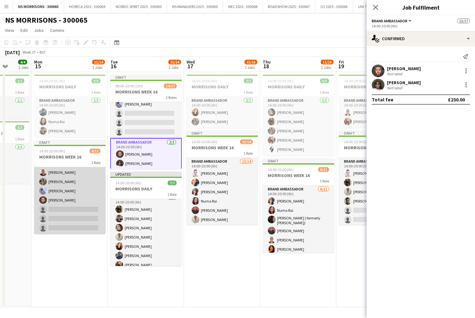
click at [57, 208] on app-card-role "Brand Ambassador 8/11 14:00-20:00 (6h) Cleo Taylor Deborah Charville Amanda Lil…" at bounding box center [69, 177] width 71 height 114
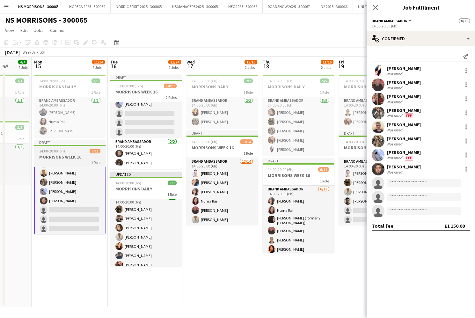
click at [50, 158] on h3 "MORRISONS WEEK 16" at bounding box center [69, 157] width 71 height 6
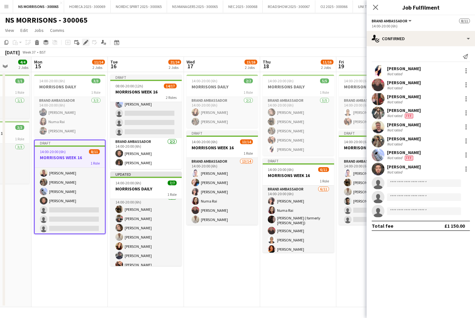
click at [88, 41] on div "Edit" at bounding box center [86, 43] width 8 height 8
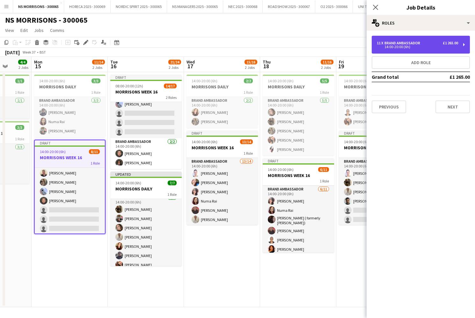
click at [388, 48] on div "14:00-20:00 (6h)" at bounding box center [417, 46] width 81 height 3
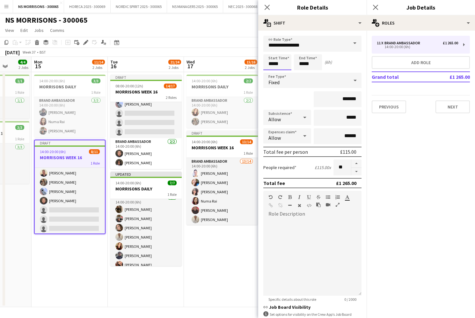
drag, startPoint x: 272, startPoint y: 61, endPoint x: 273, endPoint y: 67, distance: 5.8
click at [272, 61] on input "*****" at bounding box center [277, 62] width 28 height 16
click at [271, 70] on div at bounding box center [271, 73] width 13 height 6
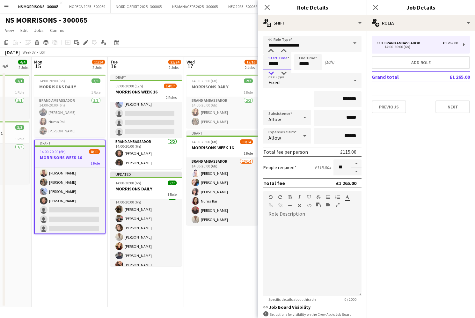
click at [271, 70] on div at bounding box center [271, 73] width 13 height 6
type input "*****"
click at [271, 70] on div at bounding box center [271, 73] width 13 height 6
click at [299, 65] on input "*****" at bounding box center [308, 62] width 28 height 16
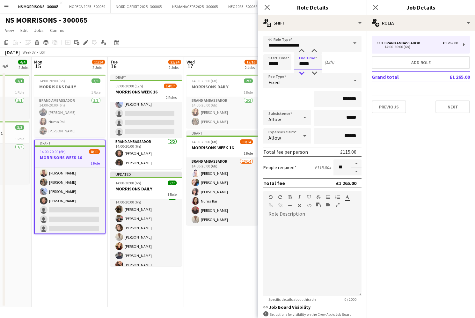
click at [298, 71] on div at bounding box center [301, 73] width 13 height 6
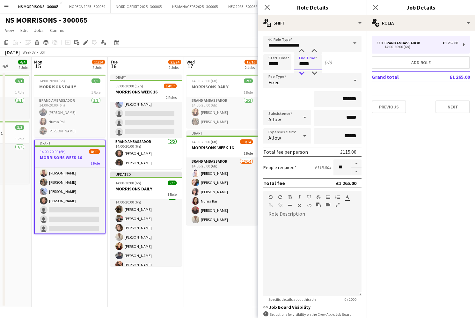
type input "*****"
click at [298, 71] on div at bounding box center [301, 73] width 13 height 6
drag, startPoint x: 53, startPoint y: 280, endPoint x: 61, endPoint y: 258, distance: 22.6
click at [54, 279] on app-date-cell "14:00-20:00 (6h) 3/3 MORRISONS DAILY 1 Role Brand Ambassador 3/3 14:00-20:00 (6…" at bounding box center [70, 189] width 76 height 235
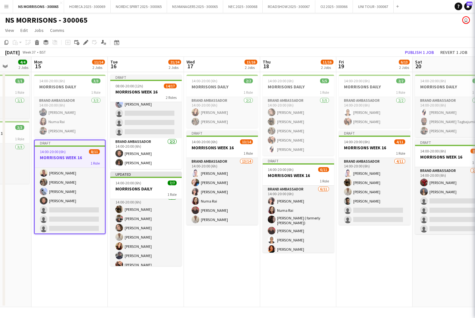
scroll to position [0, 196]
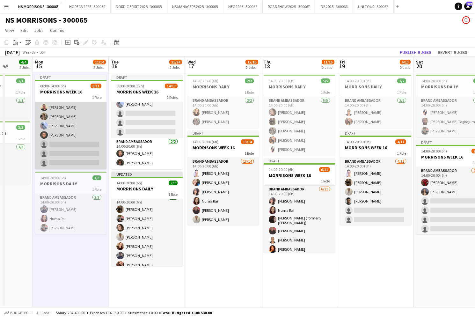
click at [74, 140] on app-card-role "Brand Ambassador 8/11 08:00-14:00 (6h) Cleo Taylor Deborah Charville Amanda Lil…" at bounding box center [70, 112] width 71 height 114
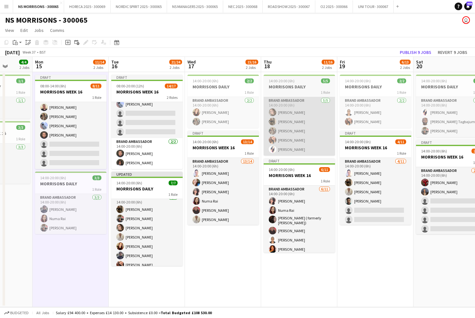
scroll to position [47, 0]
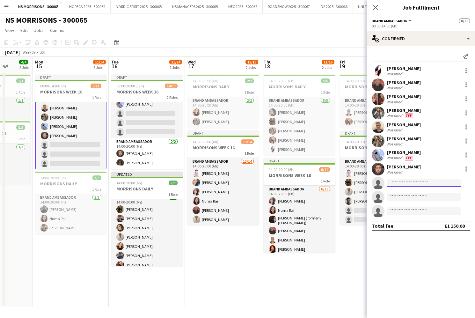
click at [404, 186] on input at bounding box center [424, 183] width 74 height 8
type input "****"
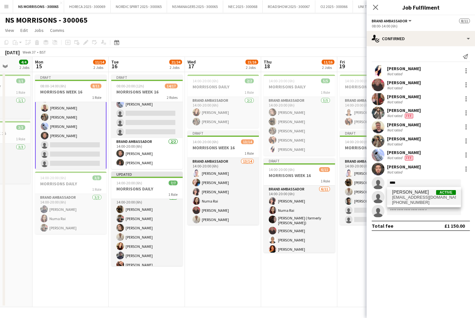
click at [409, 199] on span "semhal.a@hotmail.com" at bounding box center [424, 197] width 64 height 5
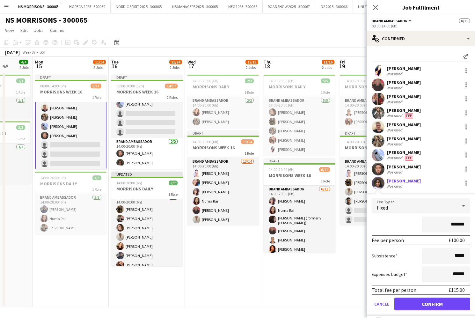
click at [409, 305] on button "Confirm" at bounding box center [433, 304] width 76 height 13
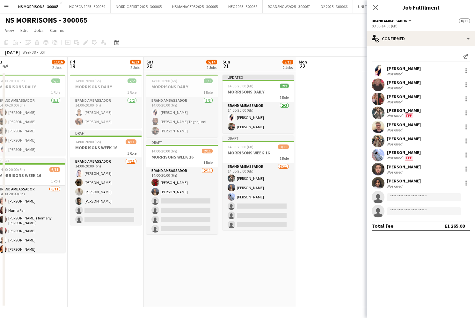
drag, startPoint x: 252, startPoint y: 208, endPoint x: 311, endPoint y: 191, distance: 61.8
click at [252, 208] on app-card-role "Brand Ambassador 3/11 14:00-20:00 (6h) Charlotte Ritchie Jodie Stevens Kyle Eve…" at bounding box center [258, 220] width 71 height 114
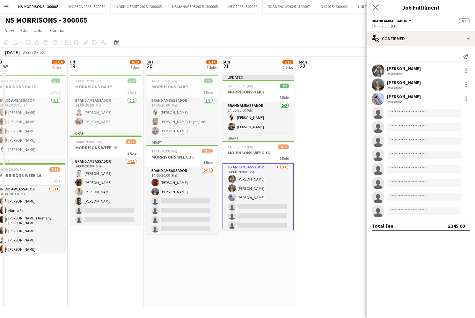
scroll to position [0, 161]
click at [409, 168] on input at bounding box center [424, 169] width 74 height 8
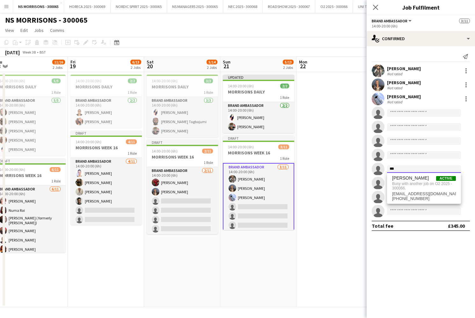
type input "***"
click at [335, 169] on app-date-cell at bounding box center [335, 189] width 76 height 235
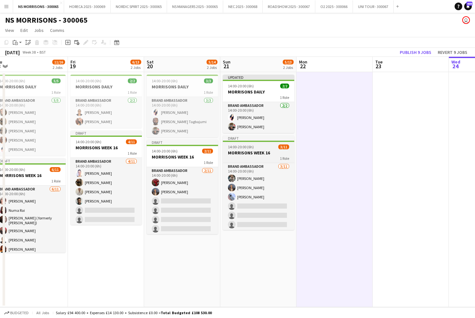
click at [252, 155] on h3 "MORRISONS WEEK 16" at bounding box center [258, 153] width 71 height 6
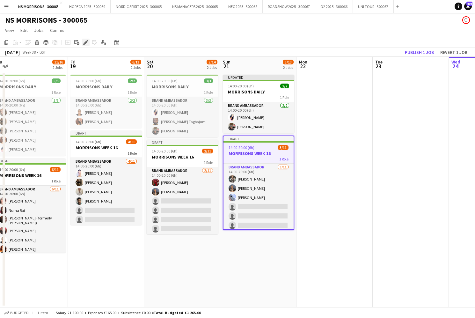
click at [83, 41] on div "Edit" at bounding box center [86, 43] width 8 height 8
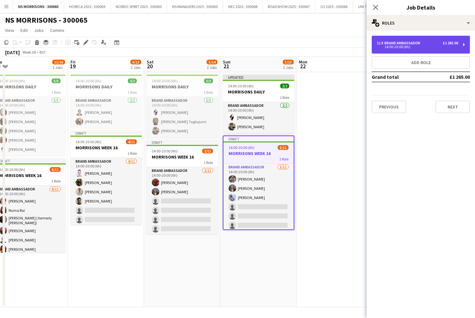
click at [410, 45] on div "Brand Ambassador" at bounding box center [404, 43] width 38 height 4
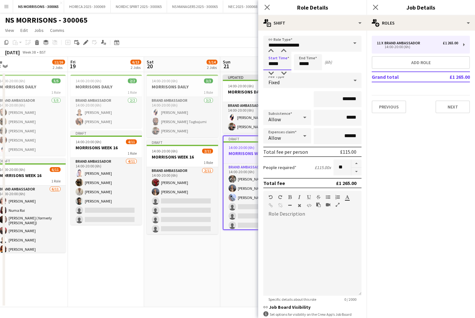
drag, startPoint x: 274, startPoint y: 56, endPoint x: 274, endPoint y: 61, distance: 4.8
click at [274, 56] on input "*****" at bounding box center [277, 62] width 28 height 16
click at [272, 72] on div at bounding box center [271, 73] width 13 height 6
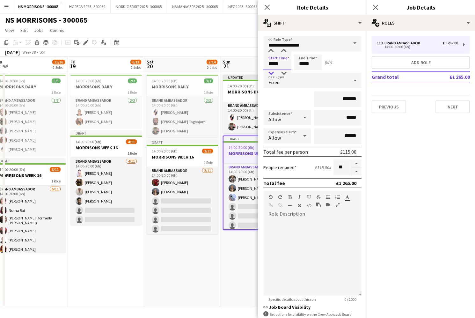
click at [272, 72] on div at bounding box center [271, 73] width 13 height 6
type input "*****"
click at [272, 72] on div at bounding box center [271, 73] width 13 height 6
drag, startPoint x: 310, startPoint y: 64, endPoint x: 305, endPoint y: 71, distance: 9.2
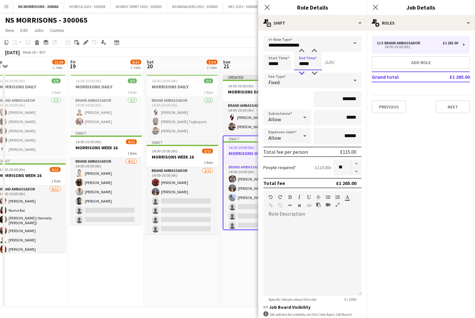
click at [308, 65] on input "*****" at bounding box center [308, 62] width 28 height 16
click at [302, 73] on div at bounding box center [301, 73] width 13 height 6
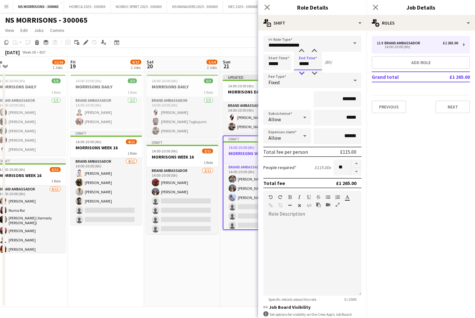
click at [302, 73] on div at bounding box center [301, 73] width 13 height 6
type input "*****"
click at [302, 73] on div at bounding box center [301, 73] width 13 height 6
drag, startPoint x: 204, startPoint y: 243, endPoint x: 228, endPoint y: 226, distance: 30.1
click at [204, 243] on app-date-cell "14:00-20:00 (6h) 3/3 MORRISONS DAILY 1 Role Brand Ambassador 3/3 14:00-20:00 (6…" at bounding box center [182, 189] width 76 height 235
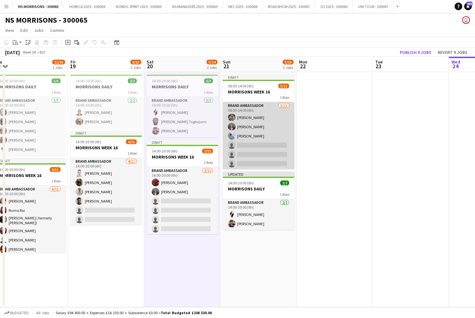
click at [249, 165] on app-card-role "Brand Ambassador 3/11 08:00-14:00 (6h) Charlotte Ritchie Jodie Stevens Kyle Eve…" at bounding box center [258, 159] width 71 height 114
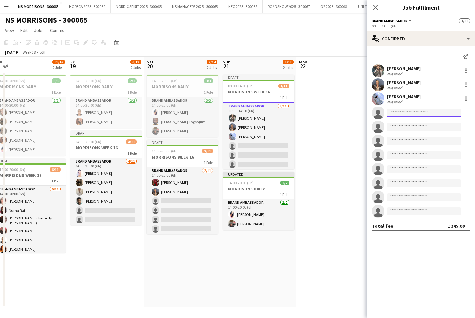
click at [400, 110] on input at bounding box center [424, 113] width 74 height 8
type input "****"
drag, startPoint x: 403, startPoint y: 124, endPoint x: 404, endPoint y: 138, distance: 14.1
click at [403, 124] on span "[PERSON_NAME]" at bounding box center [410, 121] width 37 height 5
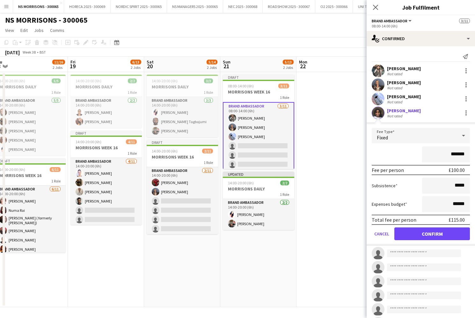
click at [411, 233] on button "Confirm" at bounding box center [433, 233] width 76 height 13
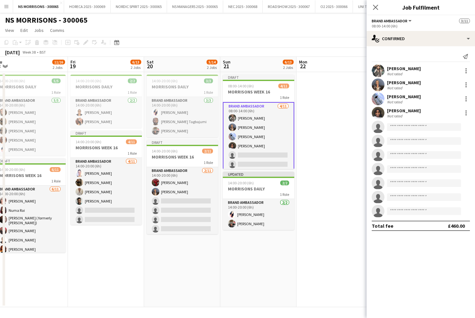
click at [258, 163] on app-card-role "Brand Ambassador 4/11 08:00-14:00 (6h) Charlotte Ritchie Jodie Stevens Kyle Eve…" at bounding box center [258, 159] width 71 height 115
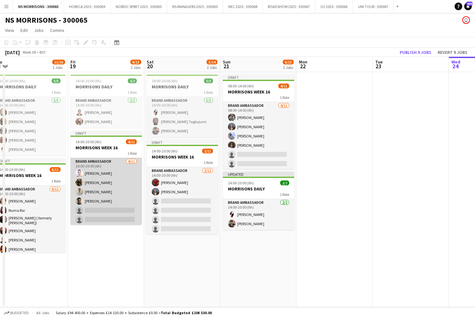
click at [123, 193] on app-card-role "Brand Ambassador 4/11 14:00-20:00 (6h) Cleo Gifford Grace Stewart Adam Mather o…" at bounding box center [105, 215] width 71 height 114
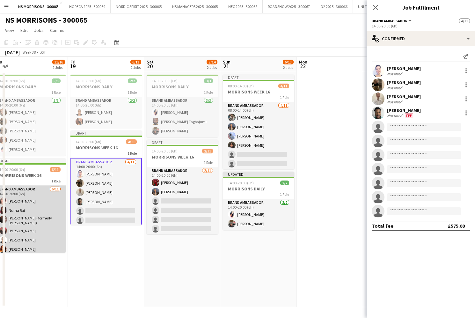
drag, startPoint x: 51, startPoint y: 213, endPoint x: 54, endPoint y: 212, distance: 3.7
click at [50, 213] on app-card-role "Brand Ambassador 6/11 14:00-20:00 (6h) Nabila Hamici Numa Rai Carma Conroy Brow…" at bounding box center [29, 244] width 71 height 116
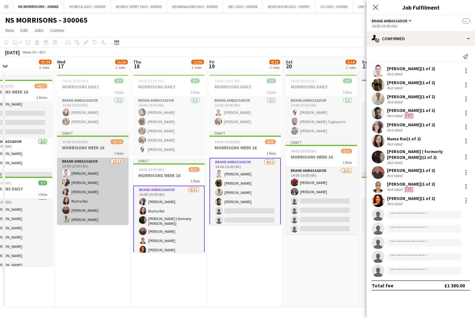
scroll to position [0, 170]
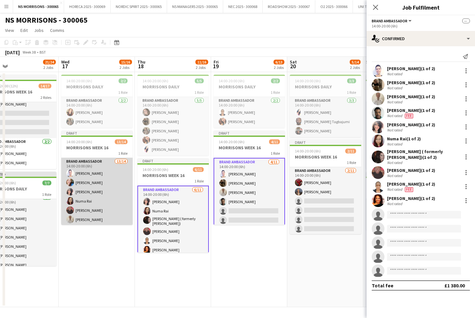
click at [92, 193] on app-card-role "Brand Ambassador 13/14 14:00-20:00 (6h) Cleo Gifford Stephanie Baillie Nabila H…" at bounding box center [96, 229] width 71 height 142
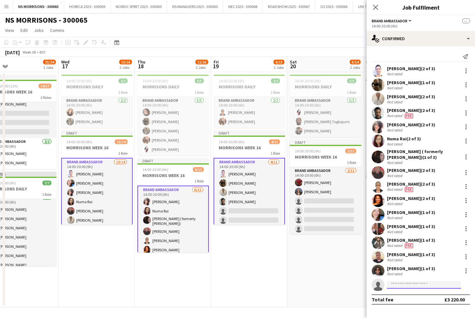
click at [398, 284] on input at bounding box center [424, 285] width 74 height 8
type input "****"
click at [398, 293] on span "[PERSON_NAME]" at bounding box center [410, 293] width 37 height 5
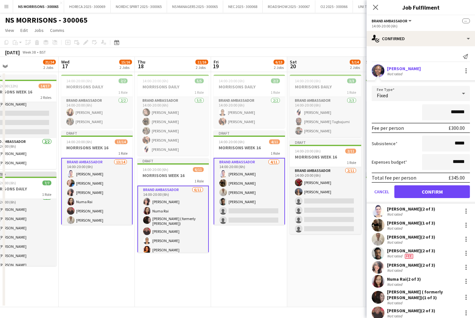
click at [405, 189] on button "Confirm" at bounding box center [433, 191] width 76 height 13
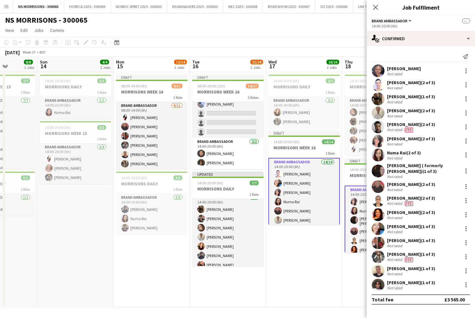
scroll to position [0, 214]
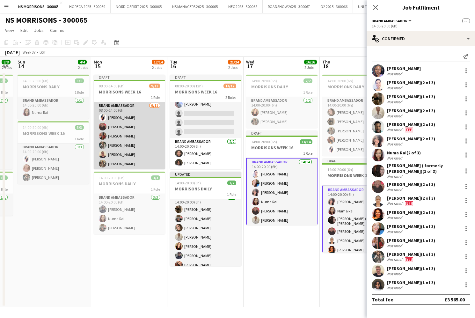
click at [145, 152] on app-card-role "Brand Ambassador 9/11 08:00-14:00 (6h) Cleo Taylor Deborah Charville Amanda Lil…" at bounding box center [129, 159] width 71 height 114
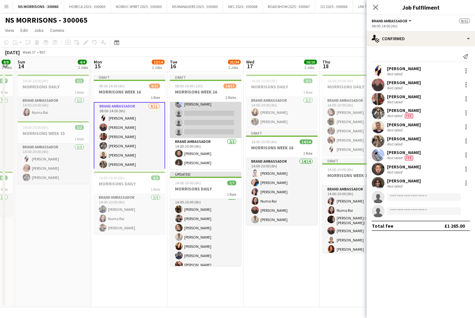
click at [199, 135] on app-card-role "Brand Ambassador 12/15 08:00-14:00 (6h) Cleo Gifford Stephanie Baillie Nabila H…" at bounding box center [205, 62] width 71 height 151
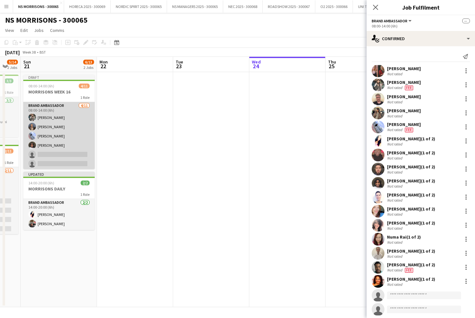
scroll to position [0, 131]
click at [82, 145] on app-card-role "Brand Ambassador 4/11 08:00-14:00 (6h) Charlotte Ritchie Jodie Stevens Kyle Eve…" at bounding box center [59, 159] width 71 height 114
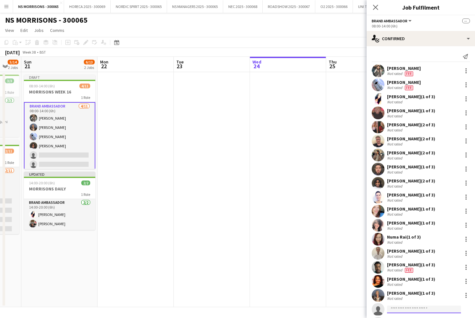
click at [407, 311] on input at bounding box center [424, 310] width 74 height 8
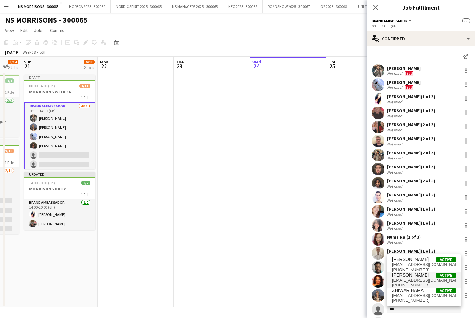
type input "***"
click at [412, 276] on span "[PERSON_NAME]" at bounding box center [410, 274] width 37 height 5
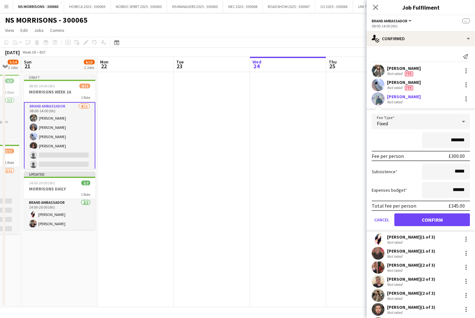
click at [420, 219] on button "Confirm" at bounding box center [433, 219] width 76 height 13
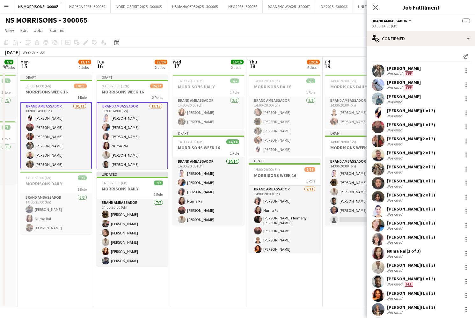
scroll to position [0, 132]
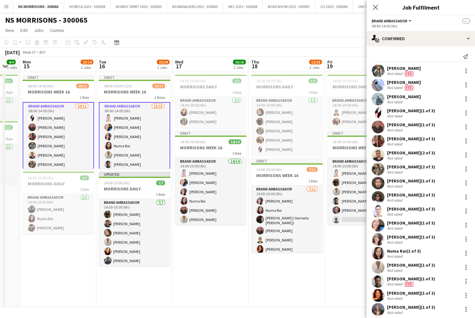
click at [204, 246] on app-date-cell "14:00-20:00 (6h) 2/2 MORRISONS DAILY 1 Role Brand Ambassador [DATE] 14:00-20:00…" at bounding box center [211, 189] width 76 height 235
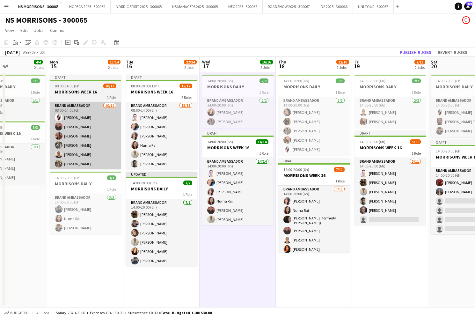
scroll to position [0, 179]
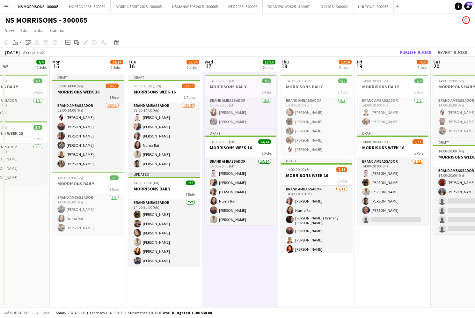
click at [93, 93] on h3 "MORRISONS WEEK 16" at bounding box center [87, 92] width 71 height 6
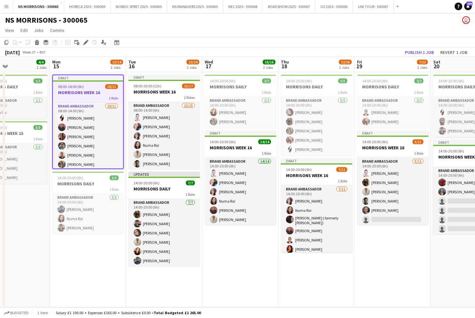
scroll to position [0, 0]
drag, startPoint x: 85, startPoint y: 42, endPoint x: 89, endPoint y: 44, distance: 5.3
click at [85, 42] on icon "Edit" at bounding box center [85, 42] width 5 height 5
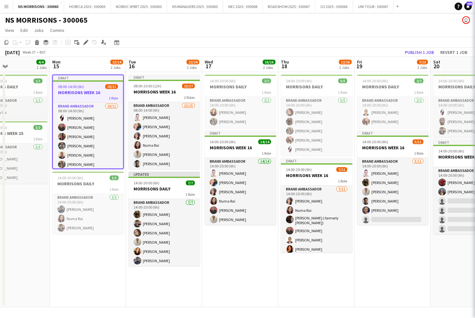
scroll to position [0, 0]
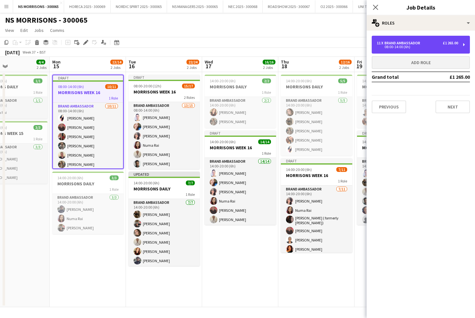
drag, startPoint x: 395, startPoint y: 48, endPoint x: 384, endPoint y: 62, distance: 17.2
click at [395, 48] on div "08:00-14:00 (6h)" at bounding box center [417, 46] width 81 height 3
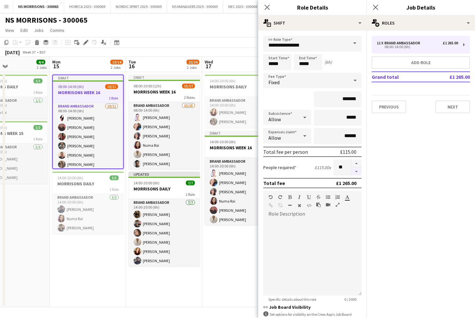
click at [356, 173] on button "button" at bounding box center [357, 172] width 10 height 8
type input "**"
click at [178, 94] on h3 "MORRISONS WEEK 16" at bounding box center [164, 92] width 71 height 6
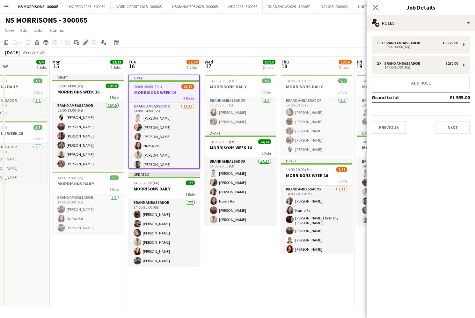
click at [88, 42] on icon "Edit" at bounding box center [85, 42] width 5 height 5
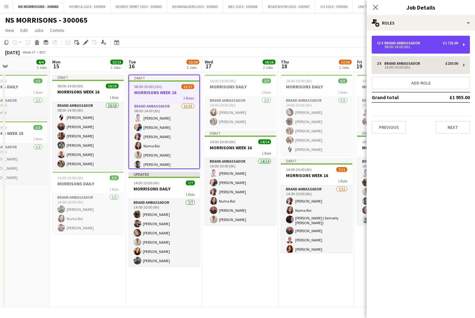
drag, startPoint x: 419, startPoint y: 43, endPoint x: 411, endPoint y: 60, distance: 17.8
click at [419, 44] on div "Brand Ambassador" at bounding box center [404, 43] width 38 height 4
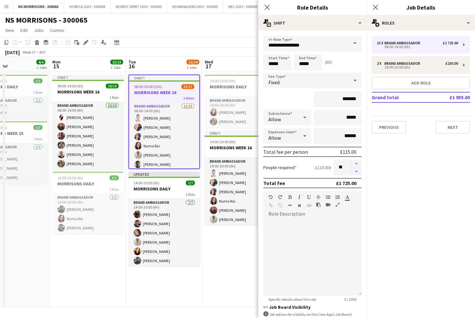
click at [357, 174] on button "button" at bounding box center [357, 172] width 10 height 8
type input "**"
drag, startPoint x: 239, startPoint y: 253, endPoint x: 241, endPoint y: 235, distance: 17.5
click at [239, 252] on app-date-cell "14:00-20:00 (6h) 2/2 MORRISONS DAILY 1 Role Brand Ambassador [DATE] 14:00-20:00…" at bounding box center [240, 189] width 76 height 235
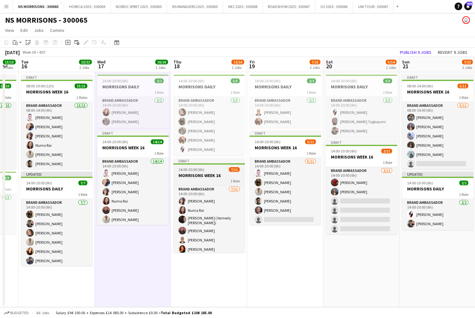
drag, startPoint x: 223, startPoint y: 175, endPoint x: 213, endPoint y: 167, distance: 13.2
click at [223, 175] on h3 "MORRISONS WEEK 16" at bounding box center [209, 176] width 71 height 6
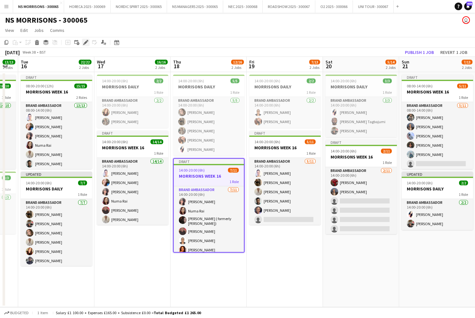
click at [87, 43] on icon "Edit" at bounding box center [85, 42] width 5 height 5
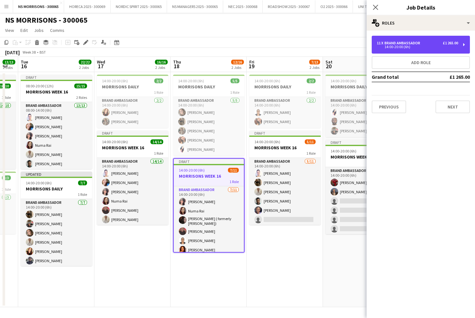
drag, startPoint x: 407, startPoint y: 47, endPoint x: 393, endPoint y: 70, distance: 27.0
click at [407, 47] on div "14:00-20:00 (6h)" at bounding box center [417, 46] width 81 height 3
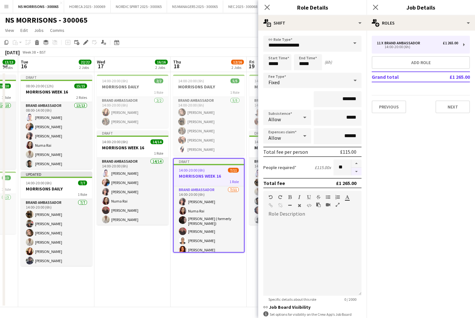
click at [357, 174] on button "button" at bounding box center [357, 172] width 10 height 8
type input "*"
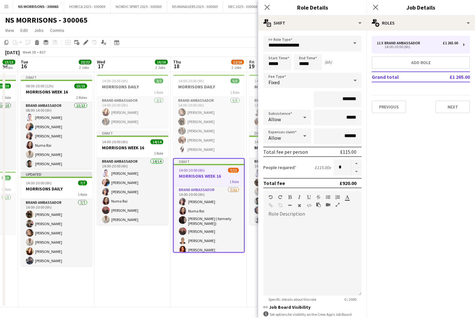
drag, startPoint x: 357, startPoint y: 174, endPoint x: 353, endPoint y: 176, distance: 4.8
click at [357, 174] on div at bounding box center [356, 167] width 11 height 16
click at [184, 283] on app-date-cell "14:00-20:00 (6h) 5/5 MORRISONS DAILY 1 Role Brand Ambassador 5/5 14:00-20:00 (6…" at bounding box center [209, 189] width 76 height 235
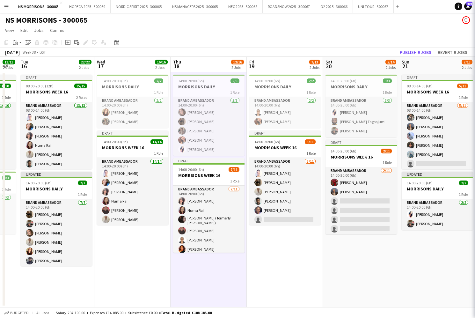
scroll to position [0, 285]
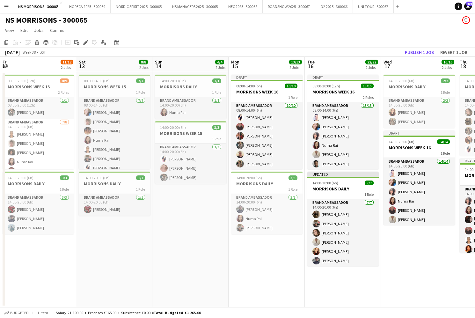
scroll to position [0, 285]
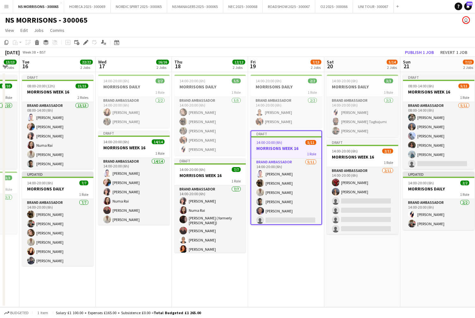
click at [87, 43] on icon "Edit" at bounding box center [85, 42] width 5 height 5
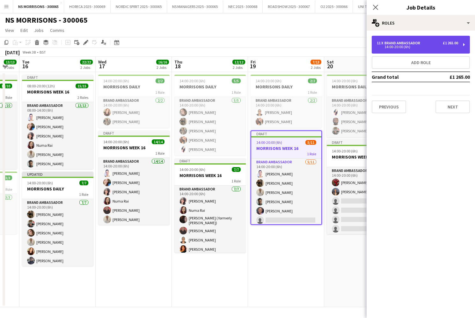
click at [450, 40] on div "11 x Brand Ambassador £1 265.00 14:00-20:00 (6h)" at bounding box center [421, 45] width 98 height 18
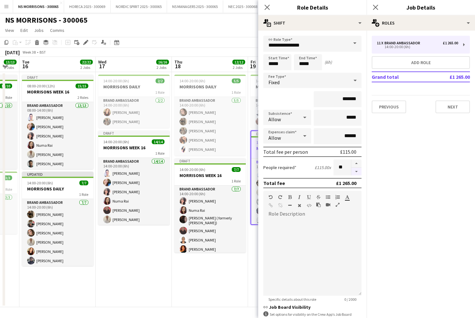
click at [355, 169] on button "button" at bounding box center [357, 172] width 10 height 8
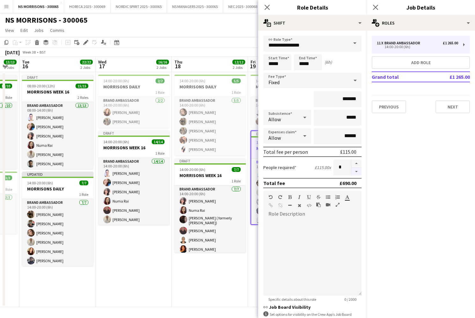
click at [355, 169] on button "button" at bounding box center [357, 172] width 10 height 8
type input "*"
drag, startPoint x: 355, startPoint y: 169, endPoint x: 350, endPoint y: 169, distance: 4.5
click at [354, 169] on div at bounding box center [356, 167] width 11 height 16
click at [227, 267] on app-date-cell "14:00-20:00 (6h) 5/5 MORRISONS DAILY 1 Role Brand Ambassador [DATE] 14:00-20:00…" at bounding box center [210, 189] width 76 height 235
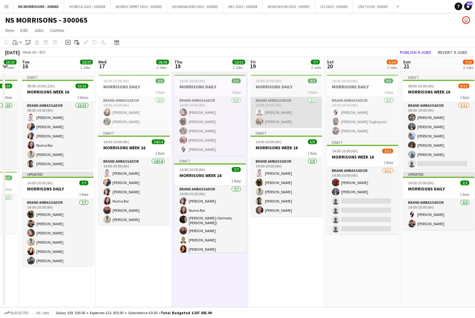
drag, startPoint x: 384, startPoint y: 162, endPoint x: 256, endPoint y: 115, distance: 136.5
click at [384, 162] on span "1 Role" at bounding box center [388, 162] width 9 height 5
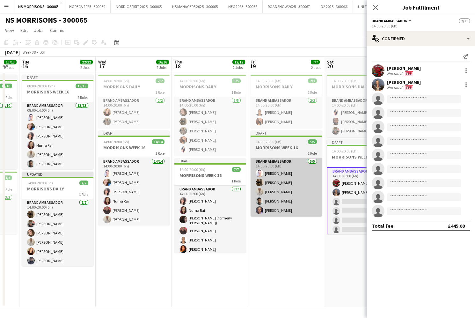
drag, startPoint x: 288, startPoint y: 232, endPoint x: 301, endPoint y: 215, distance: 21.0
click at [289, 232] on app-calendar-viewport "Fri 12 11/12 2 Jobs Sat 13 8/8 2 Jobs Sun 14 4/4 2 Jobs Mon 15 13/13 2 Jobs Tue…" at bounding box center [237, 182] width 475 height 250
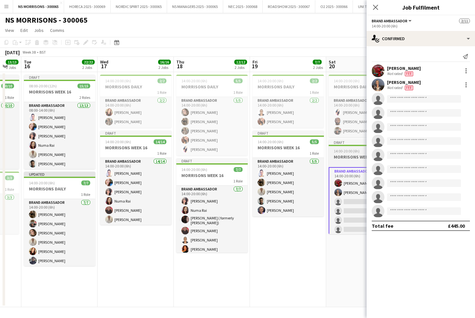
click at [345, 154] on h3 "MORRISONS WEEK 16" at bounding box center [364, 157] width 71 height 6
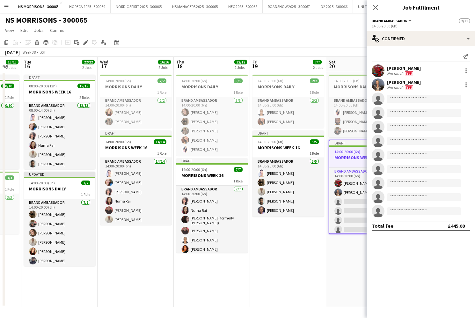
drag, startPoint x: 86, startPoint y: 41, endPoint x: 137, endPoint y: 38, distance: 51.5
click at [86, 42] on icon at bounding box center [86, 43] width 4 height 4
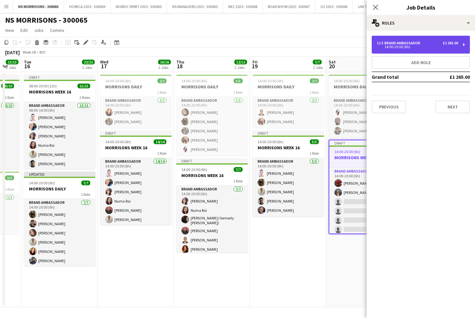
click at [433, 39] on div "11 x Brand Ambassador £1 265.00 14:00-20:00 (6h)" at bounding box center [421, 45] width 98 height 18
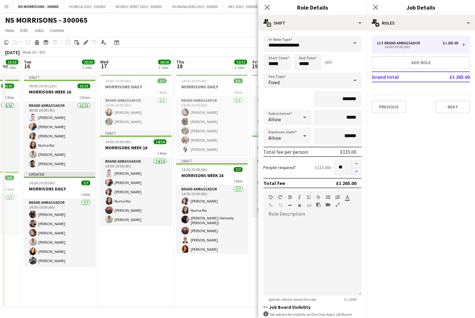
click at [357, 173] on button "button" at bounding box center [357, 172] width 10 height 8
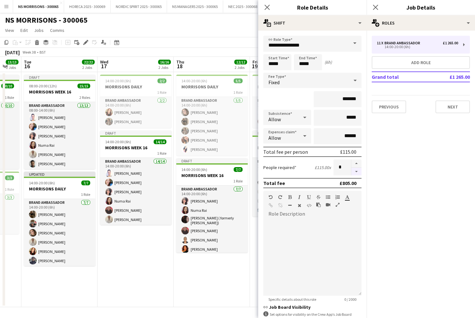
click at [357, 173] on button "button" at bounding box center [357, 172] width 10 height 8
type input "*"
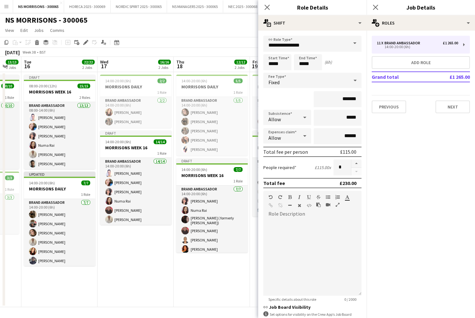
drag, startPoint x: 205, startPoint y: 277, endPoint x: 213, endPoint y: 271, distance: 9.3
click at [206, 276] on app-date-cell "14:00-20:00 (6h) 5/5 MORRISONS DAILY 1 Role Brand Ambassador [DATE] 14:00-20:00…" at bounding box center [212, 189] width 76 height 235
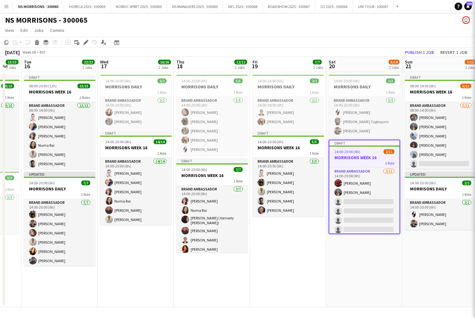
scroll to position [0, 283]
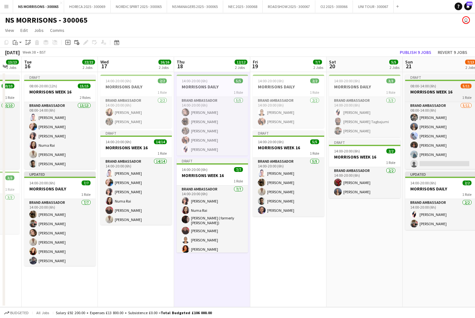
click at [430, 94] on h3 "MORRISONS WEEK 16" at bounding box center [440, 92] width 71 height 6
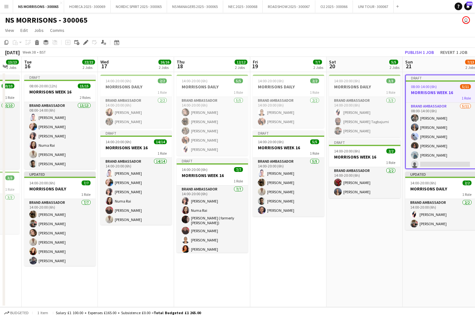
drag, startPoint x: 87, startPoint y: 43, endPoint x: 243, endPoint y: 30, distance: 156.2
click at [88, 43] on icon "Edit" at bounding box center [85, 42] width 5 height 5
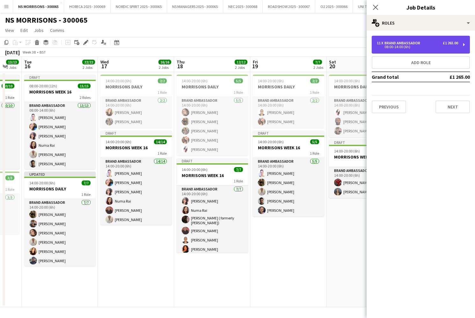
click at [404, 39] on div "11 x Brand Ambassador £1 265.00 08:00-14:00 (6h)" at bounding box center [421, 45] width 98 height 18
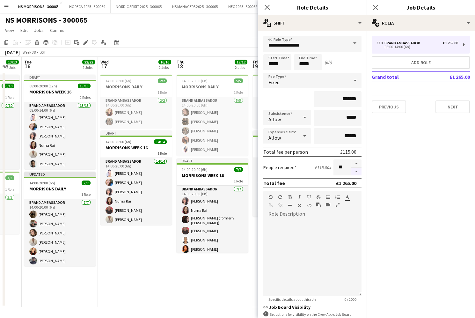
click at [356, 172] on button "button" at bounding box center [357, 172] width 10 height 8
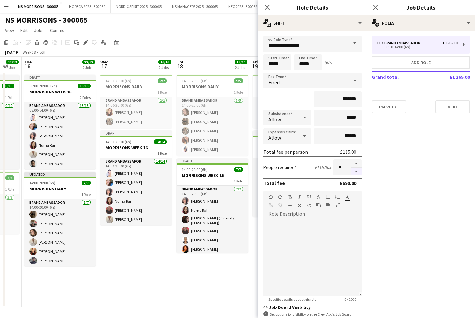
click at [356, 172] on button "button" at bounding box center [357, 172] width 10 height 8
type input "*"
click at [150, 237] on app-date-cell "14:00-20:00 (6h) 2/2 MORRISONS DAILY 1 Role Brand Ambassador [DATE] 14:00-20:00…" at bounding box center [136, 189] width 76 height 235
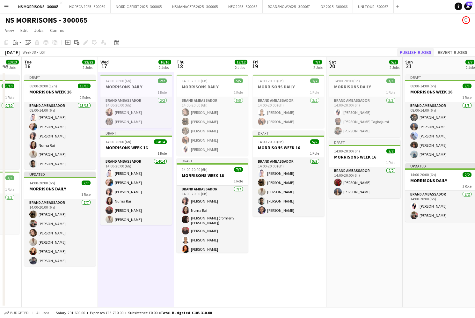
click at [416, 53] on button "Publish 9 jobs" at bounding box center [415, 52] width 37 height 8
click at [415, 53] on div "Publish 9 jobs Revert 9 jobs" at bounding box center [428, 52] width 95 height 8
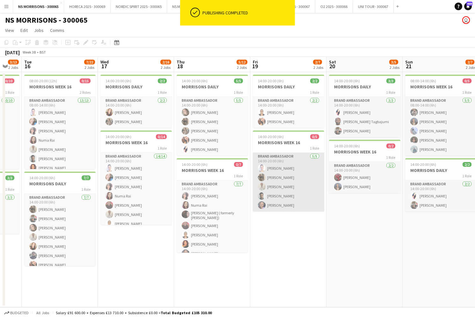
drag, startPoint x: 285, startPoint y: 205, endPoint x: 298, endPoint y: 203, distance: 12.3
click at [285, 205] on app-card-role "Brand Ambassador [DATE] 14:00-20:00 (6h) [PERSON_NAME] [PERSON_NAME] [PERSON_NA…" at bounding box center [288, 182] width 71 height 59
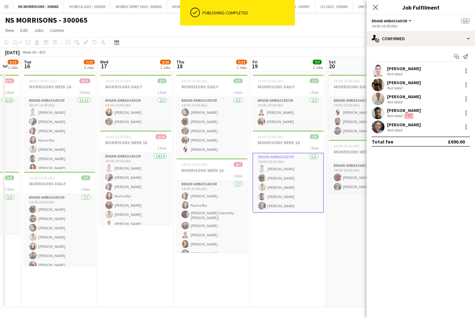
click at [407, 124] on div "[PERSON_NAME]" at bounding box center [404, 125] width 34 height 6
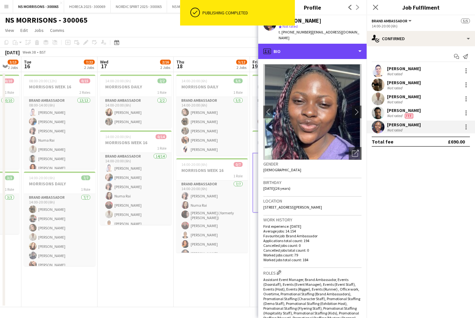
drag, startPoint x: 296, startPoint y: 50, endPoint x: 294, endPoint y: 59, distance: 9.0
click at [296, 50] on div "profile Bio" at bounding box center [312, 51] width 108 height 15
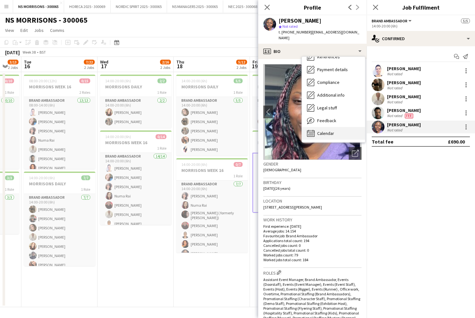
scroll to position [73, 0]
click at [334, 130] on span "Calendar" at bounding box center [325, 133] width 17 height 6
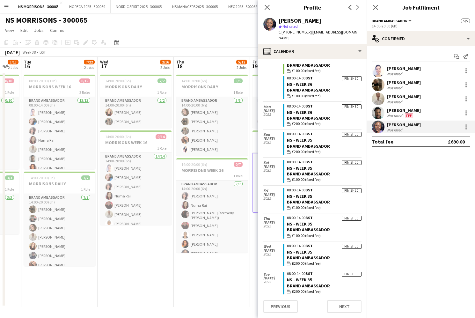
scroll to position [494, 0]
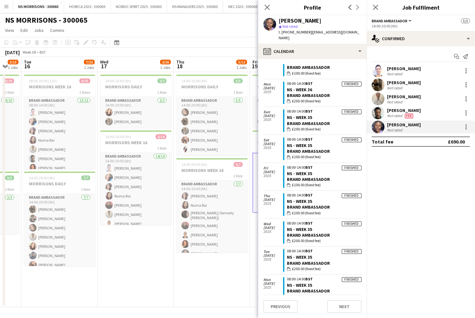
click at [156, 276] on app-date-cell "14:00-20:00 (6h) 2/2 MORRISONS DAILY 1 Role Brand Ambassador [DATE] 14:00-20:00…" at bounding box center [136, 189] width 76 height 235
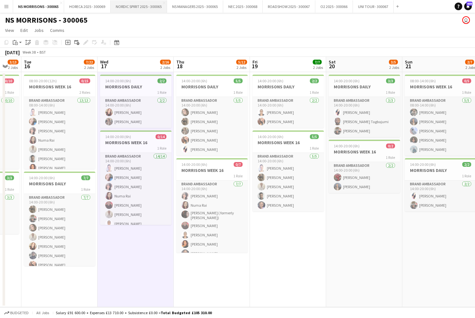
click at [129, 8] on button "NORDIC SPIRIT 2025 - 300065 Close" at bounding box center [139, 6] width 56 height 12
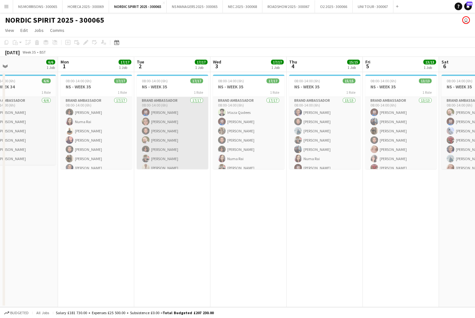
scroll to position [0, 167]
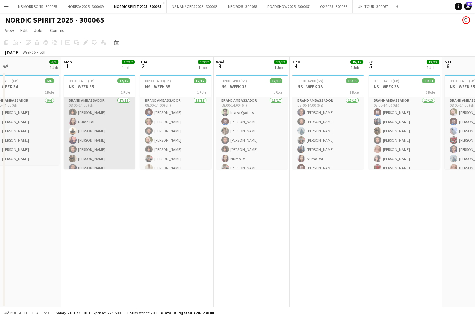
click at [116, 143] on app-card-role "Brand Ambassador 17/17 08:00-14:00 (6h) [PERSON_NAME] [PERSON_NAME] [PERSON_NAM…" at bounding box center [99, 182] width 71 height 170
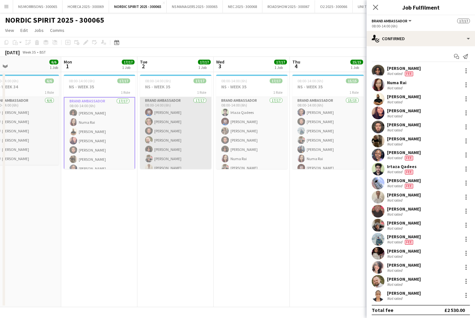
click at [174, 134] on app-card-role "Brand Ambassador 17/17 08:00-14:00 (6h) [PERSON_NAME] [PERSON_NAME] [PERSON_NAM…" at bounding box center [175, 182] width 71 height 170
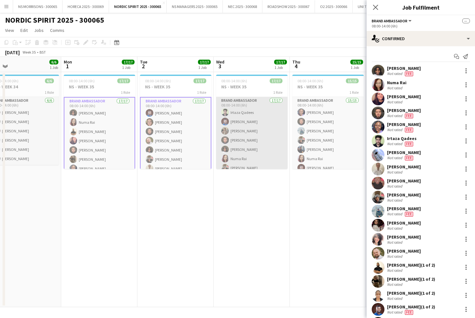
click at [227, 129] on app-user-avatar at bounding box center [225, 131] width 8 height 8
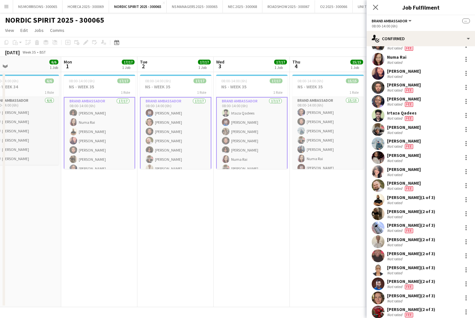
scroll to position [25, 0]
drag, startPoint x: 165, startPoint y: 211, endPoint x: 147, endPoint y: 194, distance: 25.0
click at [165, 211] on app-date-cell "08:00-14:00 (6h) 17/17 NS - WEEK 35 1 Role Brand Ambassador 17/17 08:00-14:00 (…" at bounding box center [175, 189] width 76 height 235
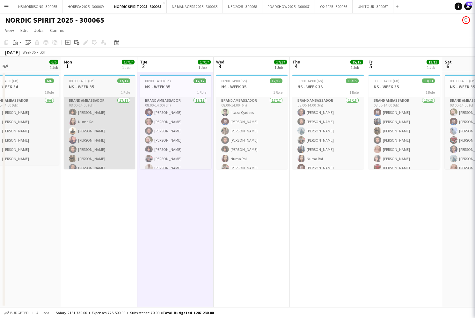
scroll to position [0, 168]
click at [99, 143] on app-card-role "Brand Ambassador 17/17 08:00-14:00 (6h) [PERSON_NAME] [PERSON_NAME] [PERSON_NAM…" at bounding box center [98, 182] width 71 height 170
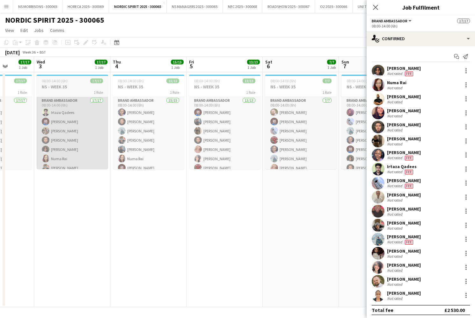
scroll to position [0, 194]
click at [94, 129] on app-card-role "Brand Ambassador 17/17 08:00-14:00 (6h) [PERSON_NAME] Qadees [PERSON_NAME] [PER…" at bounding box center [73, 182] width 71 height 170
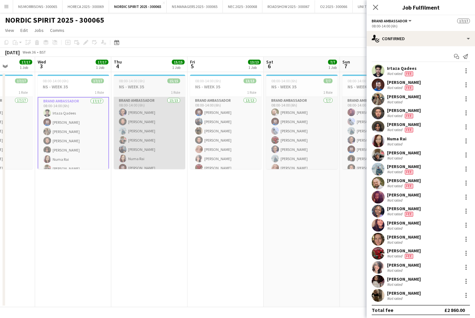
scroll to position [0, 0]
click at [165, 152] on app-card-role "Brand Ambassador 15/15 08:00-14:00 (6h) [PERSON_NAME] [PERSON_NAME] [PERSON_NAM…" at bounding box center [149, 172] width 71 height 151
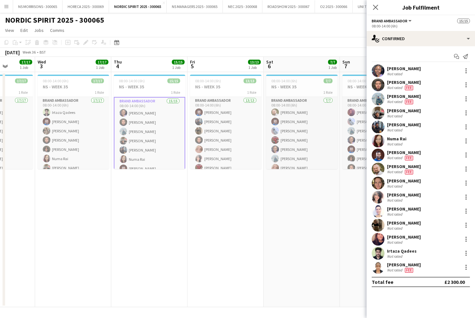
click at [74, 223] on app-date-cell "08:00-14:00 (6h) 17/17 NS - WEEK 35 1 Role Brand Ambassador 17/17 08:00-14:00 (…" at bounding box center [73, 189] width 76 height 235
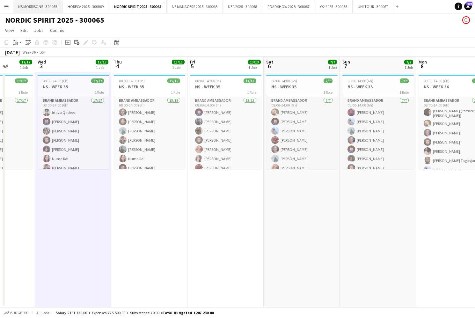
click at [54, 10] on button "NS MORRISONS - 300065 Close" at bounding box center [37, 6] width 49 height 12
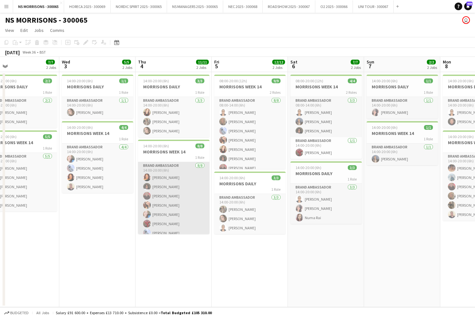
click at [176, 209] on app-card-role "Brand Ambassador [DATE] 14:00-20:00 (6h) [PERSON_NAME] [PERSON_NAME] [PERSON_NA…" at bounding box center [173, 205] width 71 height 86
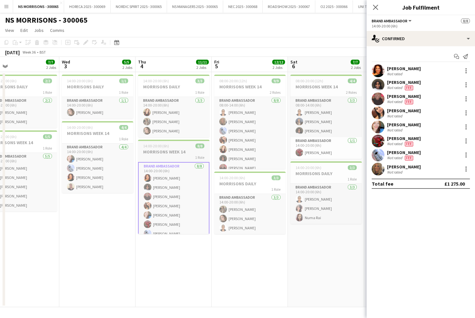
click at [173, 152] on h3 "MORRISONS WEEK 14" at bounding box center [173, 152] width 71 height 6
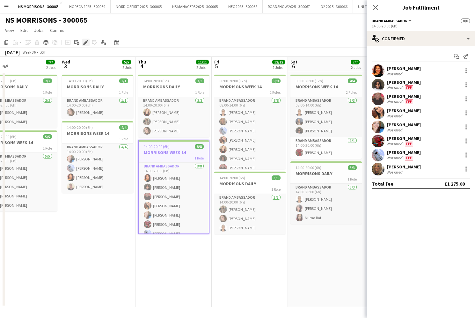
click at [84, 43] on icon "Edit" at bounding box center [85, 42] width 5 height 5
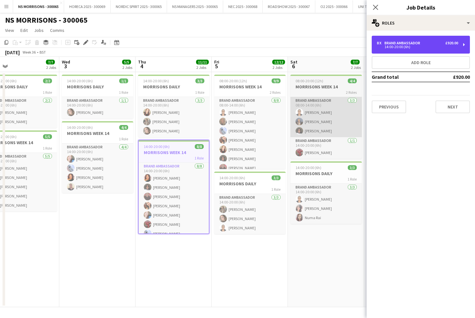
drag, startPoint x: 383, startPoint y: 48, endPoint x: 361, endPoint y: 125, distance: 80.8
click at [383, 48] on div "14:00-20:00 (6h)" at bounding box center [417, 46] width 81 height 3
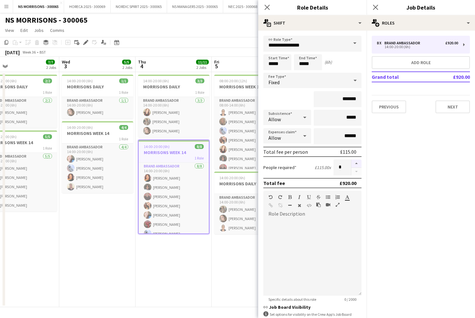
click at [358, 167] on button "button" at bounding box center [357, 163] width 10 height 8
type input "*"
click at [210, 265] on app-date-cell "14:00-20:00 (6h) 3/3 MORRISONS DAILY 1 Role Brand Ambassador [DATE] 14:00-20:00…" at bounding box center [174, 189] width 76 height 235
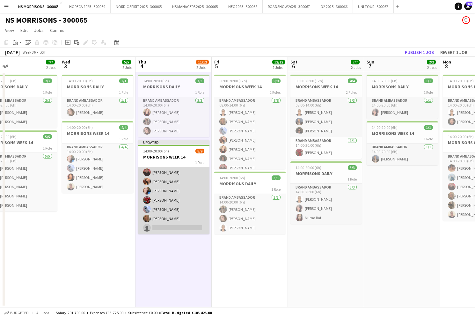
click at [170, 226] on app-card-role "Brand Ambassador [DATE] 14:00-20:00 (6h) [PERSON_NAME] [PERSON_NAME] [PERSON_NA…" at bounding box center [173, 186] width 71 height 96
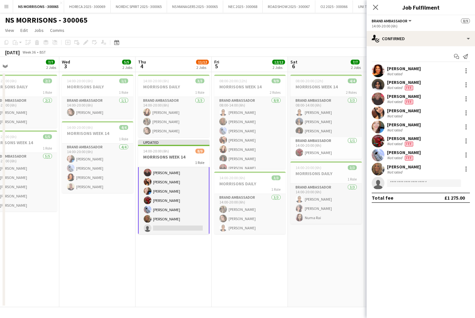
scroll to position [29, 0]
click at [399, 186] on input at bounding box center [424, 183] width 74 height 8
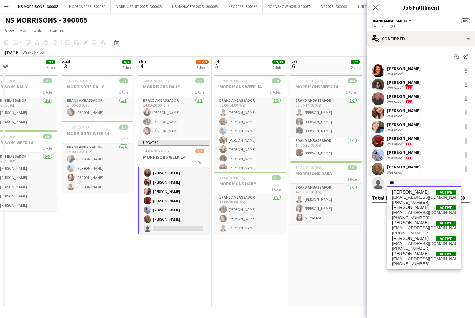
scroll to position [0, 0]
type input "***"
click at [405, 207] on span "[PERSON_NAME]" at bounding box center [410, 207] width 37 height 5
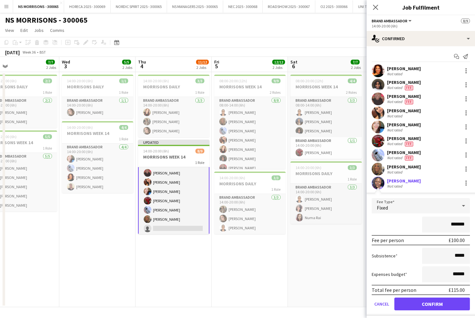
scroll to position [0, 0]
click at [416, 305] on button "Confirm" at bounding box center [433, 304] width 76 height 13
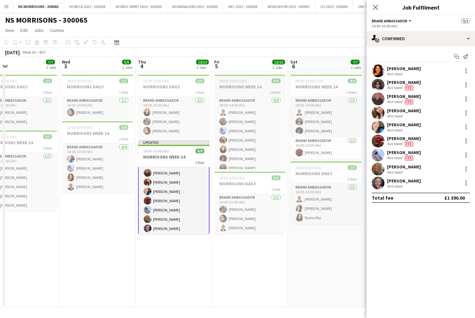
click at [238, 83] on span "08:00-20:00 (12h)" at bounding box center [233, 80] width 28 height 5
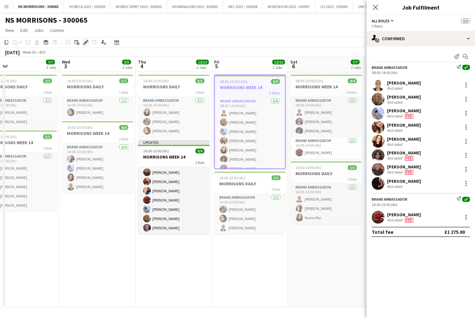
click at [86, 41] on icon at bounding box center [86, 43] width 4 height 4
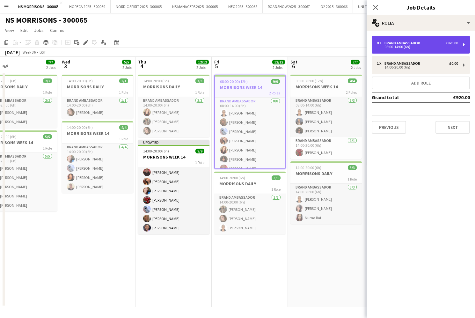
click at [389, 48] on div "08:00-14:00 (6h)" at bounding box center [417, 46] width 81 height 3
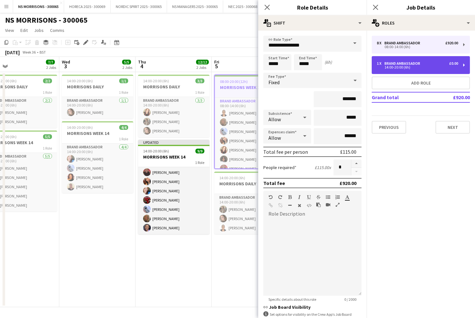
click at [400, 61] on div "Brand Ambassador" at bounding box center [404, 63] width 38 height 4
type input "*****"
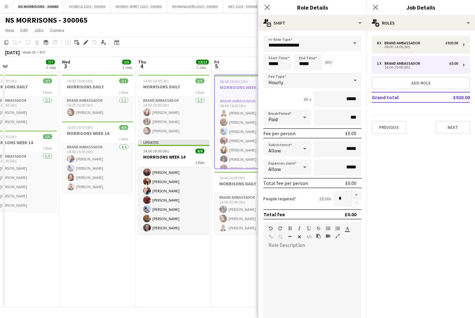
click at [357, 195] on button "button" at bounding box center [357, 195] width 10 height 8
type input "*"
click at [182, 286] on app-date-cell "14:00-20:00 (6h) 3/3 MORRISONS DAILY 1 Role Brand Ambassador [DATE] 14:00-20:00…" at bounding box center [174, 189] width 76 height 235
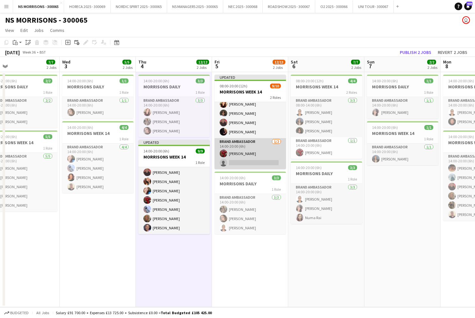
scroll to position [50, 0]
click at [240, 159] on app-card-role "Brand Ambassador [DATE] 14:00-20:00 (6h) [PERSON_NAME] single-neutral-actions" at bounding box center [250, 153] width 71 height 31
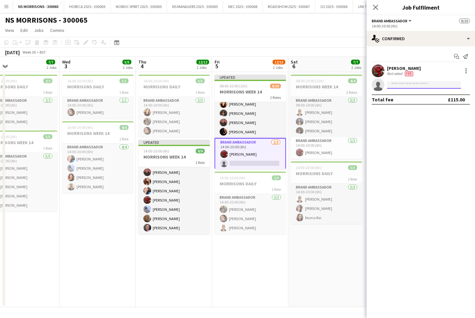
click at [395, 82] on input at bounding box center [424, 85] width 74 height 8
type input "****"
click at [397, 99] on span "[EMAIL_ADDRESS][DOMAIN_NAME]" at bounding box center [424, 99] width 64 height 5
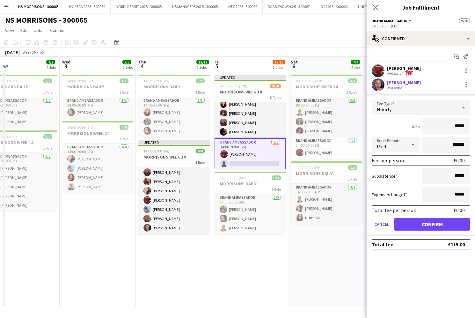
drag, startPoint x: 412, startPoint y: 227, endPoint x: 390, endPoint y: 201, distance: 33.5
click at [412, 227] on button "Confirm" at bounding box center [433, 224] width 76 height 13
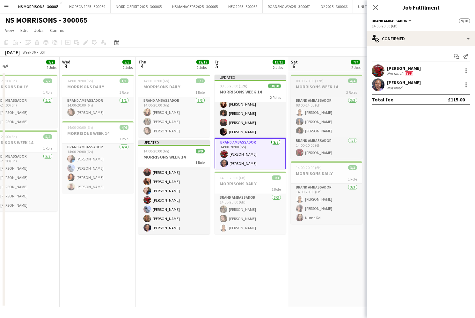
click at [317, 89] on h3 "MORRISONS WEEK 14" at bounding box center [326, 87] width 71 height 6
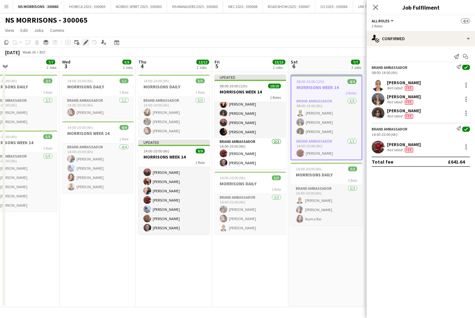
click at [86, 41] on icon at bounding box center [86, 43] width 4 height 4
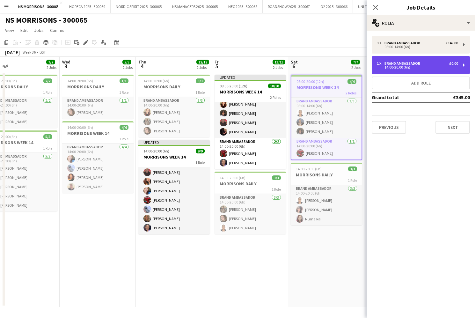
drag, startPoint x: 412, startPoint y: 60, endPoint x: 410, endPoint y: 68, distance: 8.3
click at [412, 61] on div "1 x Brand Ambassador £0.00 14:00-20:00 (6h)" at bounding box center [421, 65] width 98 height 18
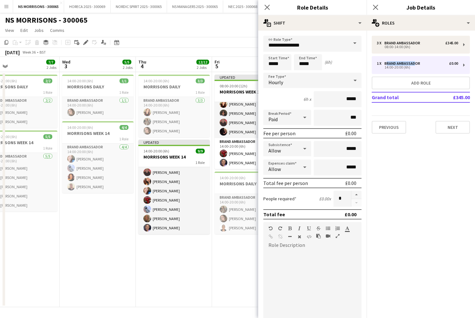
drag, startPoint x: 355, startPoint y: 195, endPoint x: 333, endPoint y: 211, distance: 26.7
click at [355, 195] on button "button" at bounding box center [357, 195] width 10 height 8
type input "*"
drag, startPoint x: 200, startPoint y: 272, endPoint x: 300, endPoint y: 195, distance: 125.7
click at [201, 272] on app-date-cell "14:00-20:00 (6h) 3/3 MORRISONS DAILY 1 Role Brand Ambassador [DATE] 14:00-20:00…" at bounding box center [174, 189] width 76 height 235
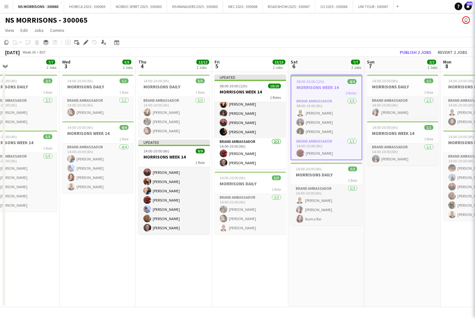
scroll to position [0, 169]
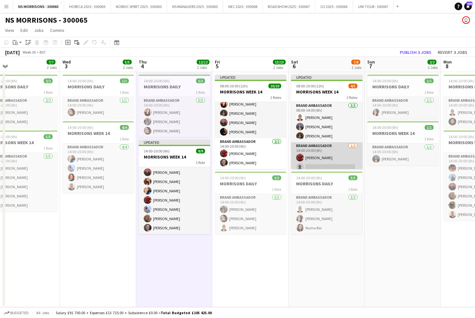
click at [349, 161] on app-card-role "Brand Ambassador [DATE] 14:00-20:00 (6h) [PERSON_NAME] single-neutral-actions" at bounding box center [326, 157] width 71 height 31
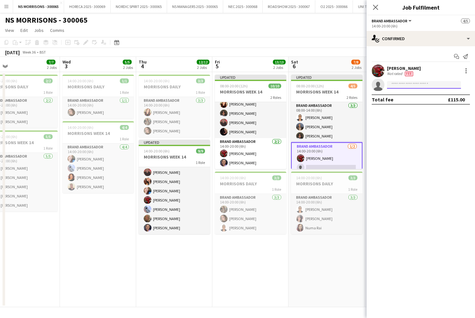
click at [417, 82] on input at bounding box center [424, 85] width 74 height 8
type input "****"
click at [417, 94] on span "[PERSON_NAME]" at bounding box center [410, 93] width 37 height 5
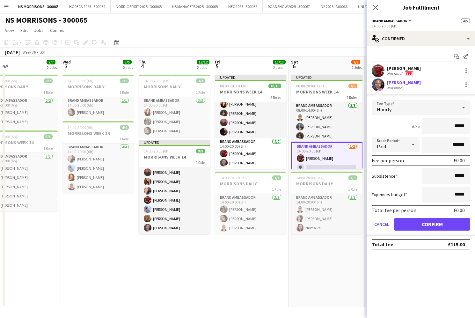
scroll to position [0, 0]
click at [421, 225] on button "Confirm" at bounding box center [433, 224] width 76 height 13
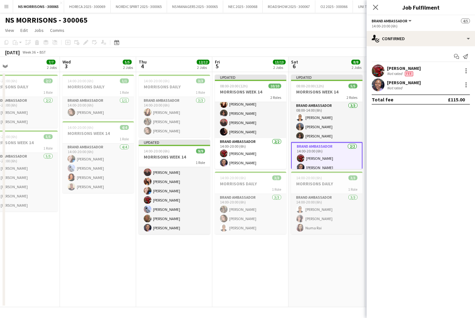
click at [337, 148] on app-card-role "Brand Ambassador [DATE] 14:00-20:00 (6h) Hamsa [PERSON_NAME] [PERSON_NAME]" at bounding box center [326, 158] width 71 height 32
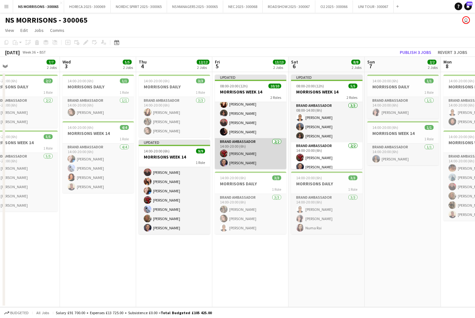
click at [274, 146] on app-card-role "Brand Ambassador [DATE] 14:00-20:00 (6h) Hamsa [PERSON_NAME] [PERSON_NAME]" at bounding box center [250, 153] width 71 height 31
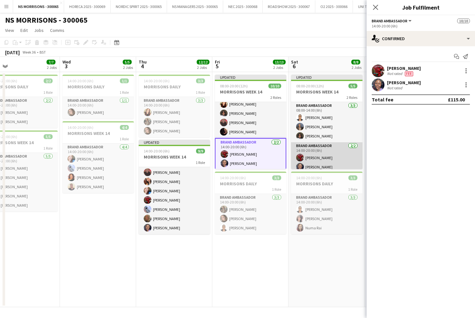
click at [331, 145] on app-card-role "Brand Ambassador [DATE] 14:00-20:00 (6h) Hamsa [PERSON_NAME] [PERSON_NAME]" at bounding box center [326, 157] width 71 height 31
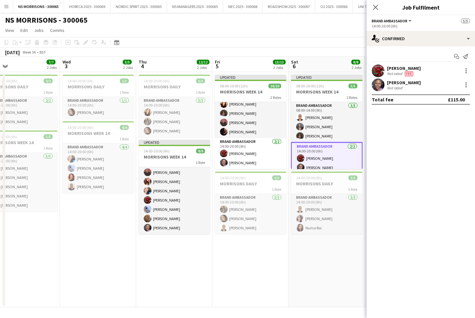
click at [326, 148] on app-card-role "Brand Ambassador [DATE] 14:00-20:00 (6h) Hamsa [PERSON_NAME] [PERSON_NAME]" at bounding box center [326, 158] width 71 height 32
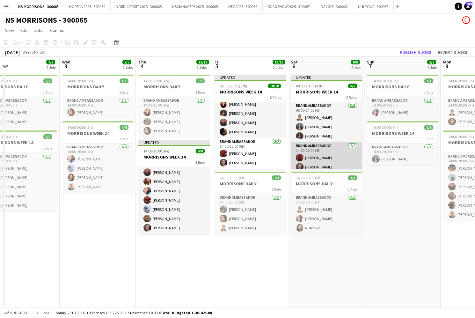
click at [326, 148] on app-card-role "Brand Ambassador [DATE] 14:00-20:00 (6h) Hamsa [PERSON_NAME] [PERSON_NAME]" at bounding box center [326, 157] width 71 height 31
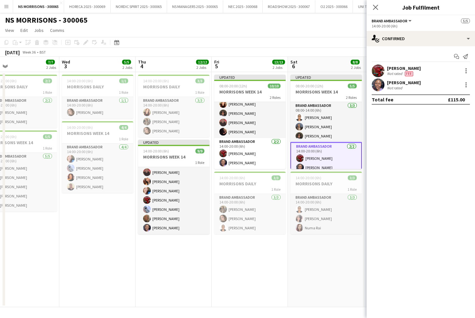
click at [86, 42] on div "Add job Add linked Job Edit Edit linked Job Applicants" at bounding box center [83, 43] width 49 height 8
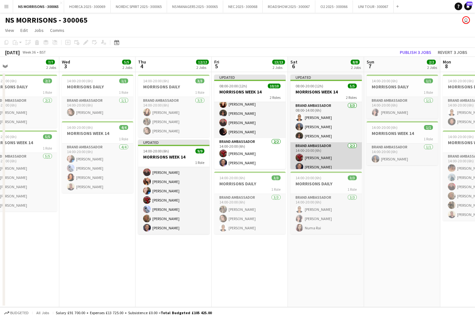
click at [322, 159] on app-card-role "Brand Ambassador [DATE] 14:00-20:00 (6h) Hamsa [PERSON_NAME] [PERSON_NAME]" at bounding box center [326, 157] width 71 height 31
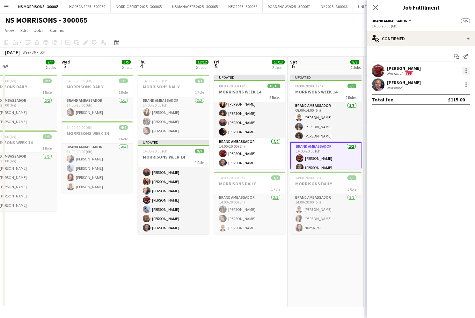
click at [464, 71] on div at bounding box center [467, 71] width 8 height 8
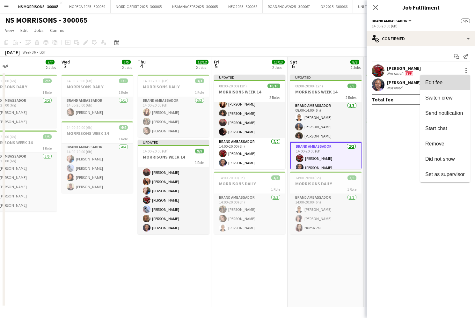
click at [453, 85] on span "Edit fee" at bounding box center [446, 83] width 40 height 6
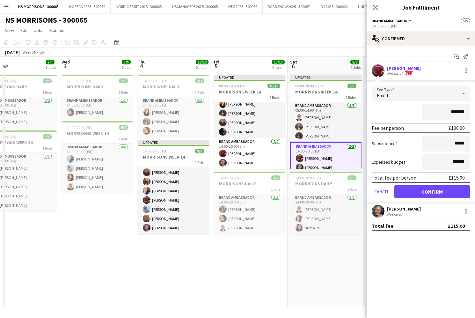
click at [283, 45] on app-toolbar "Copy Paste Paste Command V Paste with crew Command Shift V Paste linked Job [GE…" at bounding box center [237, 42] width 475 height 11
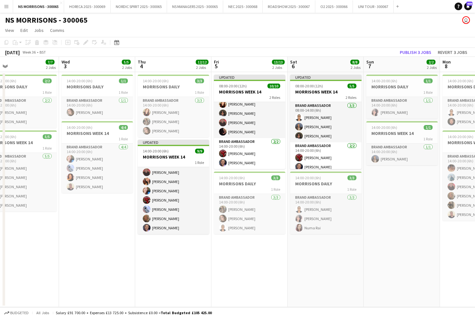
scroll to position [0, 0]
click at [216, 258] on app-date-cell "Updated 08:00-20:00 (12h) 10/10 MORRISONS WEEK 14 2 Roles Brand Ambassador [DAT…" at bounding box center [249, 189] width 76 height 235
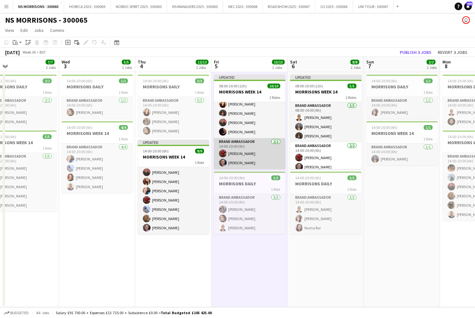
click at [247, 145] on app-card-role "Brand Ambassador [DATE] 14:00-20:00 (6h) Hamsa [PERSON_NAME] [PERSON_NAME]" at bounding box center [249, 153] width 71 height 31
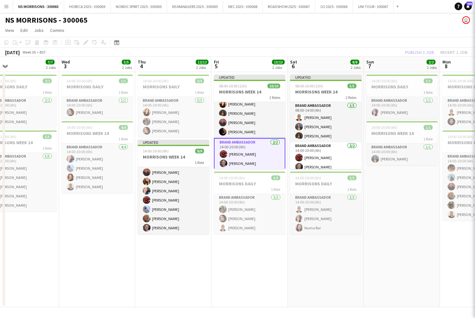
scroll to position [0, 170]
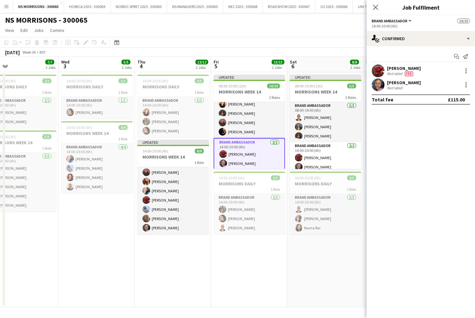
drag, startPoint x: 206, startPoint y: 28, endPoint x: 210, endPoint y: 36, distance: 8.0
click at [206, 28] on app-page-menu "View Day view expanded Day view collapsed Month view Date picker Jump to [DATE]…" at bounding box center [237, 31] width 475 height 12
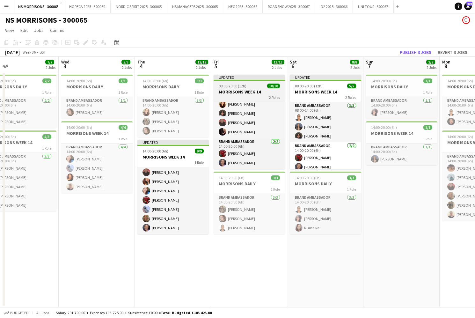
click at [251, 84] on div "08:00-20:00 (12h) 10/10" at bounding box center [249, 86] width 71 height 5
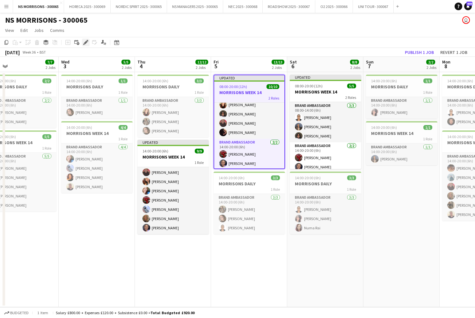
click at [87, 42] on icon at bounding box center [86, 43] width 4 height 4
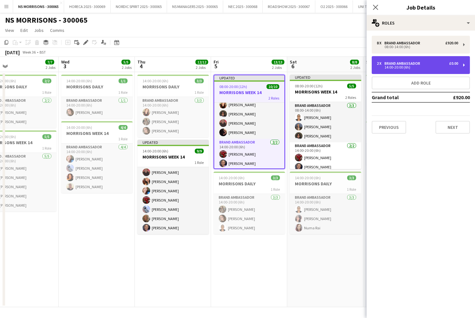
click at [389, 66] on div "14:00-20:00 (6h)" at bounding box center [417, 67] width 81 height 3
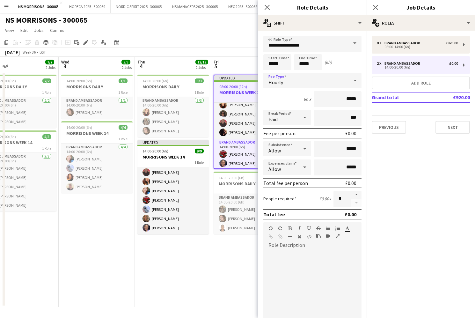
click at [309, 80] on div "Hourly" at bounding box center [305, 80] width 85 height 15
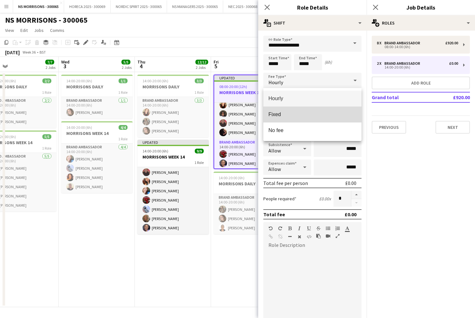
click at [304, 108] on mat-option "Fixed" at bounding box center [312, 115] width 98 height 16
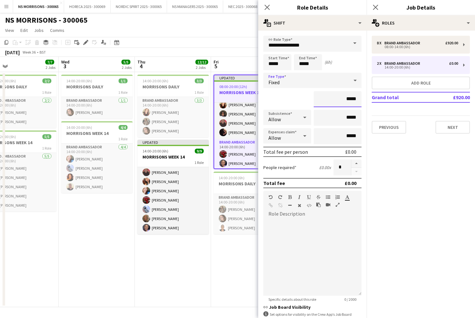
click at [347, 99] on input "*****" at bounding box center [338, 99] width 48 height 16
type input "*******"
click at [348, 136] on input "*****" at bounding box center [338, 136] width 48 height 16
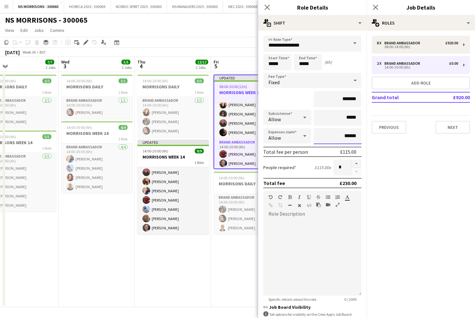
type input "******"
click at [203, 259] on app-date-cell "14:00-20:00 (6h) 3/3 MORRISONS DAILY 1 Role Brand Ambassador [DATE] 14:00-20:00…" at bounding box center [173, 189] width 76 height 235
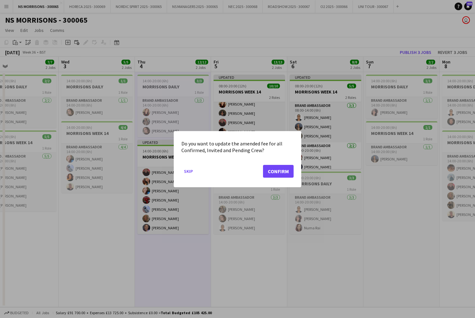
click at [279, 167] on button "Confirm" at bounding box center [278, 171] width 31 height 13
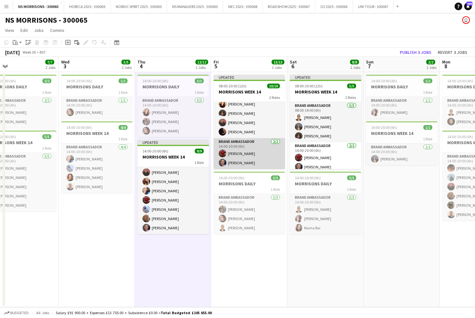
click at [262, 163] on app-card-role "Brand Ambassador [DATE] 14:00-20:00 (6h) Hamsa [PERSON_NAME] [PERSON_NAME]" at bounding box center [249, 153] width 71 height 31
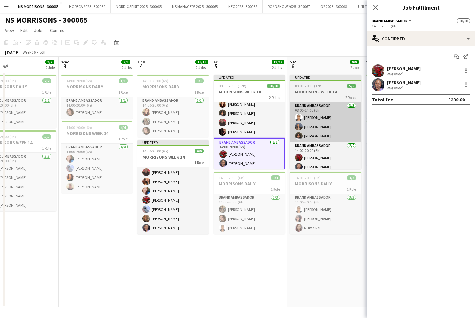
scroll to position [52, 0]
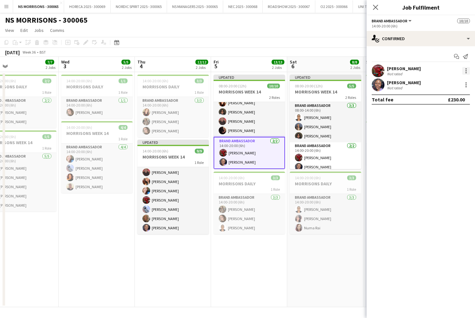
click at [465, 72] on div at bounding box center [467, 71] width 8 height 8
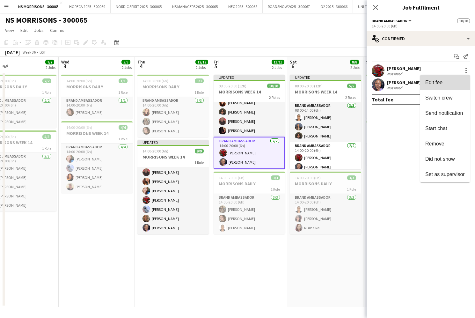
click at [457, 78] on button "Edit fee" at bounding box center [445, 82] width 50 height 15
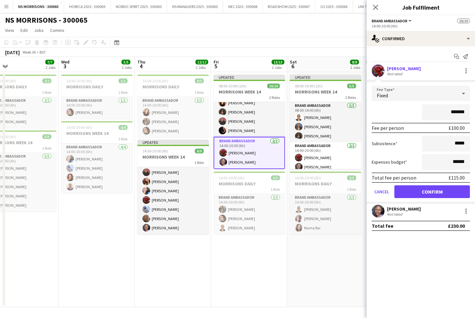
click at [275, 159] on app-card-role "Brand Ambassador [DATE] 14:00-20:00 (6h) Hamsa [PERSON_NAME] [PERSON_NAME]" at bounding box center [249, 153] width 71 height 32
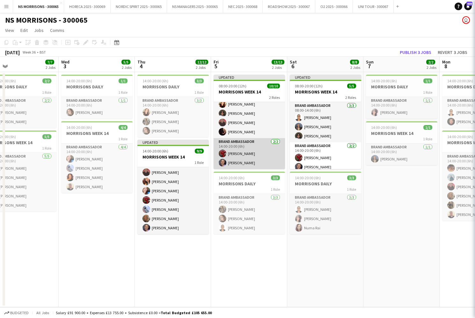
scroll to position [0, 170]
click at [275, 159] on app-card-role "Brand Ambassador [DATE] 14:00-20:00 (6h) Hamsa [PERSON_NAME] [PERSON_NAME]" at bounding box center [248, 153] width 71 height 31
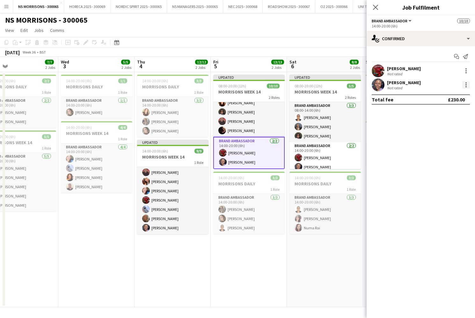
click at [466, 85] on div at bounding box center [466, 84] width 1 height 1
click at [457, 95] on span "Edit fee" at bounding box center [446, 97] width 40 height 6
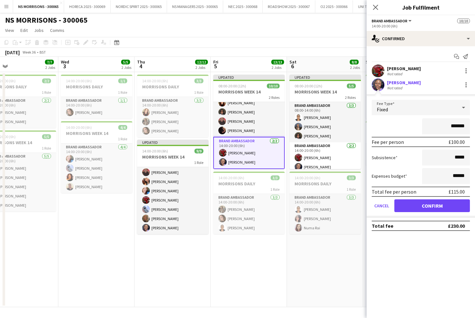
click at [223, 287] on app-date-cell "Updated 08:00-20:00 (12h) 10/10 MORRISONS WEEK 14 2 Roles Brand Ambassador [DAT…" at bounding box center [249, 189] width 76 height 235
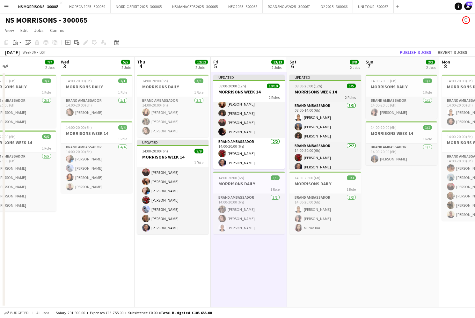
click at [311, 92] on h3 "MORRISONS WEEK 14" at bounding box center [325, 92] width 71 height 6
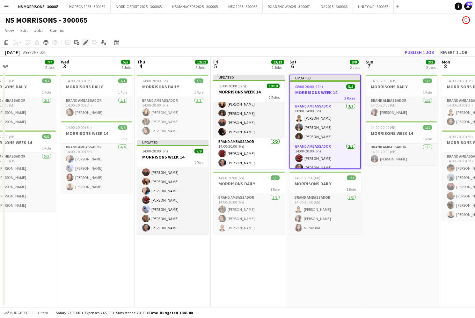
click at [87, 42] on icon at bounding box center [86, 43] width 4 height 4
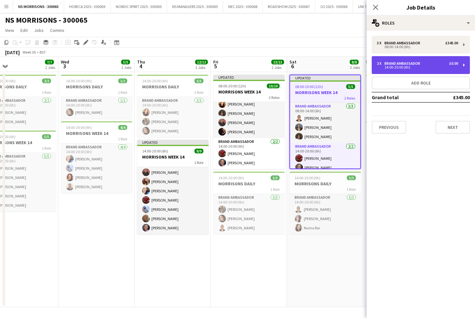
click at [405, 66] on div "14:00-20:00 (6h)" at bounding box center [417, 67] width 81 height 3
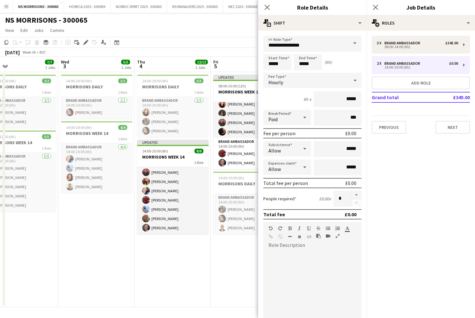
click at [274, 82] on span "Hourly" at bounding box center [276, 82] width 15 height 6
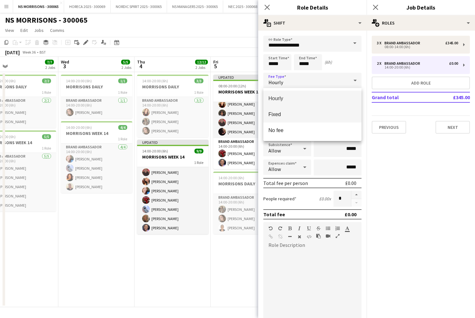
click at [280, 114] on span "Fixed" at bounding box center [313, 114] width 88 height 6
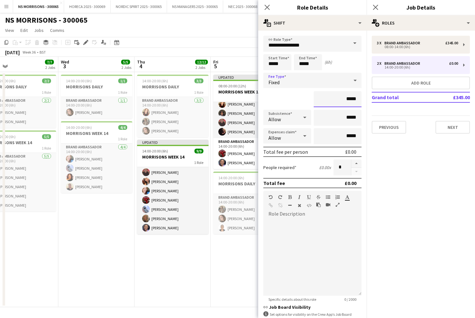
click at [347, 98] on input "*****" at bounding box center [338, 99] width 48 height 16
type input "*******"
drag, startPoint x: 348, startPoint y: 135, endPoint x: 360, endPoint y: 136, distance: 12.1
click at [360, 136] on input "*****" at bounding box center [338, 136] width 48 height 16
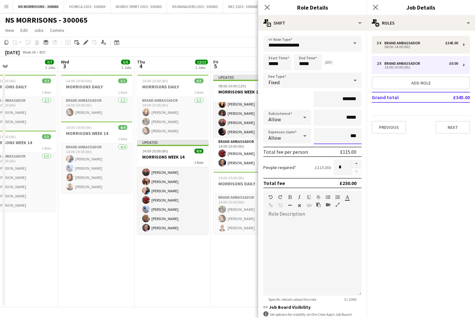
type input "***"
click at [206, 265] on app-date-cell "14:00-20:00 (6h) 3/3 MORRISONS DAILY 1 Role Brand Ambassador [DATE] 14:00-20:00…" at bounding box center [173, 189] width 76 height 235
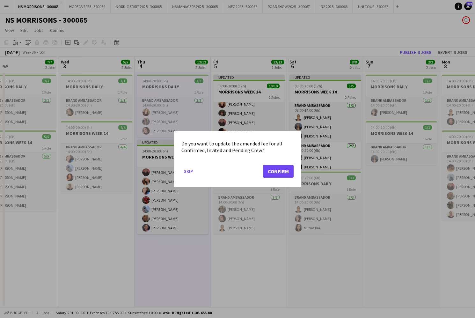
click at [270, 175] on button "Confirm" at bounding box center [278, 171] width 31 height 13
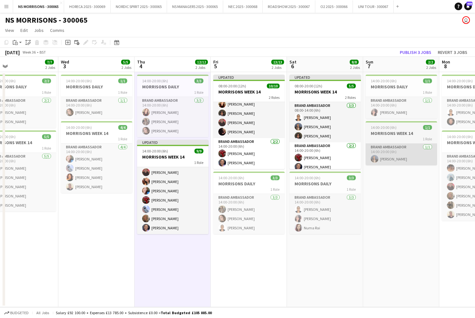
scroll to position [0, 0]
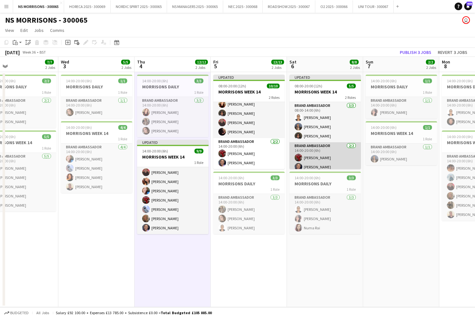
click at [331, 155] on app-card-role "Brand Ambassador [DATE] 14:00-20:00 (6h) Hamsa [PERSON_NAME] [PERSON_NAME]" at bounding box center [325, 157] width 71 height 31
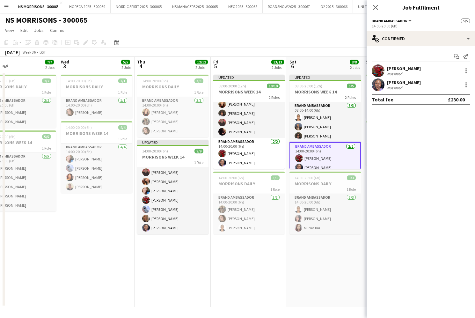
scroll to position [3, 0]
click at [465, 84] on div at bounding box center [467, 85] width 8 height 8
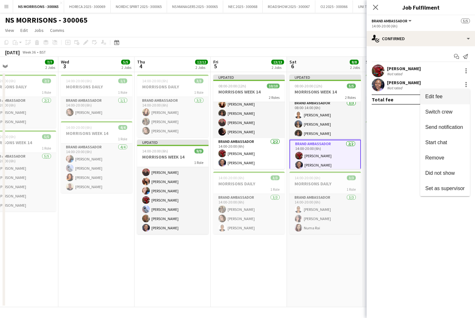
click at [457, 96] on span "Edit fee" at bounding box center [446, 97] width 40 height 6
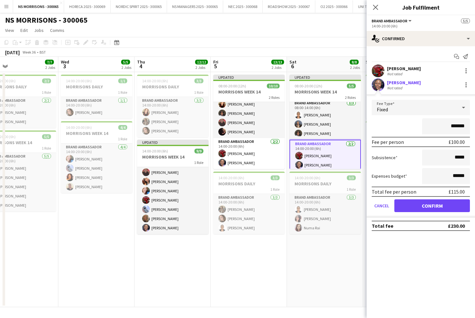
click at [272, 27] on app-page-menu "View Day view expanded Day view collapsed Month view Date picker Jump to [DATE]…" at bounding box center [237, 31] width 475 height 12
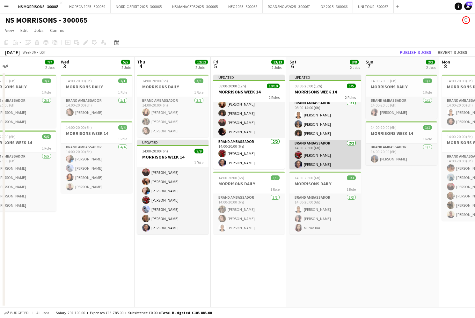
click at [331, 145] on app-card-role "Brand Ambassador [DATE] 14:00-20:00 (6h) Hamsa [PERSON_NAME] [PERSON_NAME]" at bounding box center [325, 155] width 71 height 31
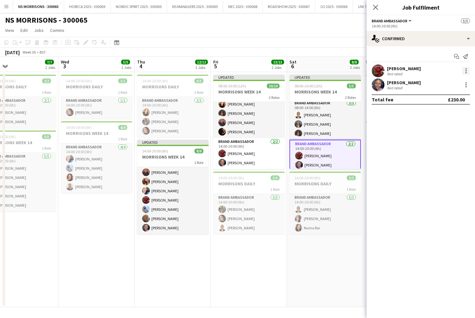
drag, startPoint x: 468, startPoint y: 70, endPoint x: 464, endPoint y: 71, distance: 3.6
click at [467, 70] on div at bounding box center [467, 71] width 8 height 8
drag, startPoint x: 446, startPoint y: 88, endPoint x: 378, endPoint y: 91, distance: 68.0
click at [446, 88] on button "Edit fee" at bounding box center [445, 82] width 50 height 15
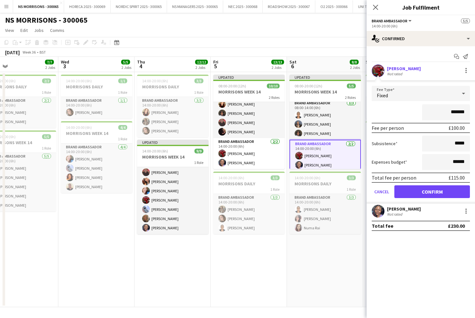
click at [235, 49] on div "[DATE] Week 36 • BST Publish 1 job Revert 1 job" at bounding box center [237, 52] width 475 height 9
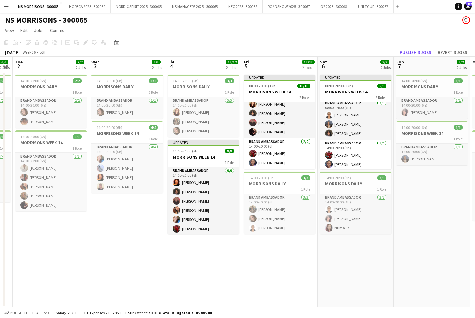
scroll to position [0, 0]
click at [412, 53] on button "Publish 3 jobs" at bounding box center [415, 52] width 37 height 8
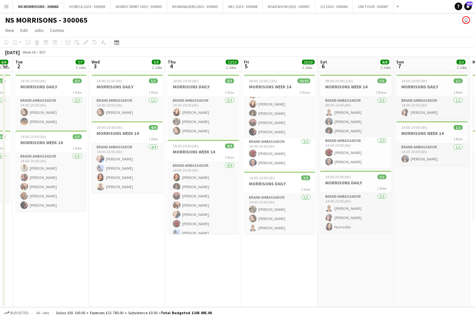
scroll to position [0, 137]
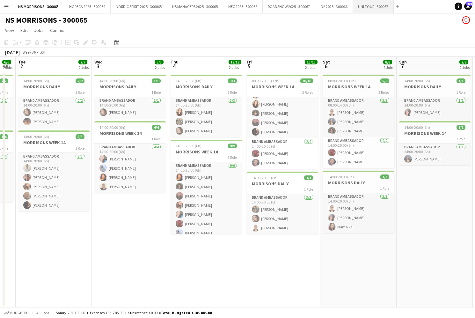
click at [383, 8] on button "UNI TOUR - 300067 Close" at bounding box center [373, 6] width 41 height 12
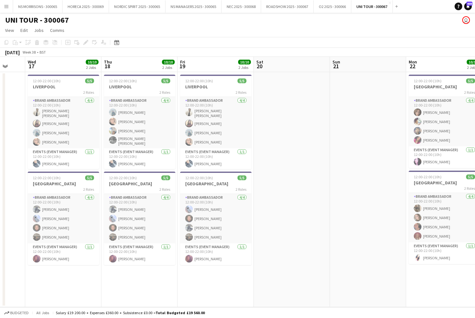
scroll to position [0, 200]
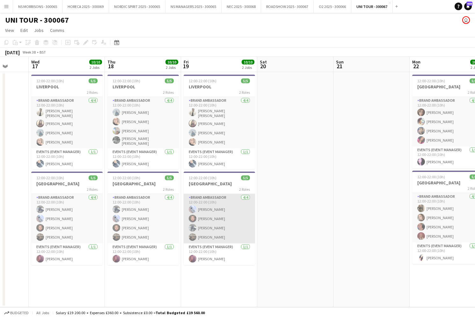
click at [212, 226] on app-card-role "Brand Ambassador [DATE] 12:00-22:00 (10h) [PERSON_NAME] [PERSON_NAME] [PERSON_N…" at bounding box center [219, 218] width 71 height 49
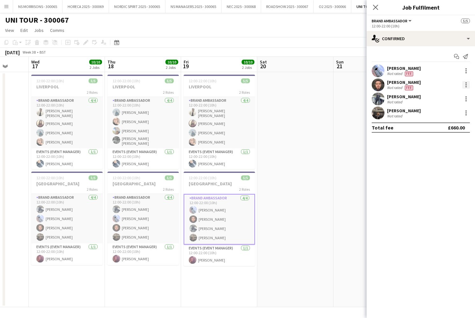
click at [468, 84] on div at bounding box center [467, 85] width 8 height 8
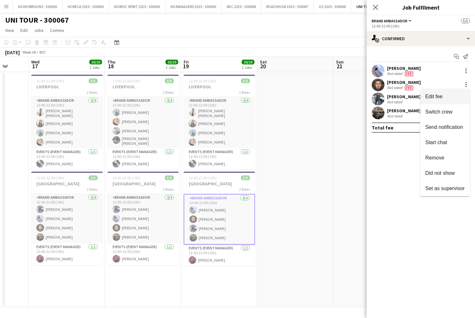
click at [455, 96] on span "Edit fee" at bounding box center [446, 97] width 40 height 6
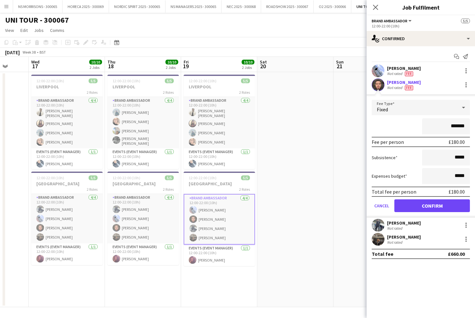
drag, startPoint x: 454, startPoint y: 127, endPoint x: 457, endPoint y: 126, distance: 3.6
click at [458, 126] on input "*******" at bounding box center [446, 126] width 48 height 16
type input "*******"
click at [414, 205] on button "Confirm" at bounding box center [433, 205] width 76 height 13
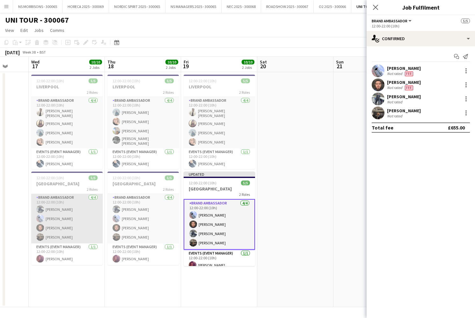
click at [60, 211] on app-card-role "Brand Ambassador [DATE] 12:00-22:00 (10h) [PERSON_NAME] [PERSON_NAME] [PERSON_N…" at bounding box center [66, 218] width 71 height 49
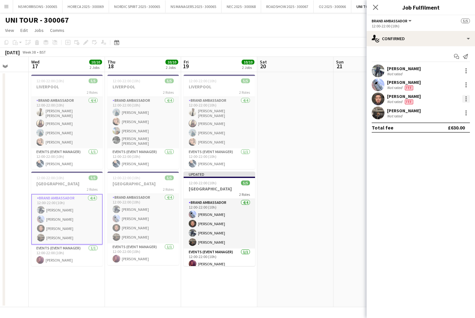
click at [470, 100] on div at bounding box center [467, 99] width 8 height 8
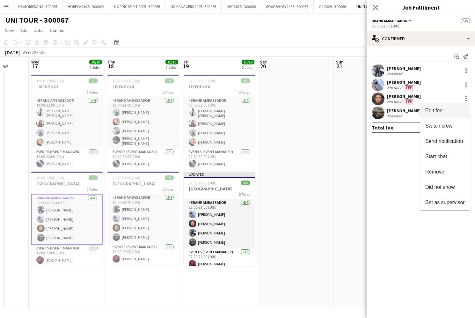
click at [456, 109] on span "Edit fee" at bounding box center [446, 111] width 40 height 6
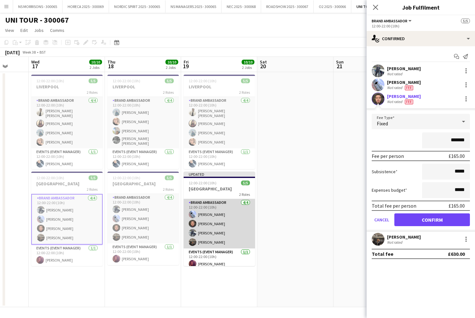
drag, startPoint x: 230, startPoint y: 231, endPoint x: 243, endPoint y: 226, distance: 14.1
click at [230, 231] on app-card-role "Brand Ambassador [DATE] 12:00-22:00 (10h) [PERSON_NAME] [PERSON_NAME] [PERSON_N…" at bounding box center [219, 223] width 71 height 49
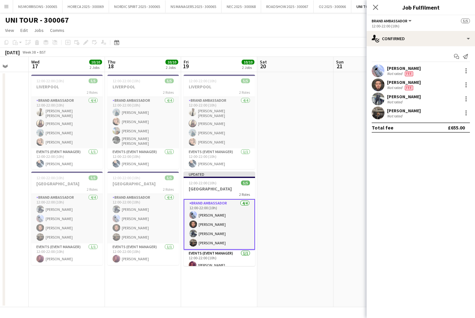
scroll to position [0, 200]
click at [469, 86] on div at bounding box center [467, 85] width 8 height 8
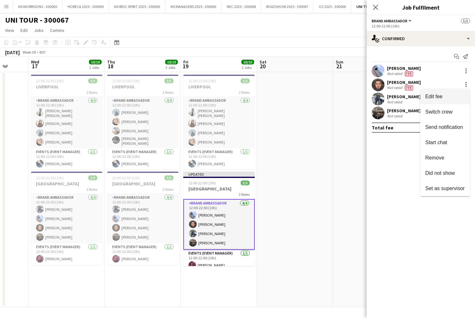
click at [460, 96] on span "Edit fee" at bounding box center [446, 97] width 40 height 6
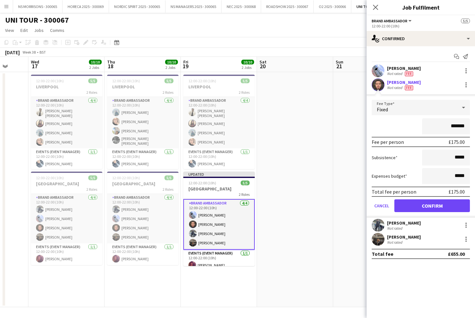
click at [454, 127] on input "*******" at bounding box center [446, 126] width 48 height 16
type input "*******"
click at [415, 209] on button "Confirm" at bounding box center [433, 205] width 76 height 13
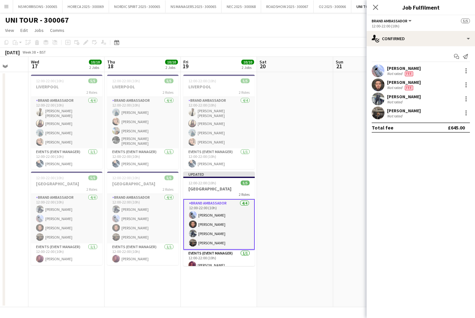
click at [350, 200] on app-date-cell at bounding box center [371, 189] width 76 height 235
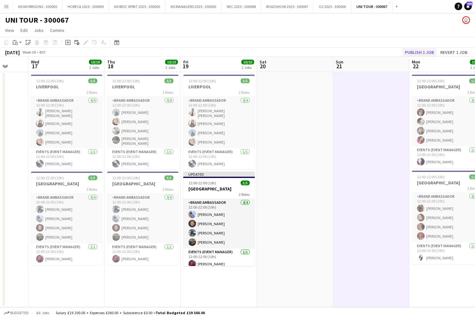
click at [420, 54] on button "Publish 1 job" at bounding box center [420, 52] width 34 height 8
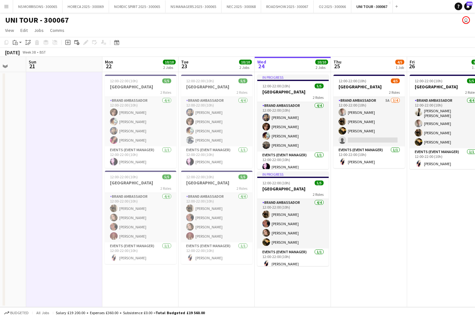
scroll to position [0, 202]
click at [331, 9] on button "O2 2025 - 300066 Close" at bounding box center [333, 6] width 38 height 12
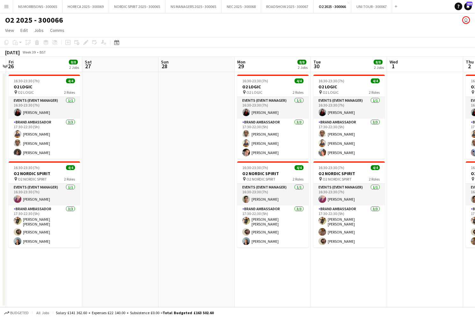
scroll to position [0, 240]
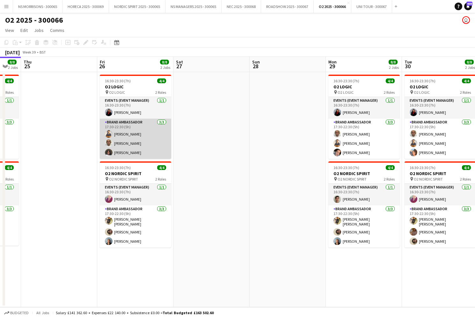
click at [156, 141] on app-card-role "Brand Ambassador [DATE] 17:30-22:30 (5h) Muhammad [PERSON_NAME] [PERSON_NAME] […" at bounding box center [135, 139] width 71 height 40
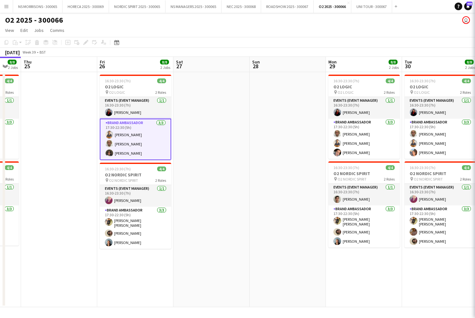
click at [155, 141] on app-card-role "Brand Ambassador [DATE] 17:30-22:30 (5h) Muhammad [PERSON_NAME] [PERSON_NAME] […" at bounding box center [135, 139] width 71 height 41
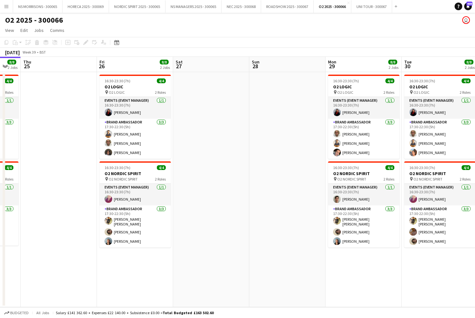
drag, startPoint x: 137, startPoint y: 154, endPoint x: 225, endPoint y: 137, distance: 89.0
click at [137, 154] on app-card-role "Brand Ambassador [DATE] 17:30-22:30 (5h) Muhammad [PERSON_NAME] [PERSON_NAME] […" at bounding box center [135, 139] width 71 height 40
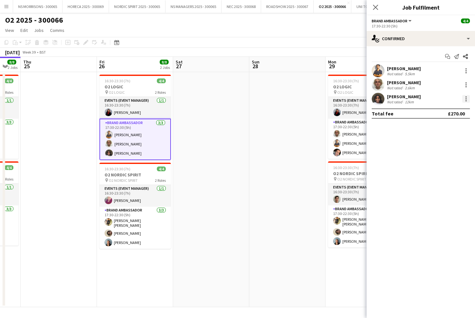
click at [464, 99] on div at bounding box center [467, 99] width 8 height 8
drag, startPoint x: 443, startPoint y: 173, endPoint x: 427, endPoint y: 173, distance: 15.6
click at [442, 173] on span "Remove" at bounding box center [435, 171] width 19 height 5
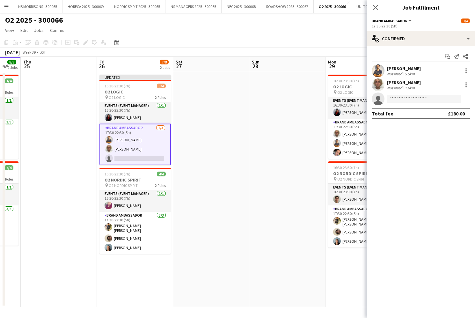
drag, startPoint x: 275, startPoint y: 152, endPoint x: 309, endPoint y: 118, distance: 47.6
click at [275, 152] on app-date-cell at bounding box center [287, 189] width 76 height 235
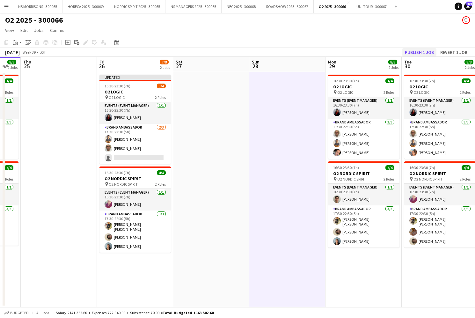
click at [417, 52] on button "Publish 1 job" at bounding box center [420, 52] width 34 height 8
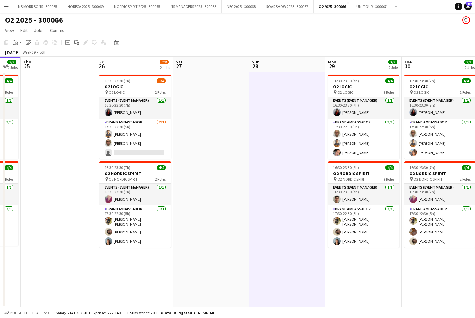
scroll to position [0, 0]
